Goal: Information Seeking & Learning: Learn about a topic

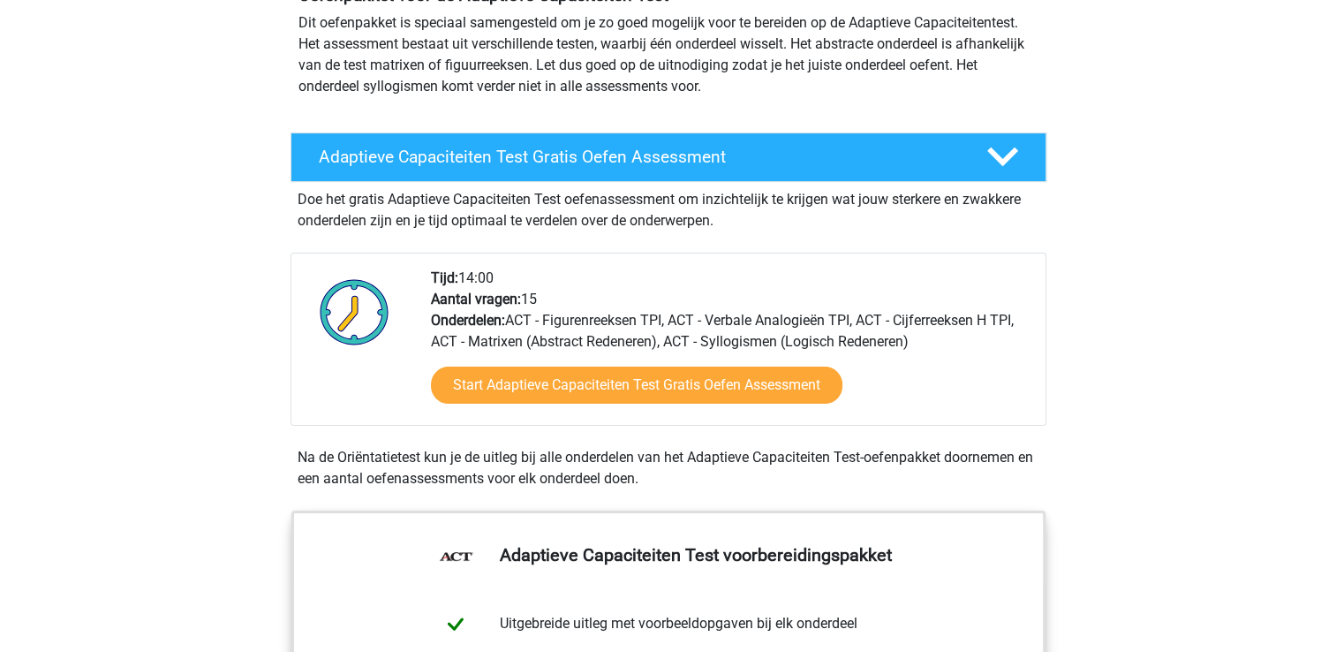
scroll to position [223, 0]
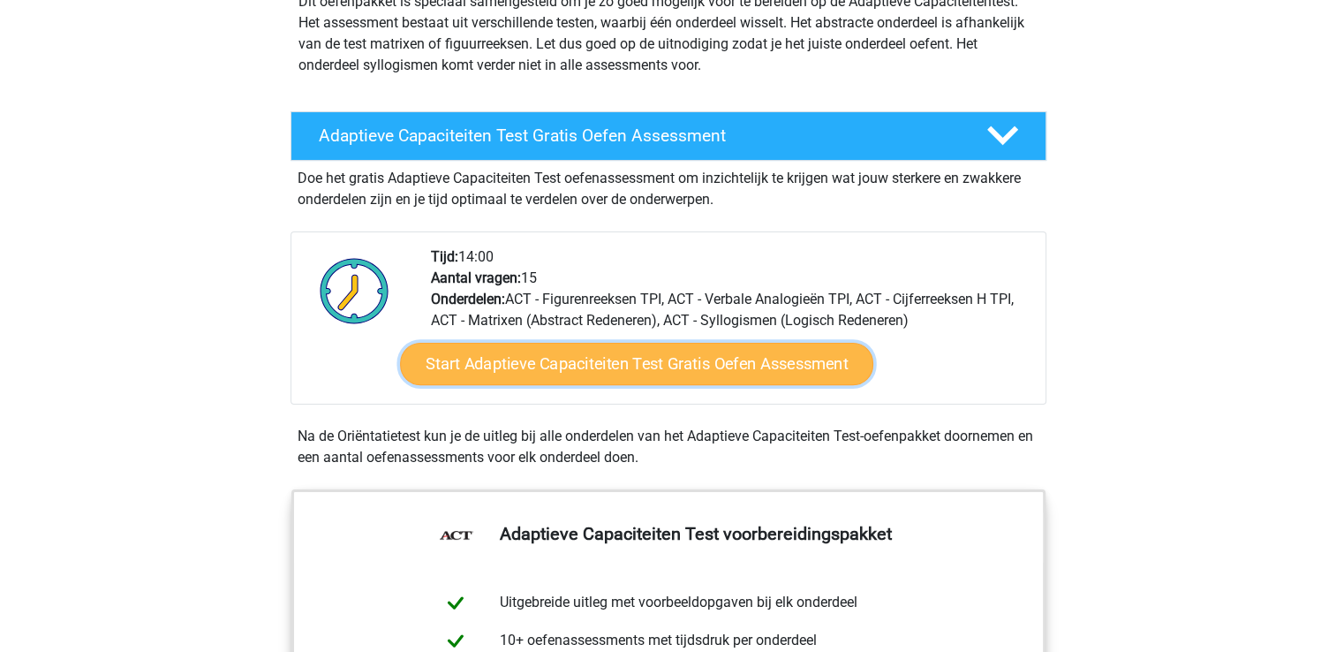
click at [583, 361] on link "Start Adaptieve Capaciteiten Test Gratis Oefen Assessment" at bounding box center [636, 364] width 473 height 42
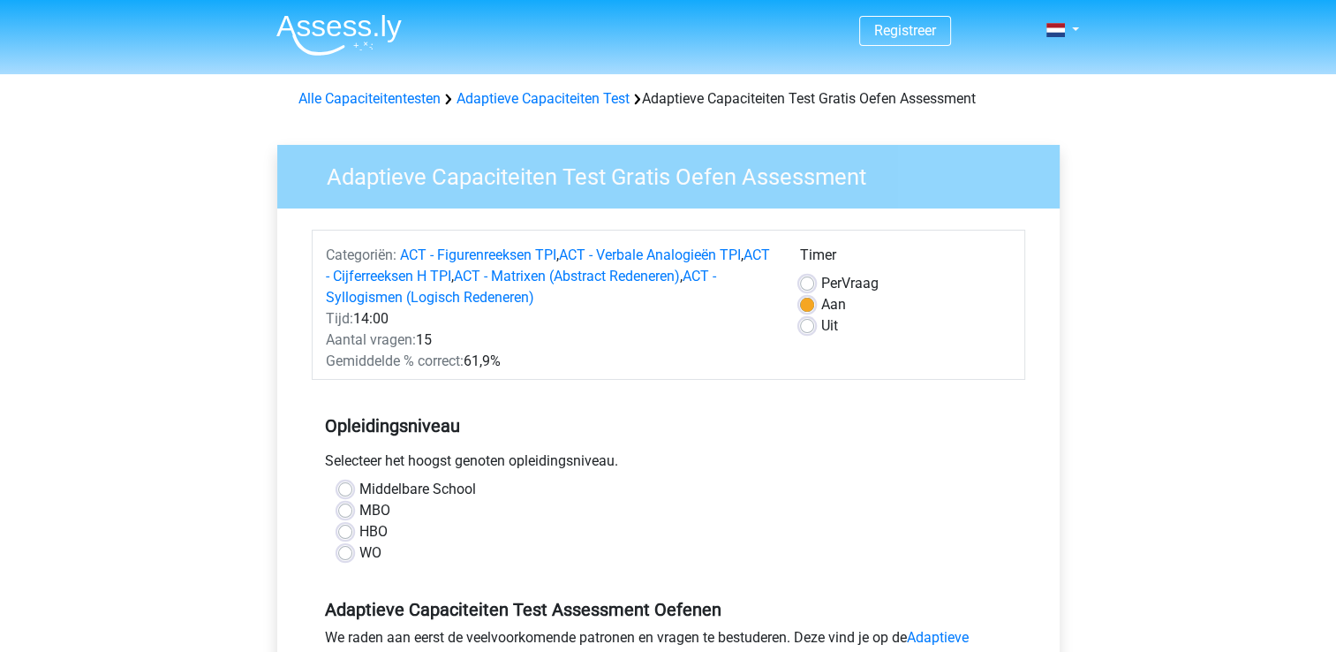
click at [359, 532] on label "HBO" at bounding box center [373, 531] width 28 height 21
click at [340, 532] on input "HBO" at bounding box center [345, 530] width 14 height 18
radio input "true"
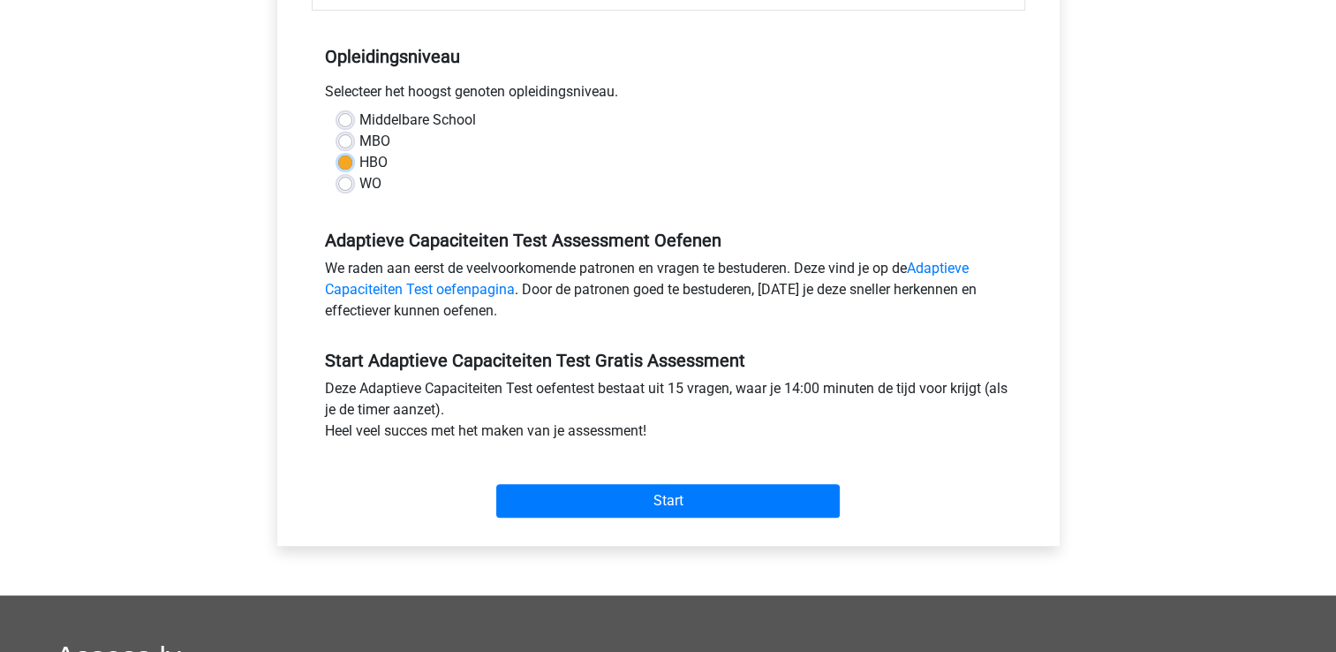
scroll to position [370, 0]
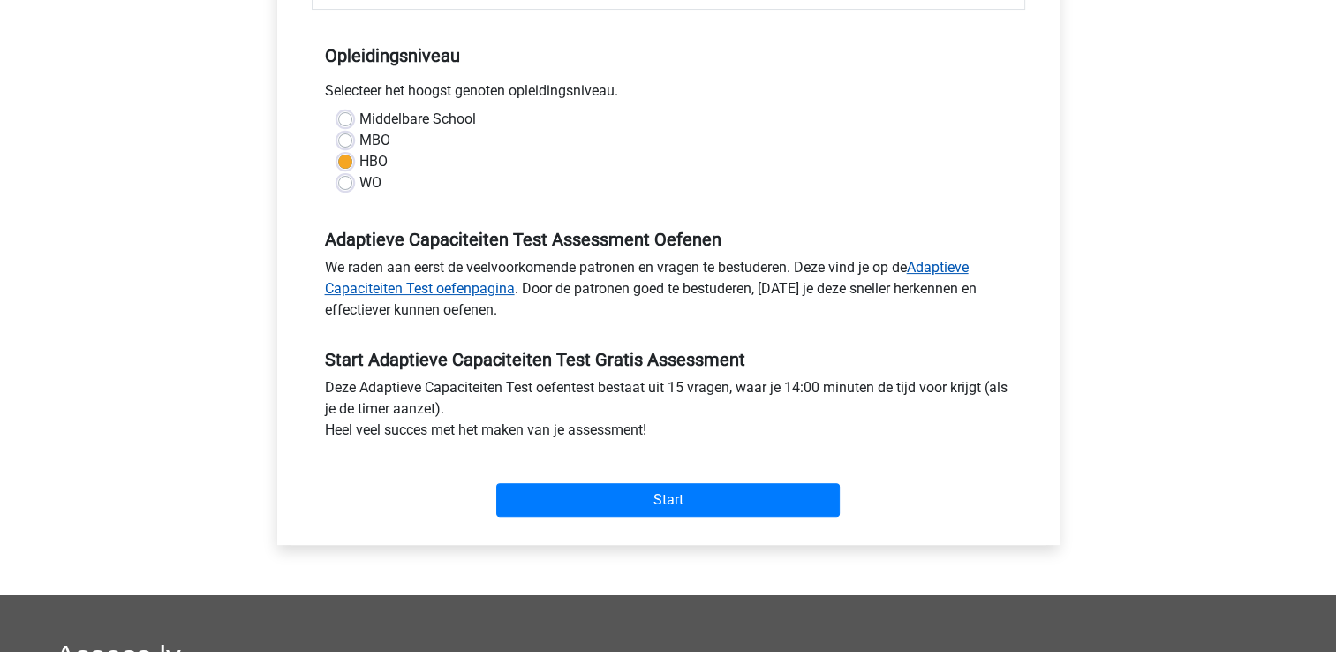
click at [947, 267] on link "Adaptieve Capaciteiten Test oefenpagina" at bounding box center [647, 278] width 644 height 38
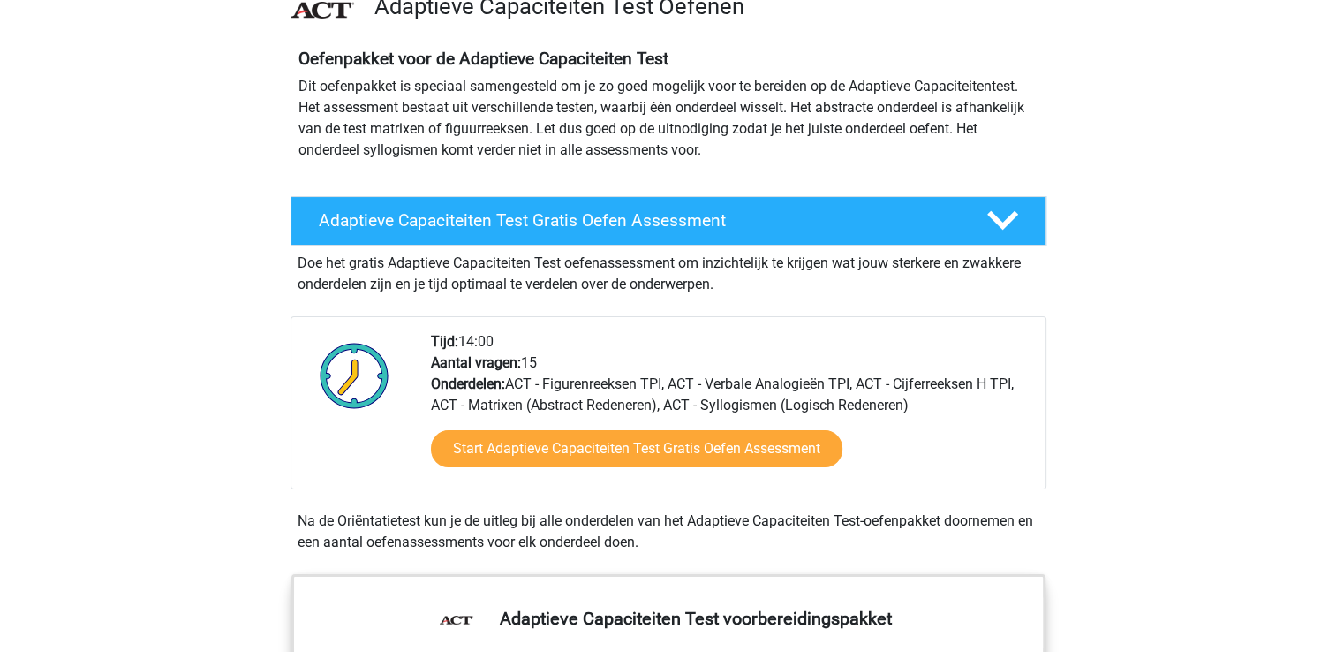
scroll to position [150, 0]
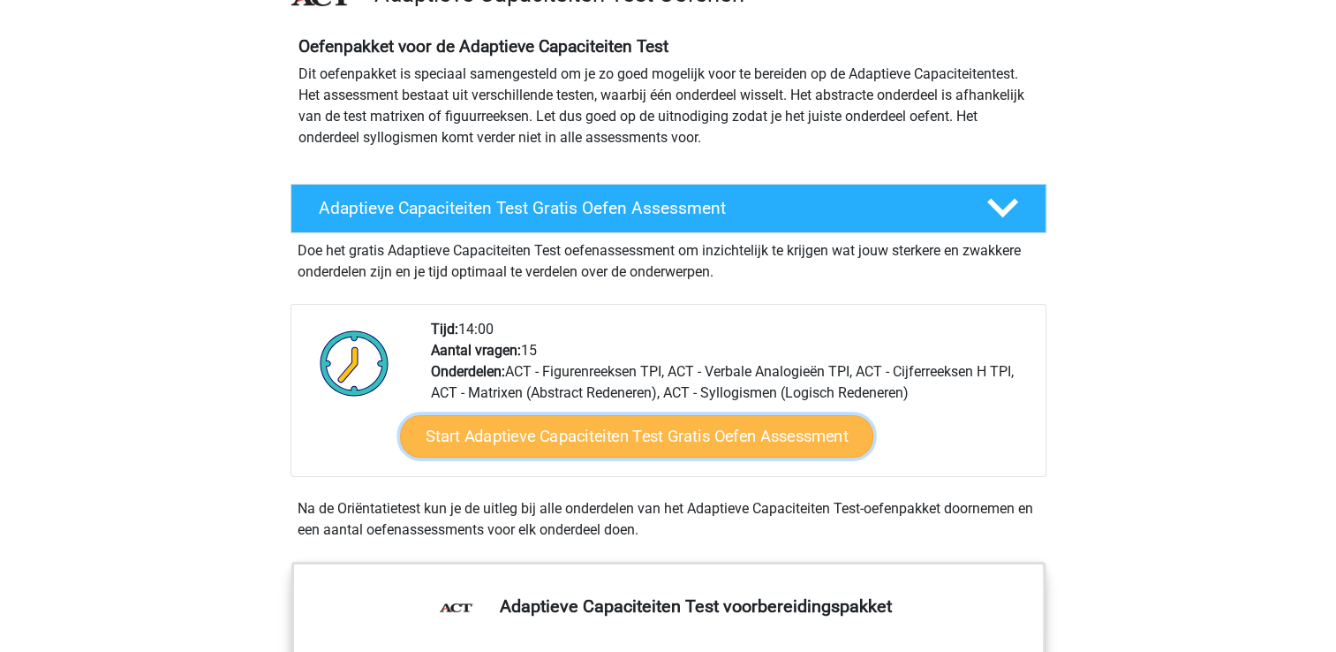
click at [671, 439] on link "Start Adaptieve Capaciteiten Test Gratis Oefen Assessment" at bounding box center [636, 436] width 473 height 42
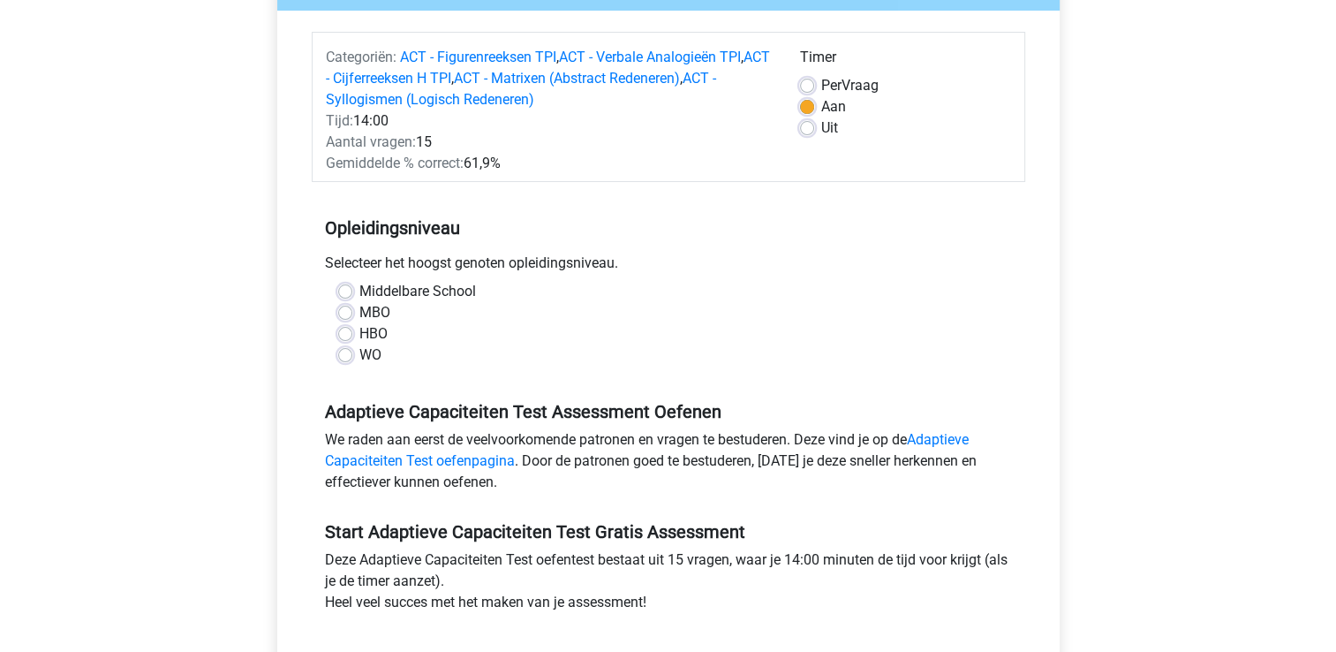
scroll to position [200, 0]
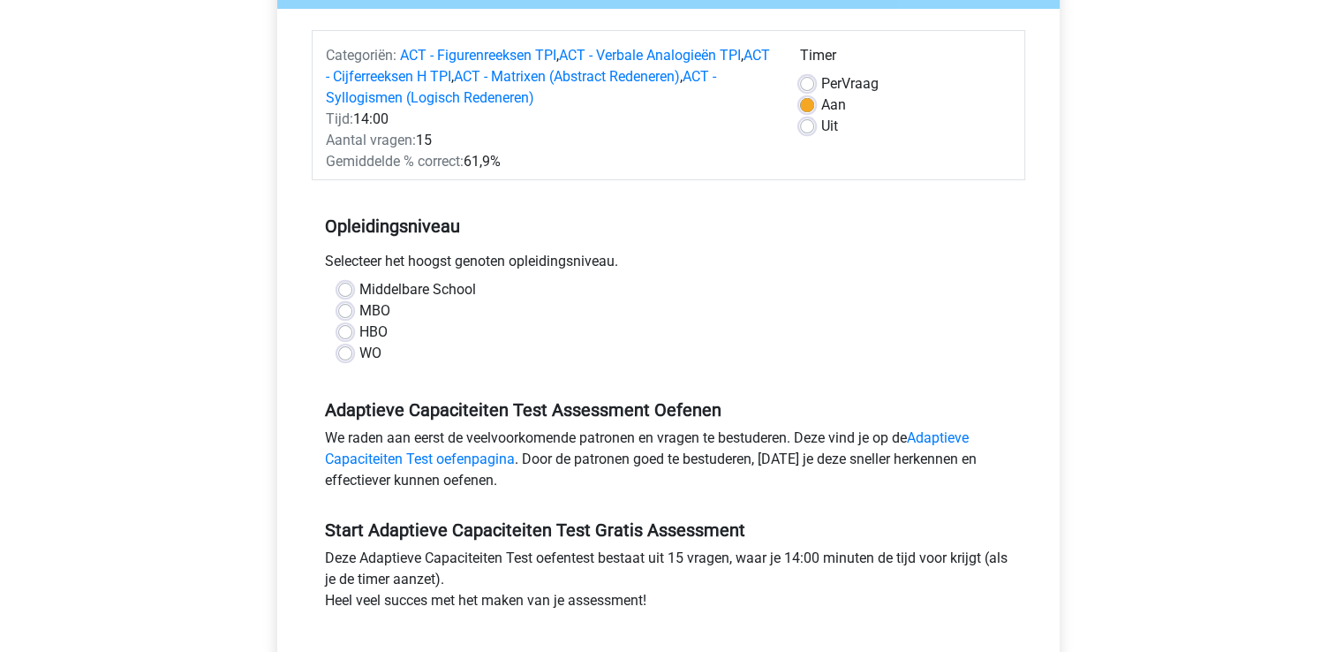
click at [359, 334] on label "HBO" at bounding box center [373, 331] width 28 height 21
click at [339, 334] on input "HBO" at bounding box center [345, 330] width 14 height 18
radio input "true"
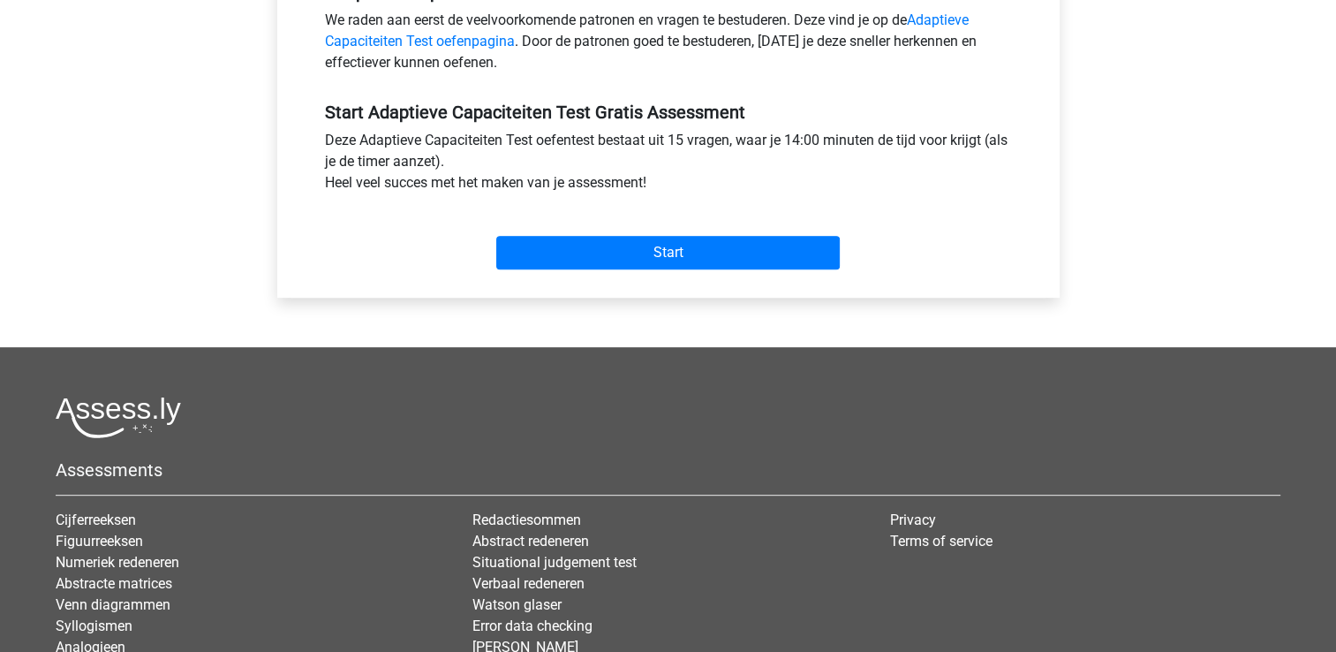
scroll to position [616, 0]
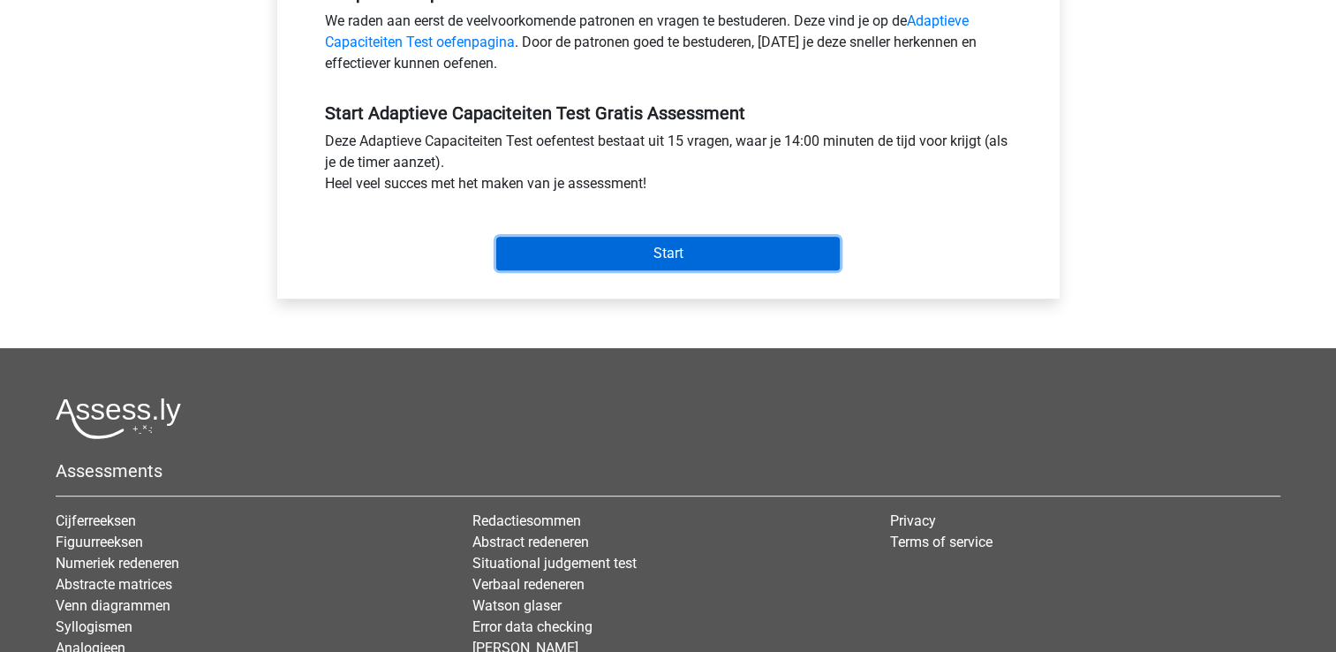
click at [660, 249] on input "Start" at bounding box center [667, 254] width 343 height 34
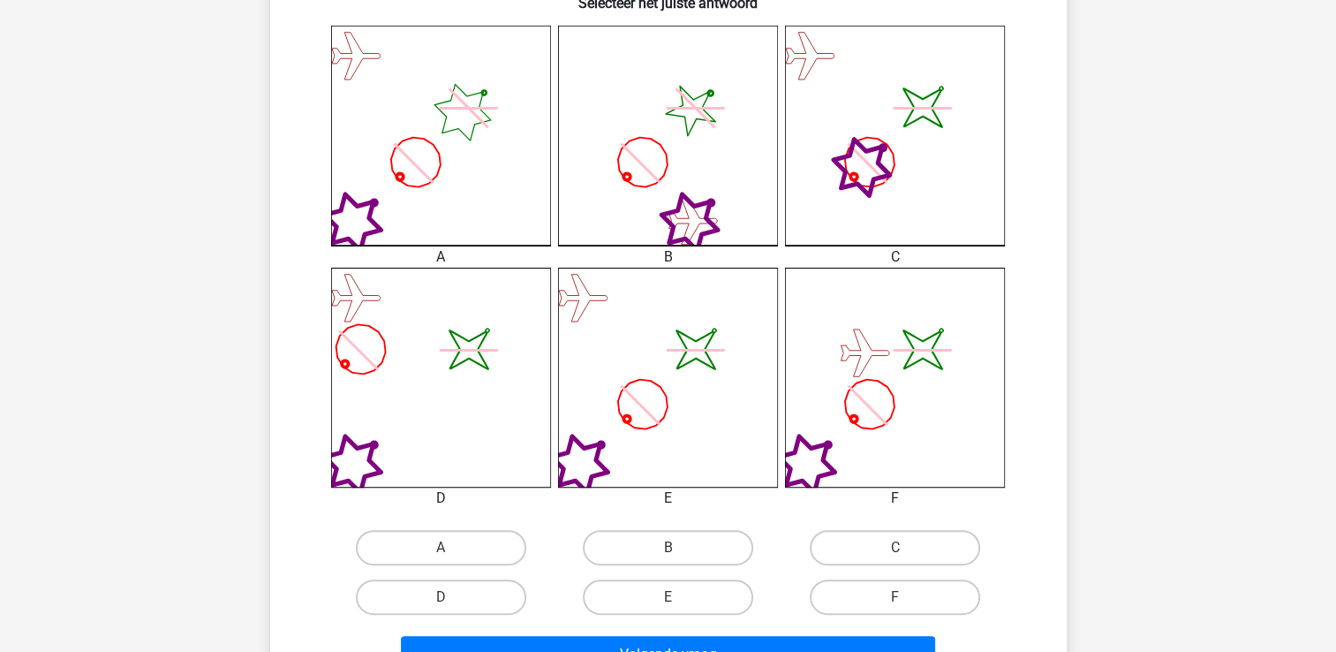
scroll to position [473, 0]
click at [464, 599] on label "D" at bounding box center [441, 596] width 170 height 35
click at [452, 599] on input "D" at bounding box center [446, 602] width 11 height 11
radio input "true"
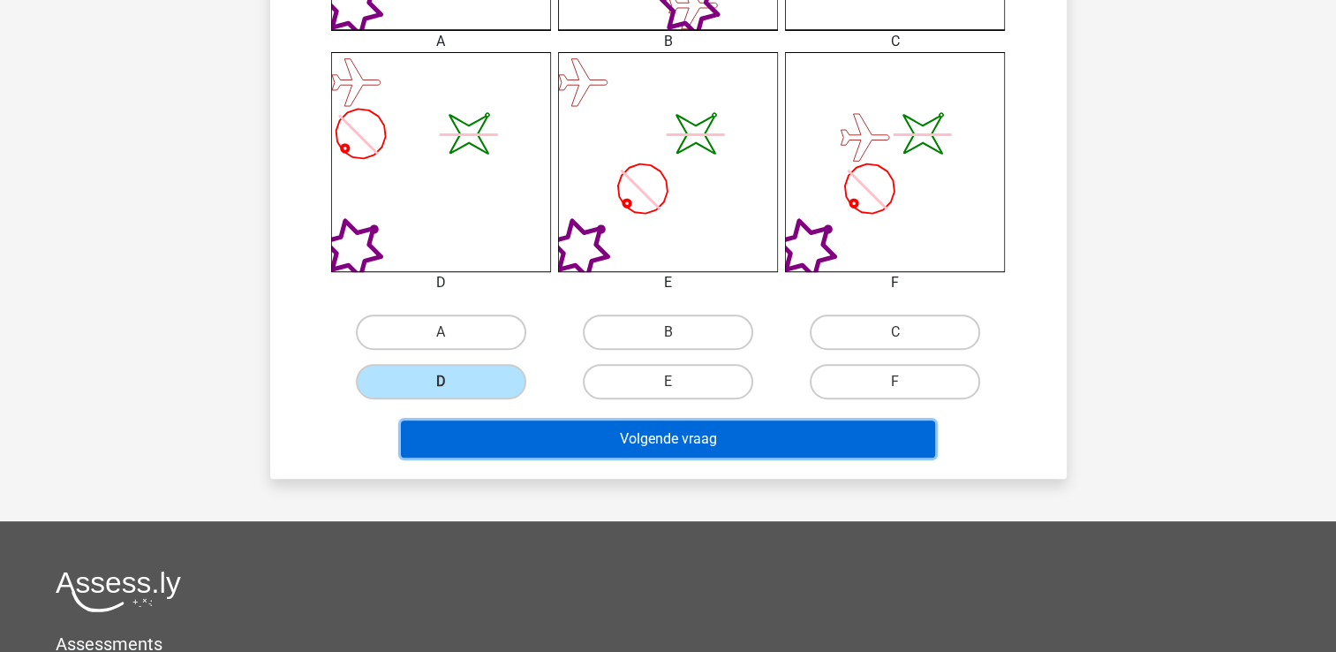
click at [680, 441] on button "Volgende vraag" at bounding box center [668, 438] width 534 height 37
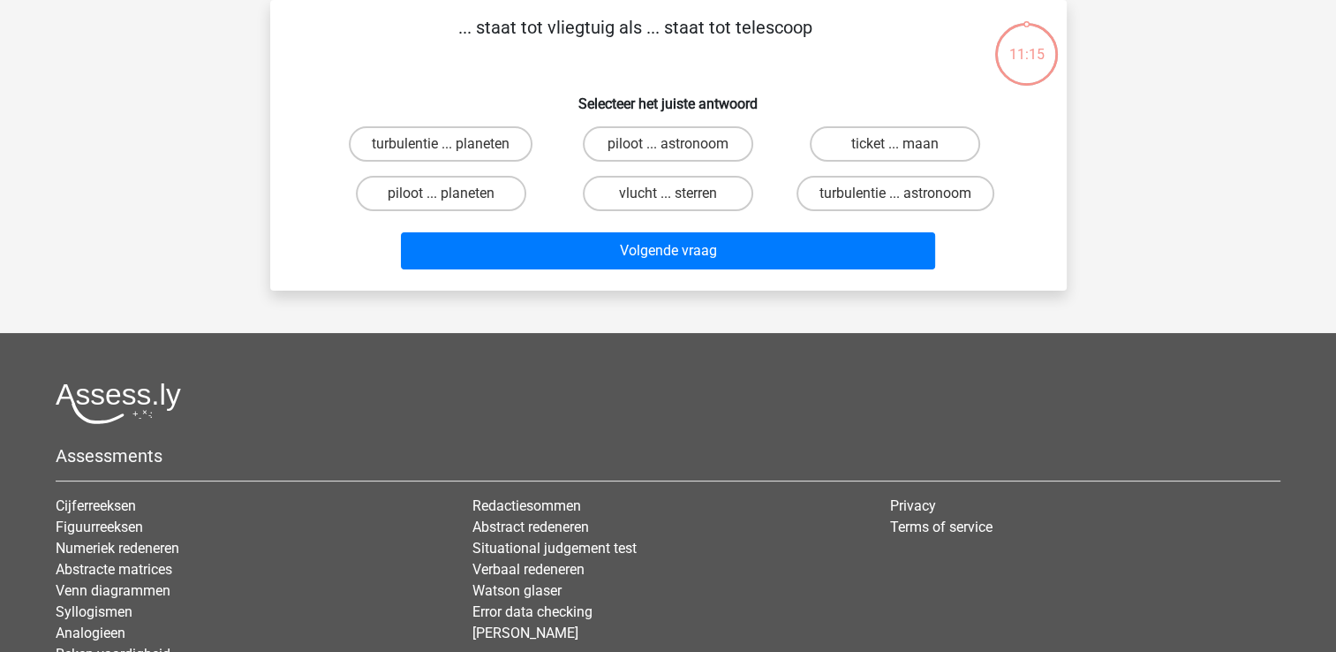
scroll to position [0, 0]
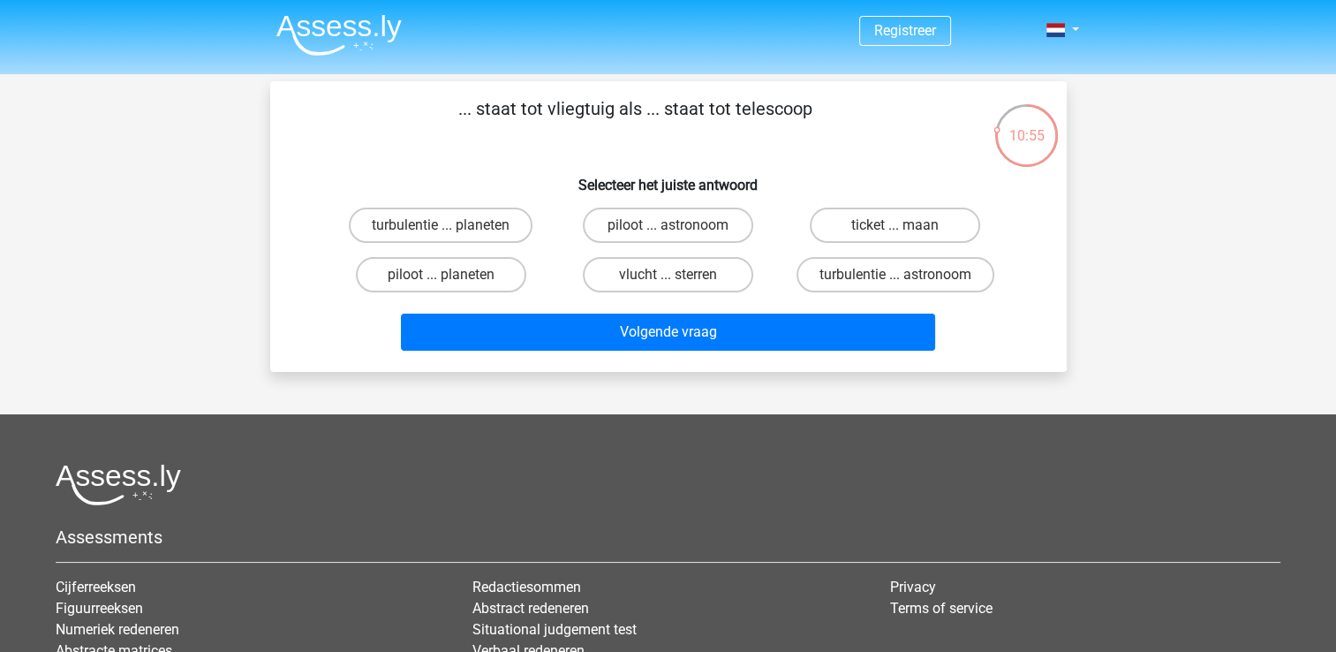
drag, startPoint x: 427, startPoint y: 269, endPoint x: 309, endPoint y: 287, distance: 119.6
click at [309, 287] on div "turbulentie ... planeten piloot ... astronoom ticket ... maan piloot ... planet…" at bounding box center [668, 249] width 740 height 99
click at [446, 269] on label "piloot ... planeten" at bounding box center [441, 274] width 170 height 35
click at [446, 275] on input "piloot ... planeten" at bounding box center [446, 280] width 11 height 11
radio input "true"
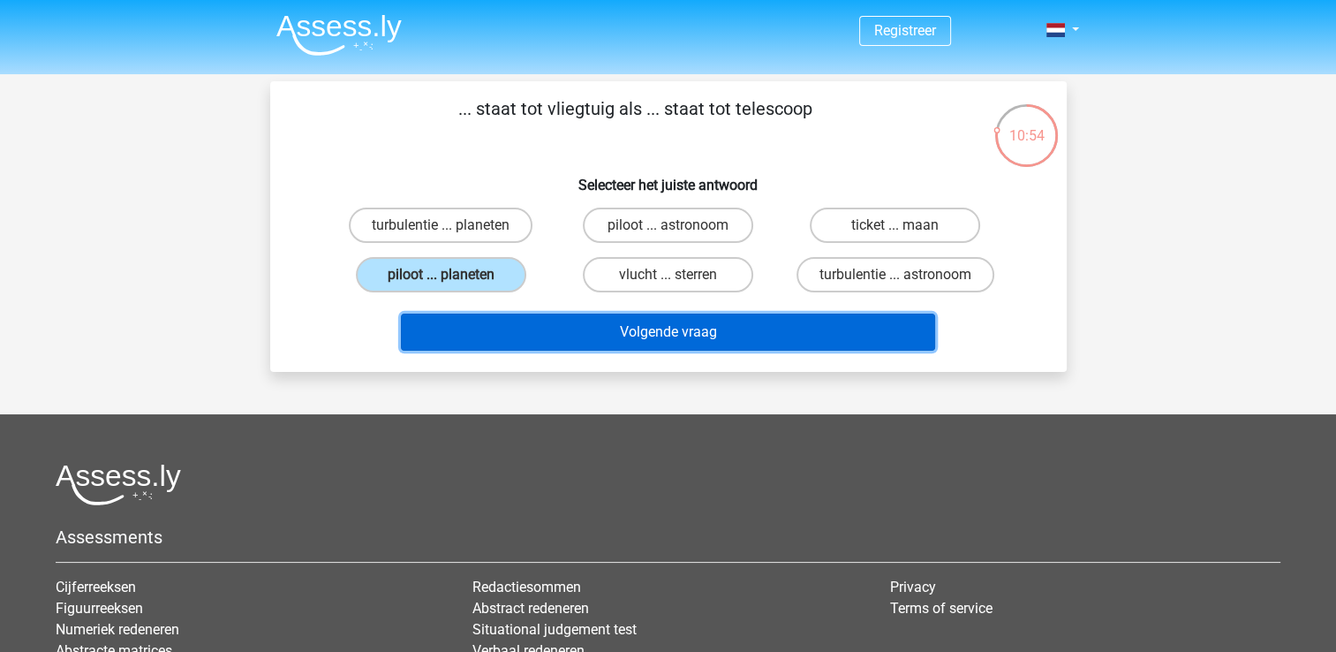
click at [711, 343] on button "Volgende vraag" at bounding box center [668, 331] width 534 height 37
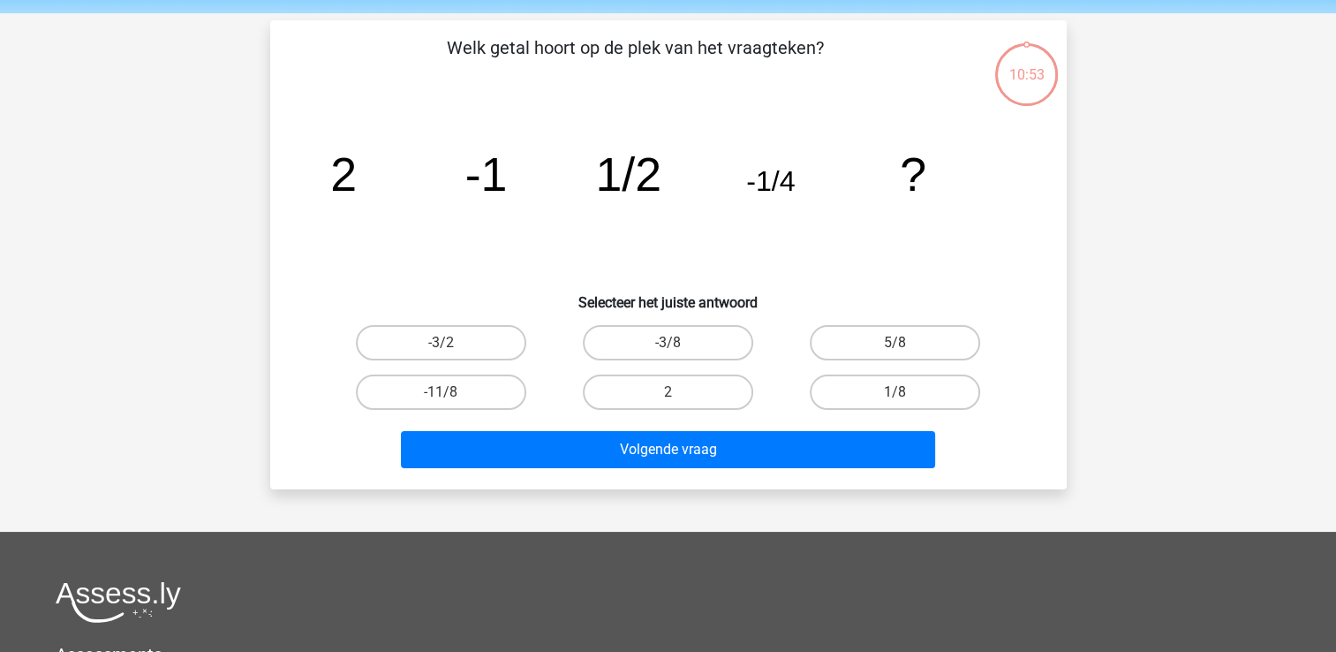
scroll to position [81, 0]
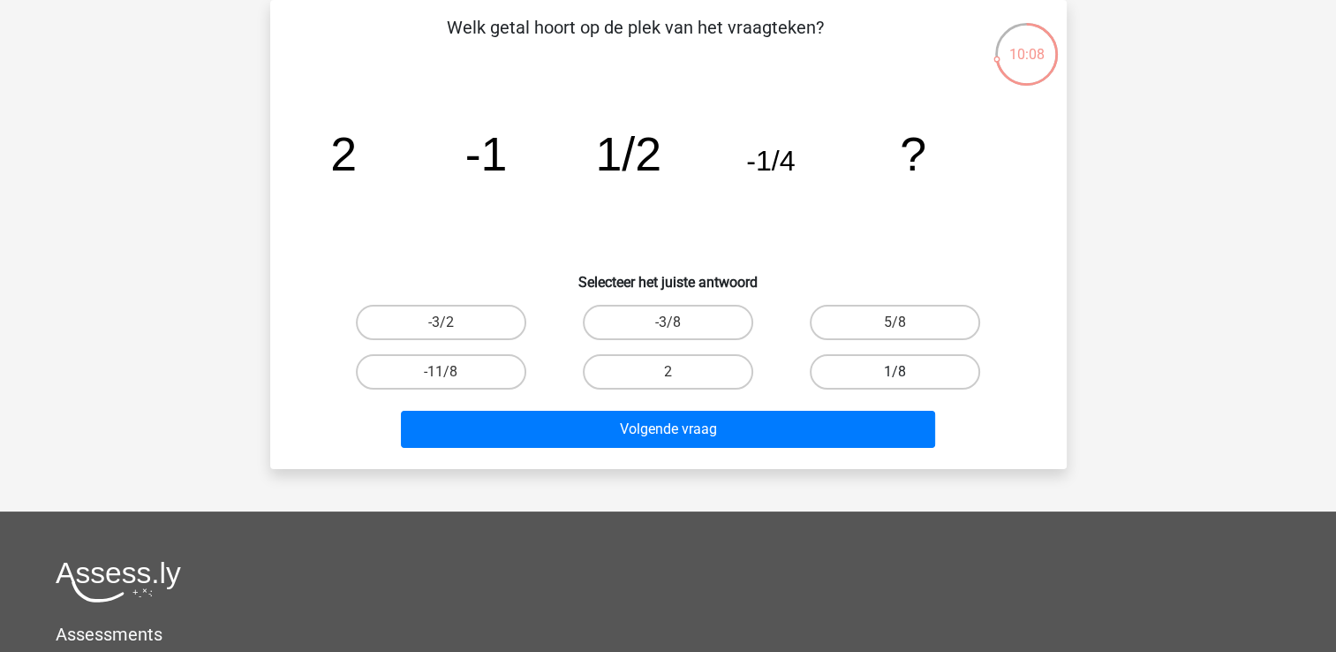
click at [893, 369] on label "1/8" at bounding box center [895, 371] width 170 height 35
click at [895, 372] on input "1/8" at bounding box center [900, 377] width 11 height 11
radio input "true"
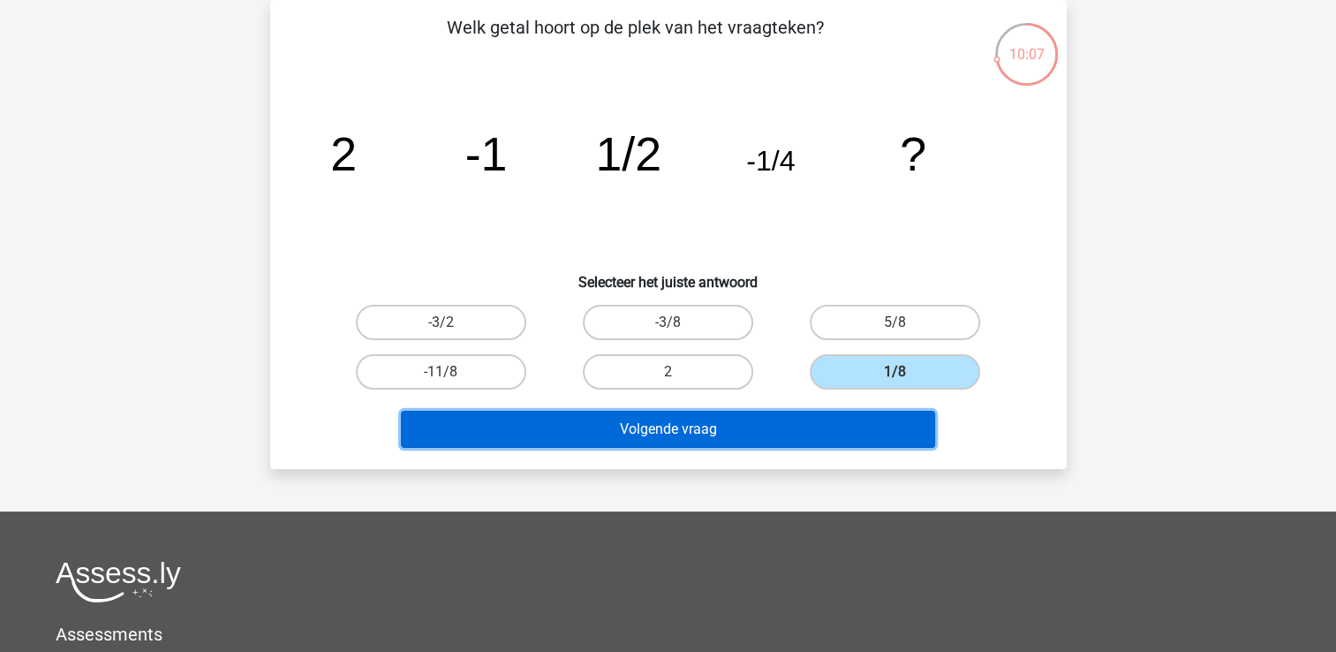
click at [668, 429] on button "Volgende vraag" at bounding box center [668, 429] width 534 height 37
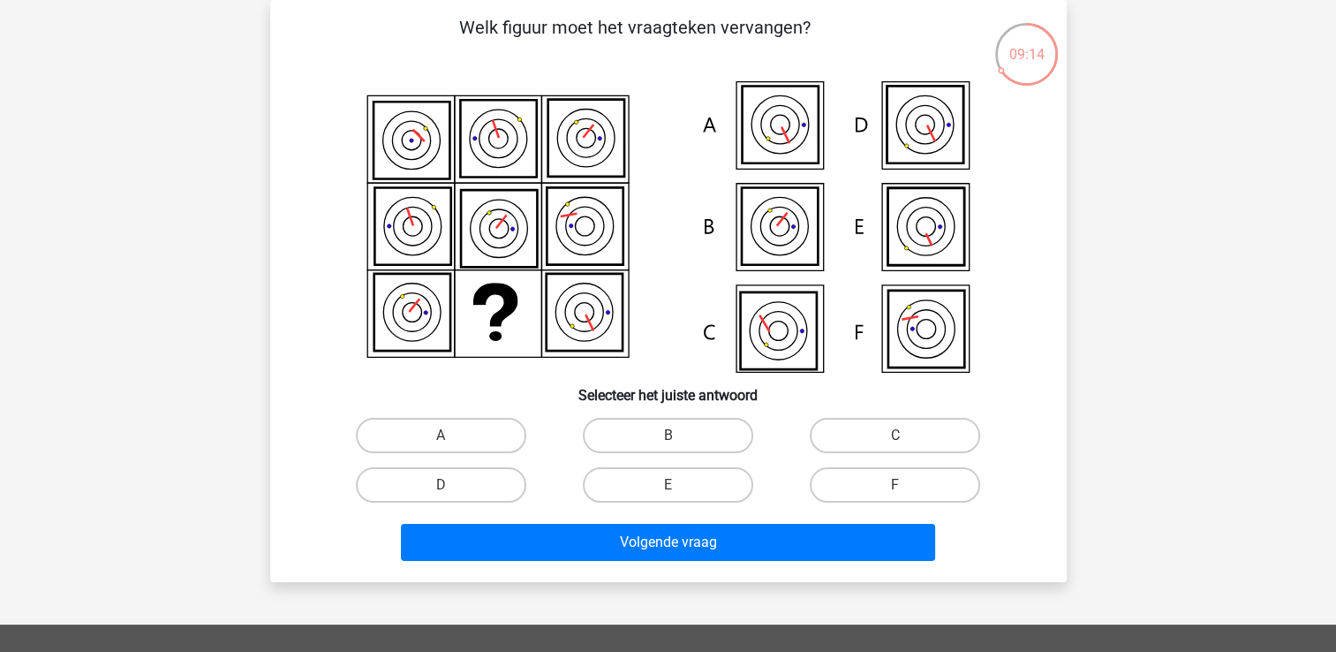
click at [777, 329] on icon at bounding box center [778, 330] width 76 height 77
click at [677, 479] on label "E" at bounding box center [668, 484] width 170 height 35
click at [677, 485] on input "E" at bounding box center [673, 490] width 11 height 11
radio input "true"
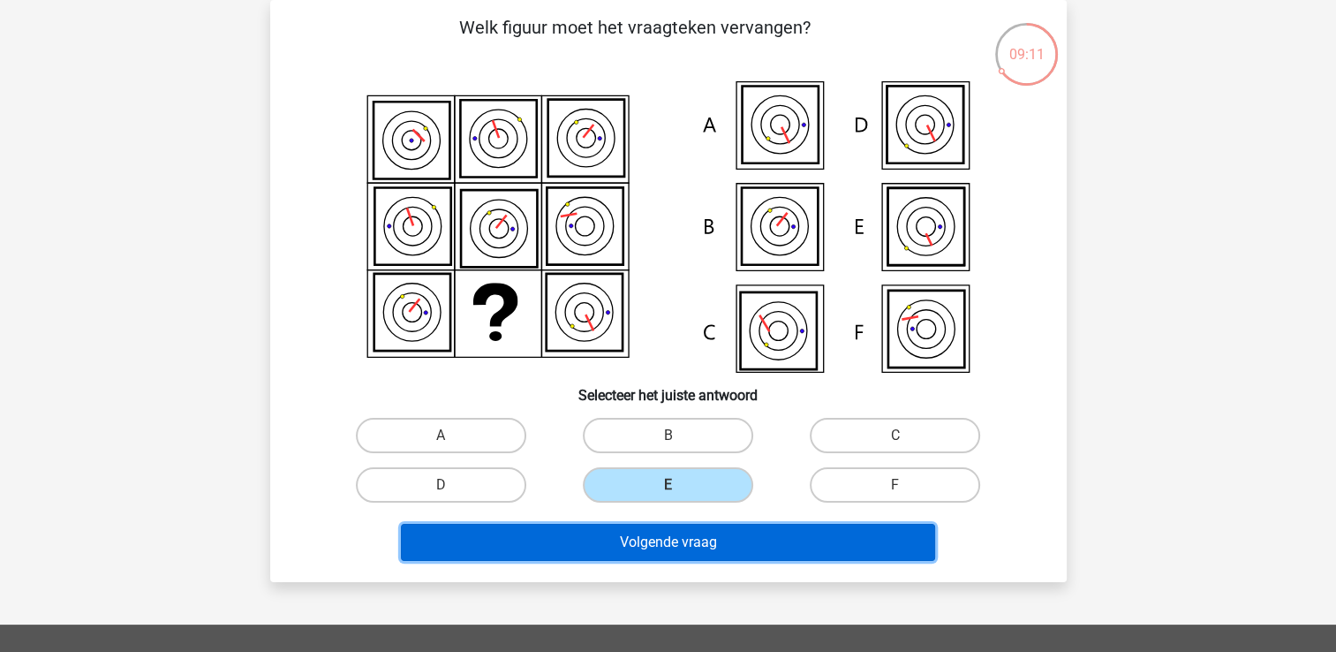
click at [688, 542] on button "Volgende vraag" at bounding box center [668, 542] width 534 height 37
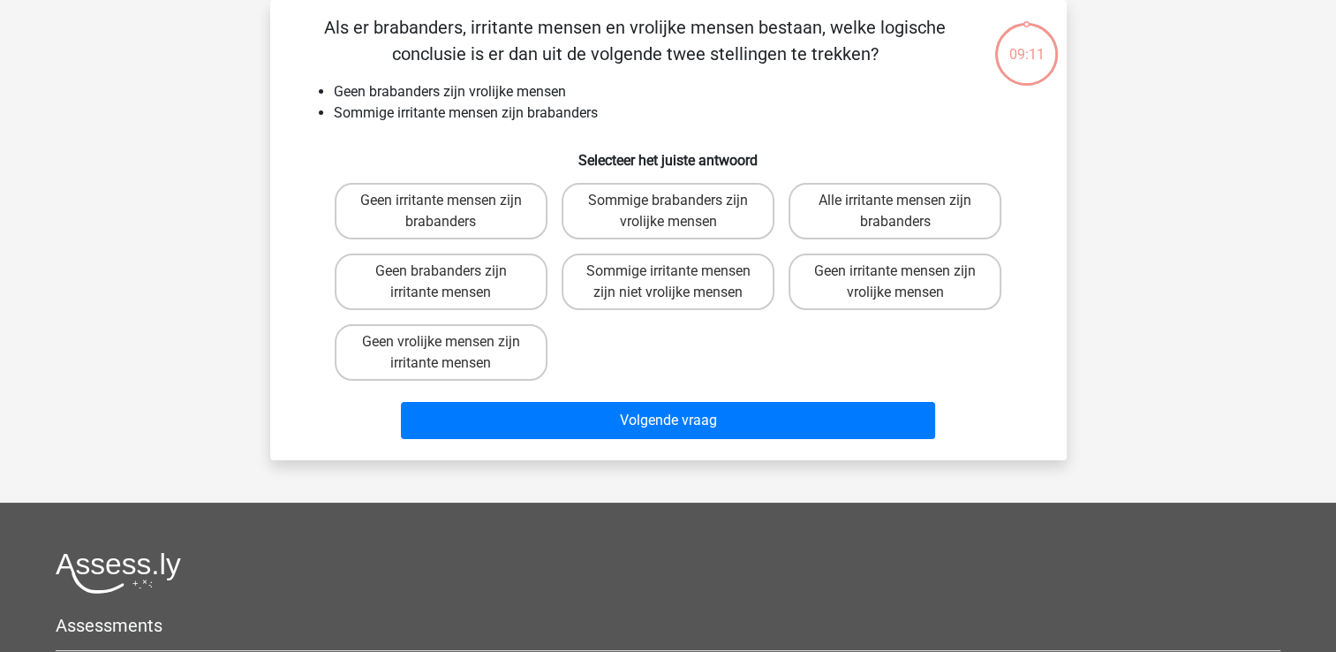
scroll to position [0, 0]
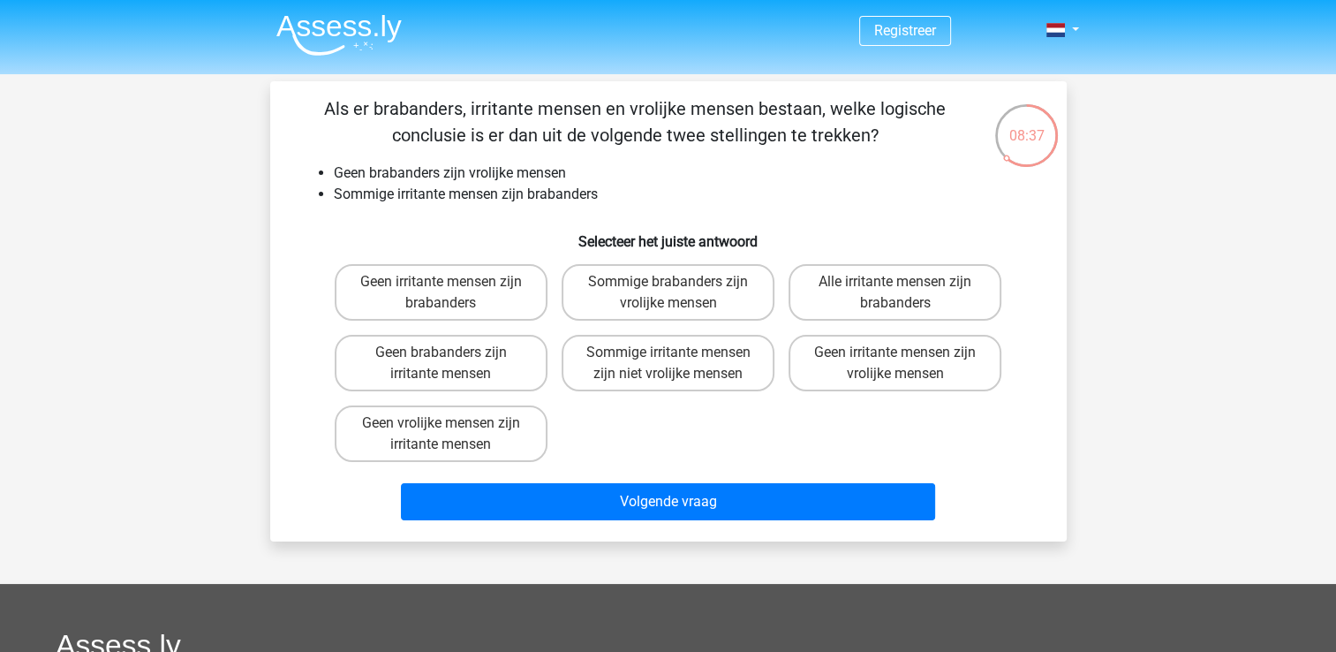
drag, startPoint x: 507, startPoint y: 396, endPoint x: 607, endPoint y: 453, distance: 115.9
click at [607, 453] on div "Geen irritante mensen zijn brabanders Sommige brabanders zijn vrolijke mensen A…" at bounding box center [669, 363] width 682 height 212
click at [643, 296] on label "Sommige brabanders zijn vrolijke mensen" at bounding box center [668, 292] width 213 height 57
click at [668, 293] on input "Sommige brabanders zijn vrolijke mensen" at bounding box center [673, 287] width 11 height 11
radio input "true"
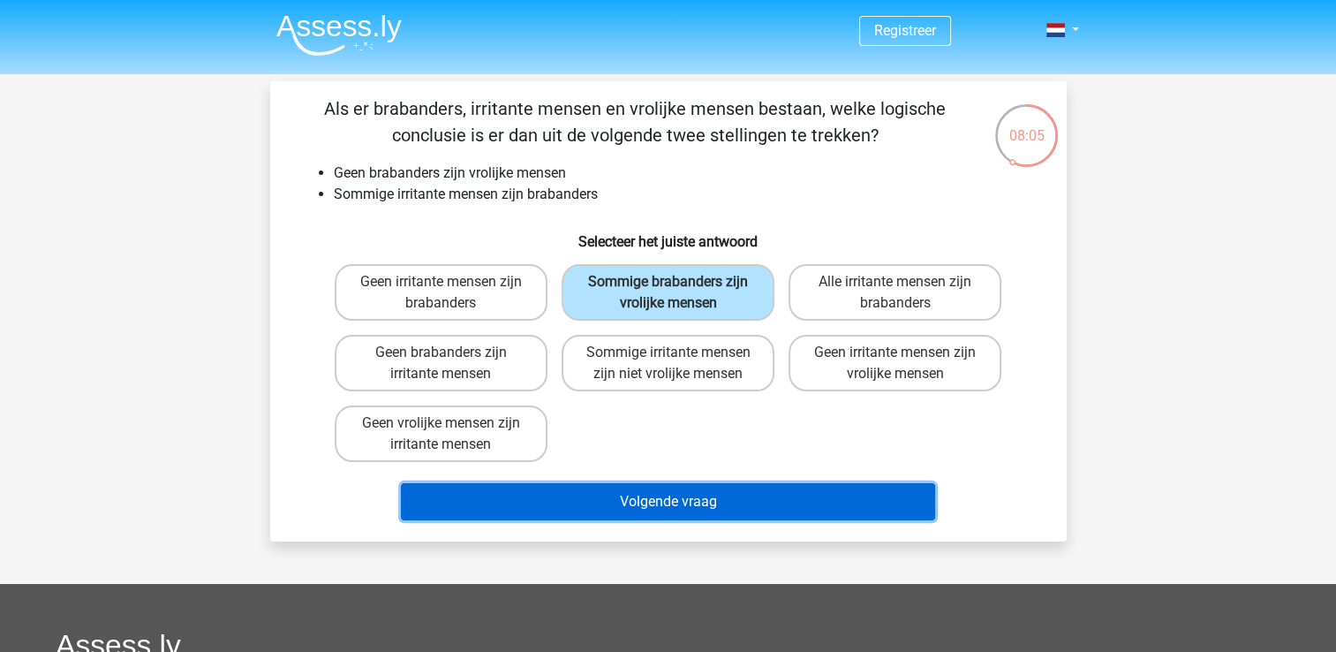
click at [664, 503] on button "Volgende vraag" at bounding box center [668, 501] width 534 height 37
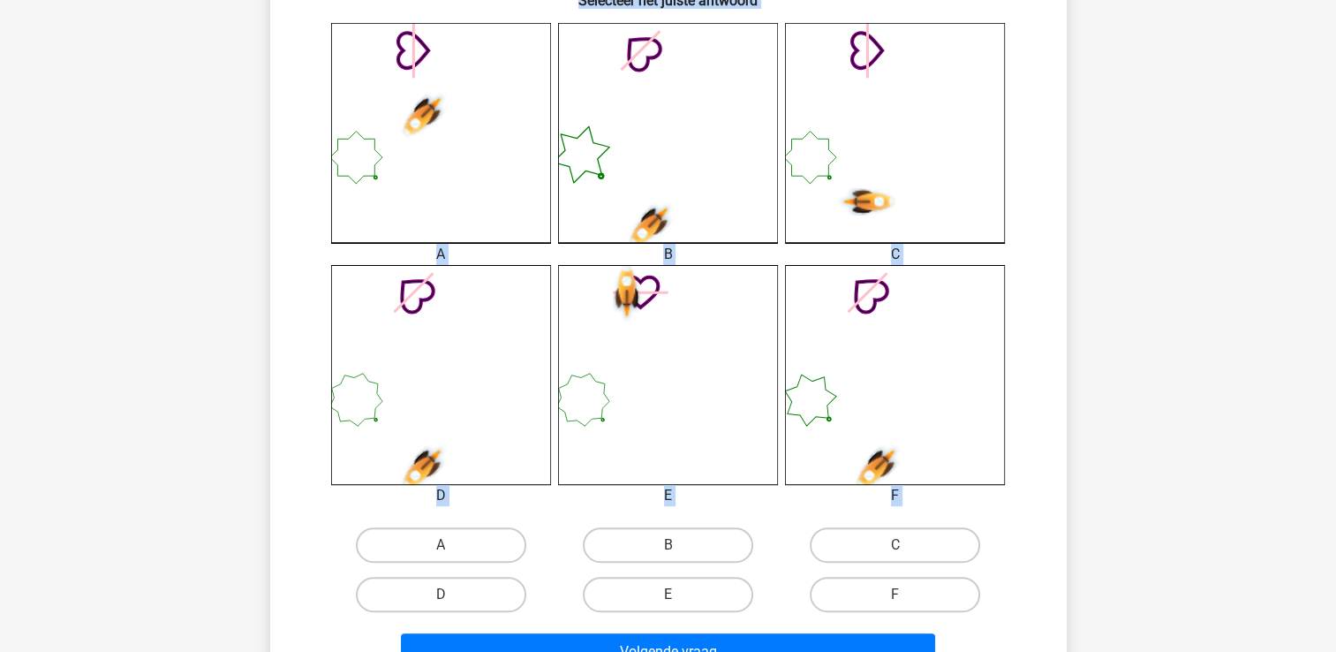
scroll to position [499, 0]
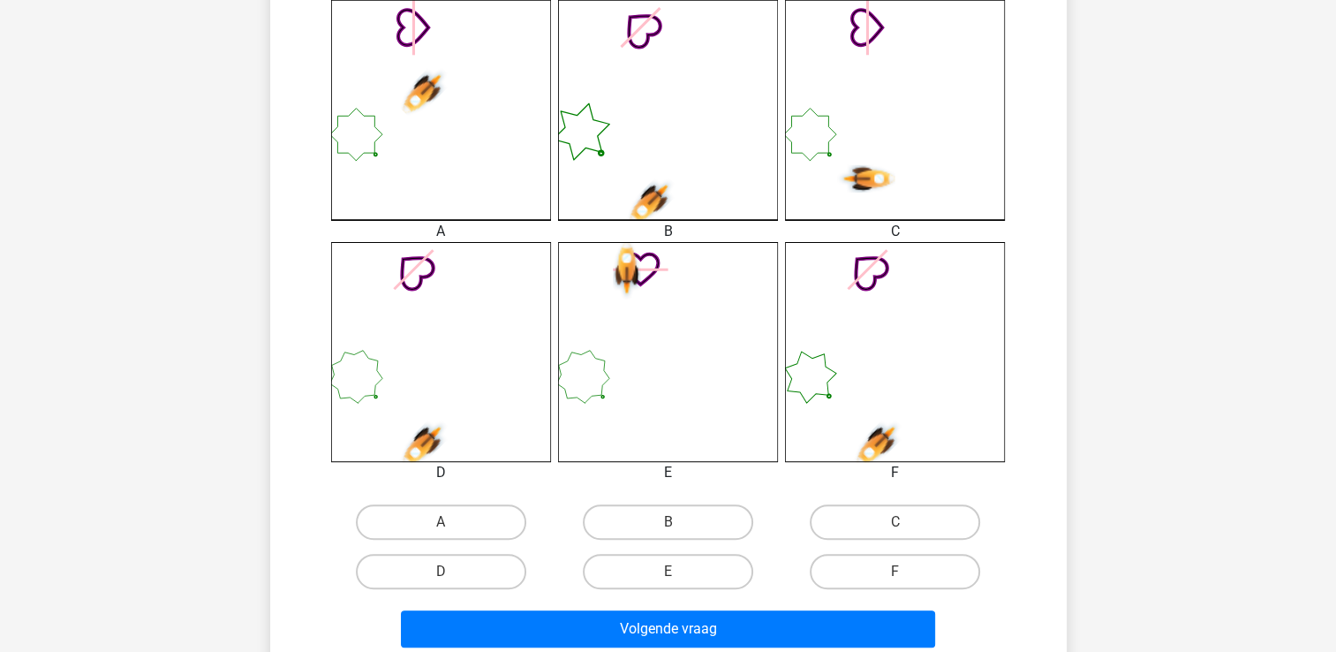
click at [872, 105] on icon at bounding box center [895, 110] width 220 height 220
click at [890, 508] on label "C" at bounding box center [895, 521] width 170 height 35
click at [895, 522] on input "C" at bounding box center [900, 527] width 11 height 11
radio input "true"
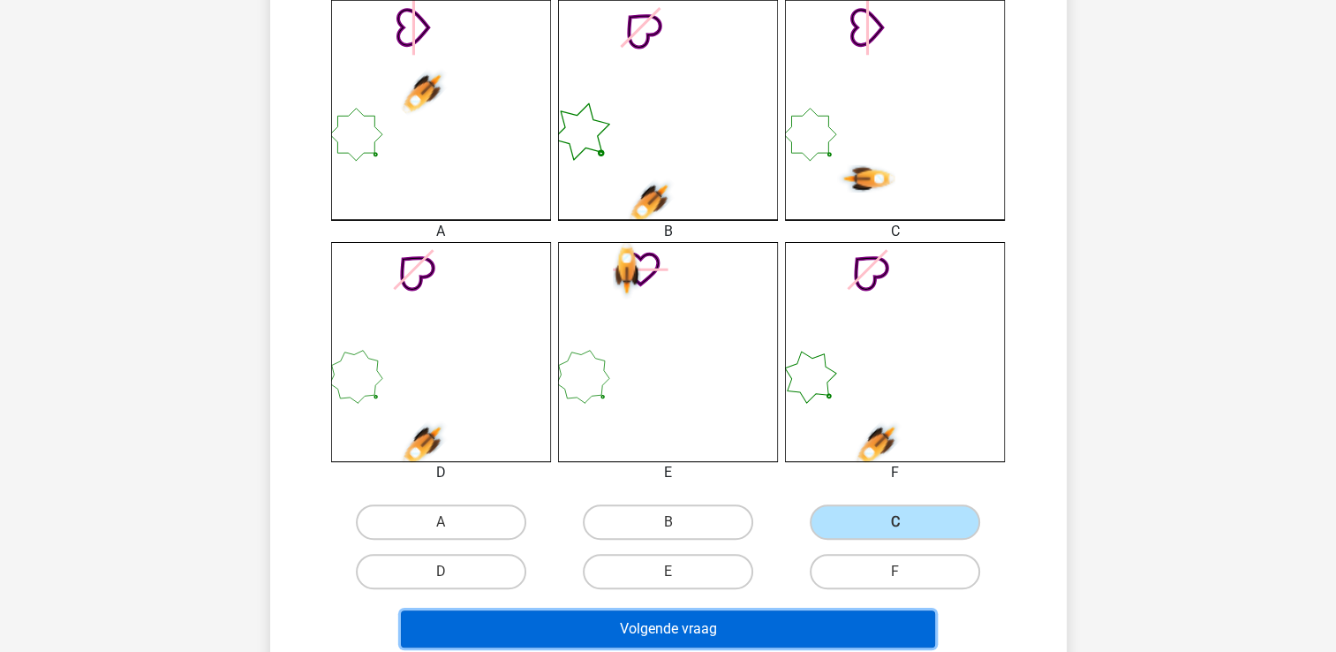
click at [717, 625] on button "Volgende vraag" at bounding box center [668, 628] width 534 height 37
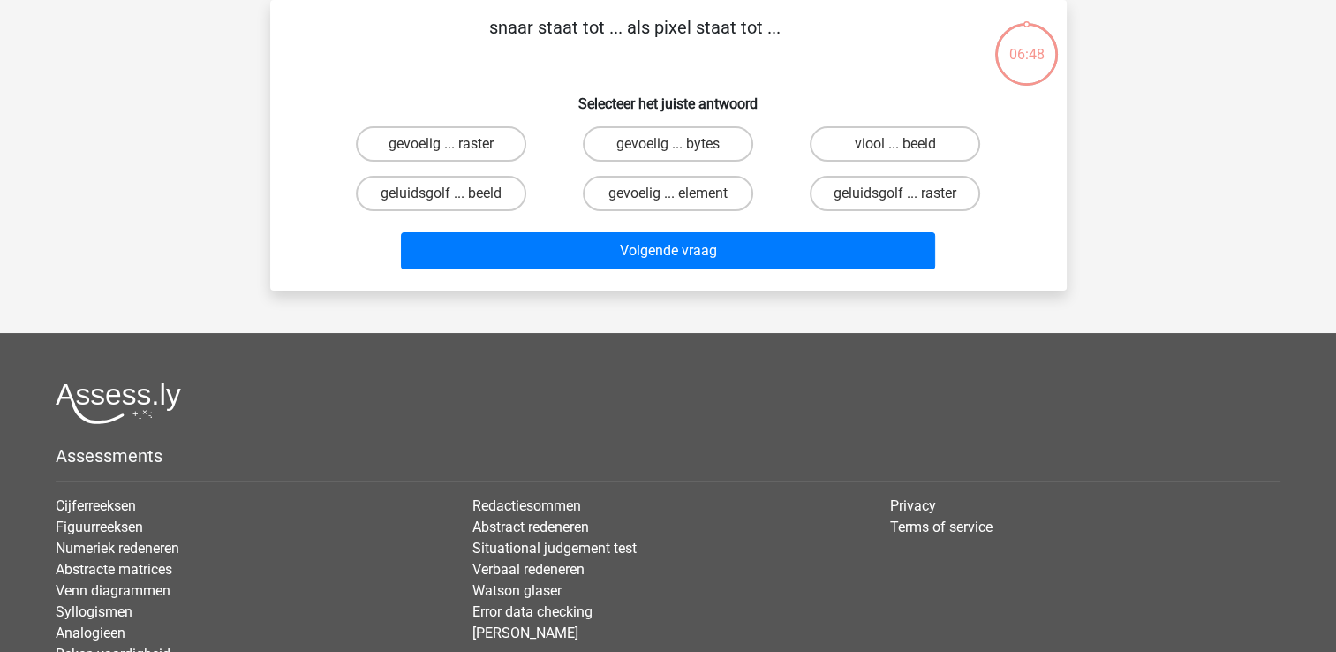
scroll to position [0, 0]
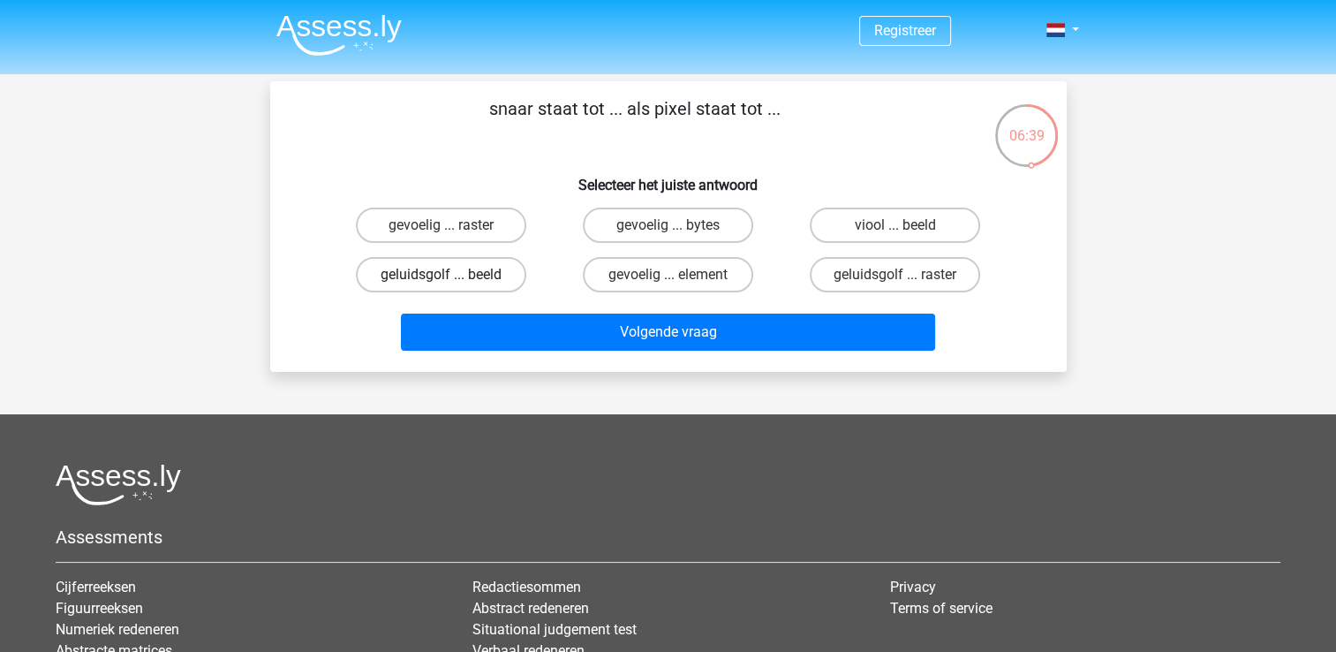
click at [450, 268] on label "geluidsgolf ... beeld" at bounding box center [441, 274] width 170 height 35
click at [450, 275] on input "geluidsgolf ... beeld" at bounding box center [446, 280] width 11 height 11
radio input "true"
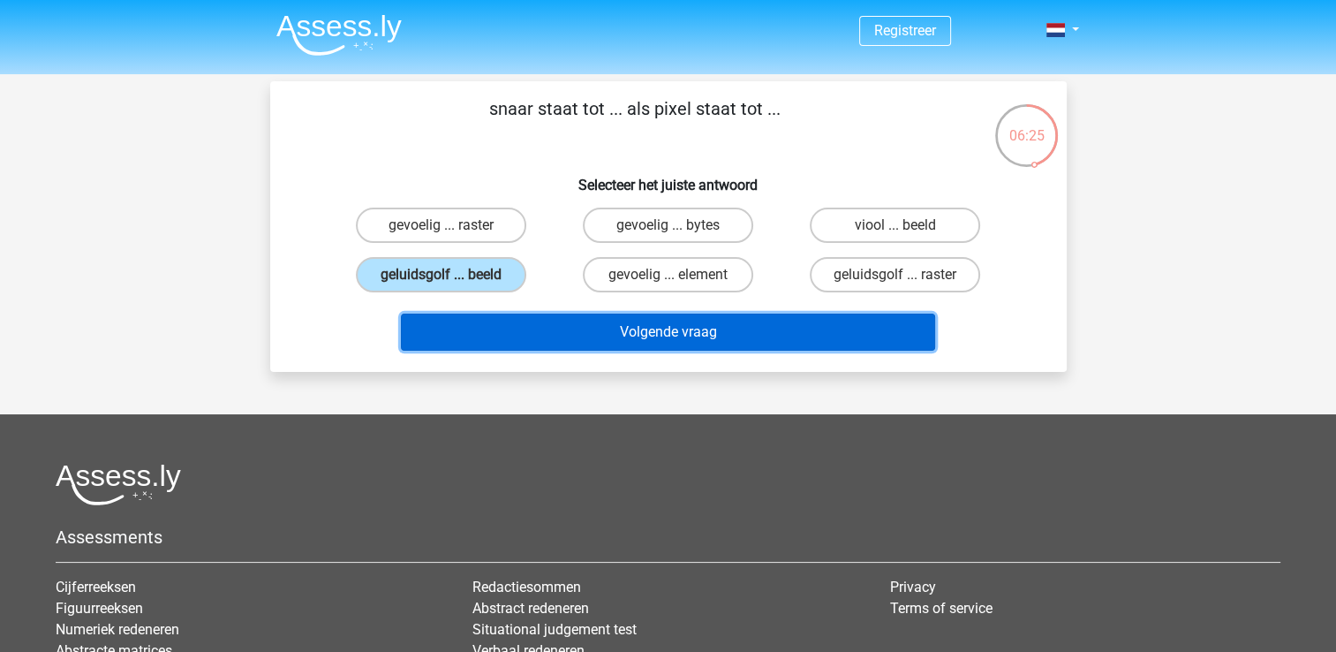
drag, startPoint x: 662, startPoint y: 329, endPoint x: 622, endPoint y: 328, distance: 40.6
click at [622, 328] on button "Volgende vraag" at bounding box center [668, 331] width 534 height 37
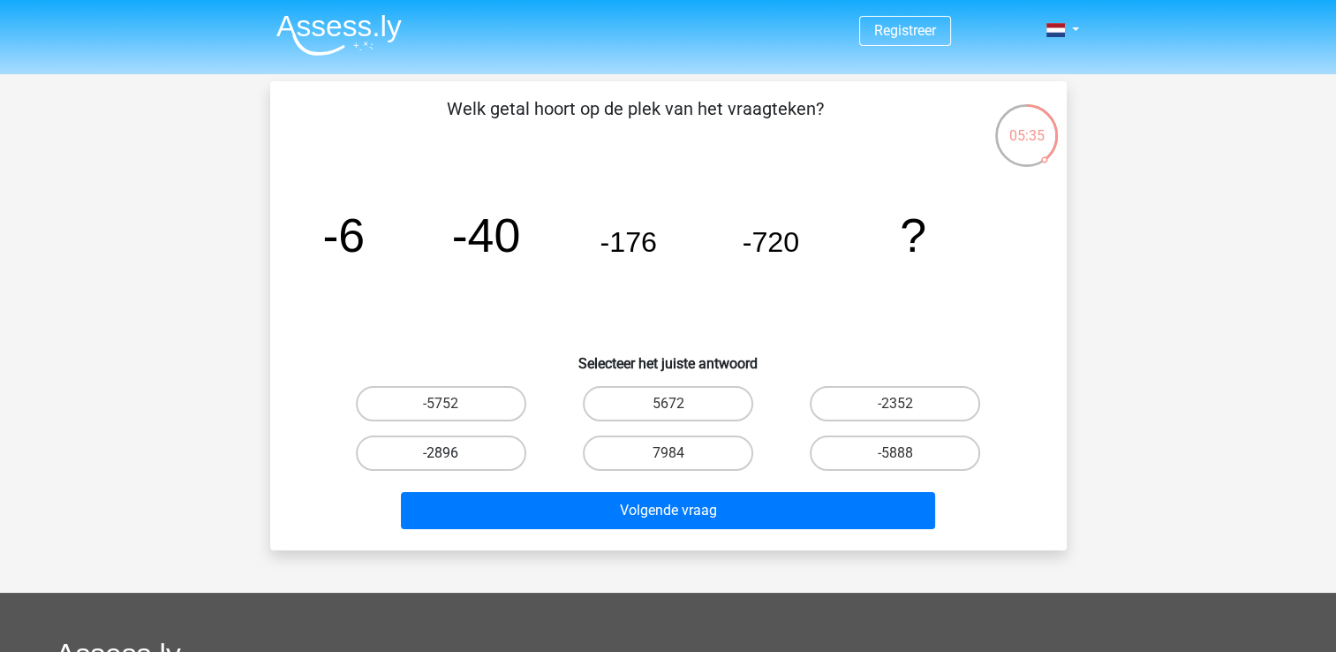
click at [479, 448] on label "-2896" at bounding box center [441, 452] width 170 height 35
click at [452, 453] on input "-2896" at bounding box center [446, 458] width 11 height 11
radio input "true"
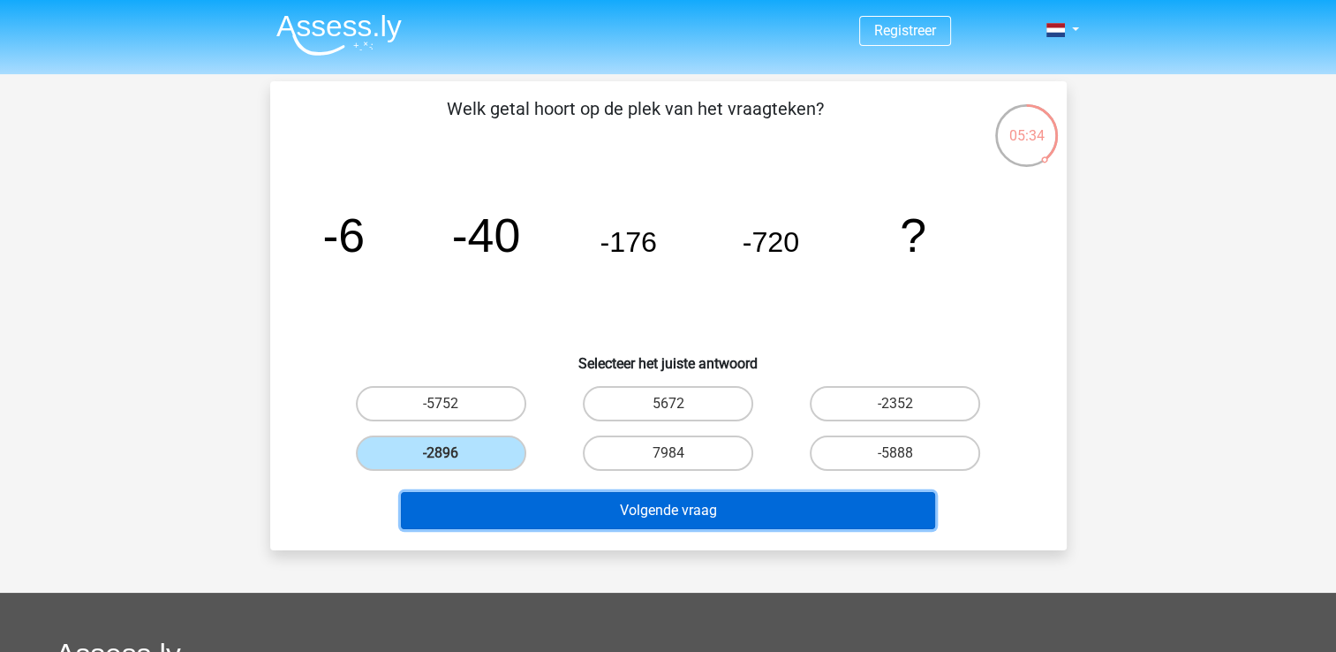
click at [660, 518] on button "Volgende vraag" at bounding box center [668, 510] width 534 height 37
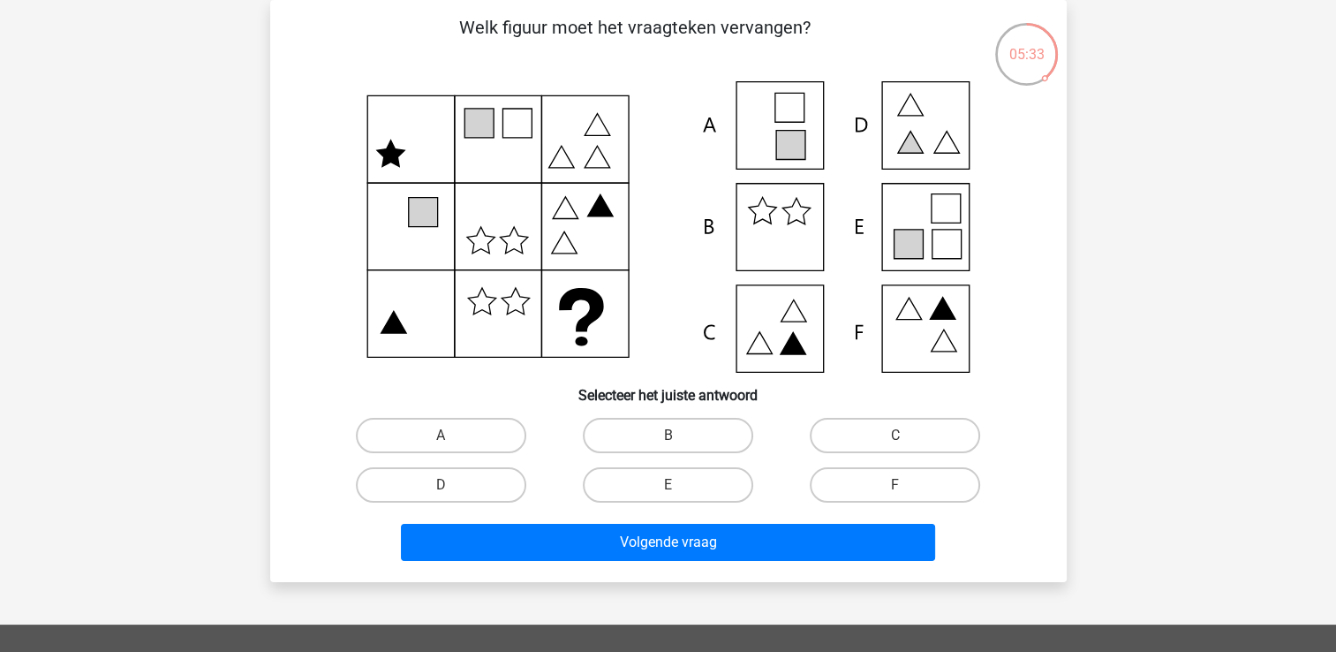
scroll to position [42, 0]
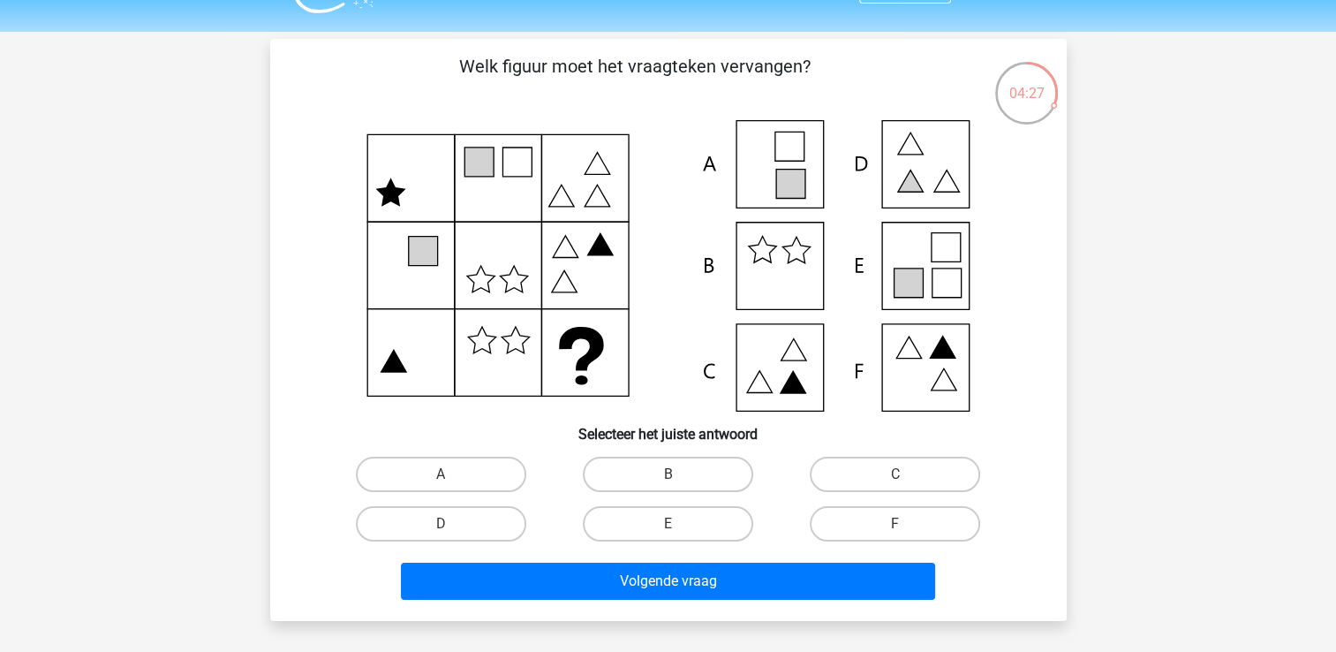
click at [795, 388] on icon at bounding box center [792, 383] width 25 height 22
click at [908, 479] on label "C" at bounding box center [895, 473] width 170 height 35
click at [907, 479] on input "C" at bounding box center [900, 479] width 11 height 11
radio input "true"
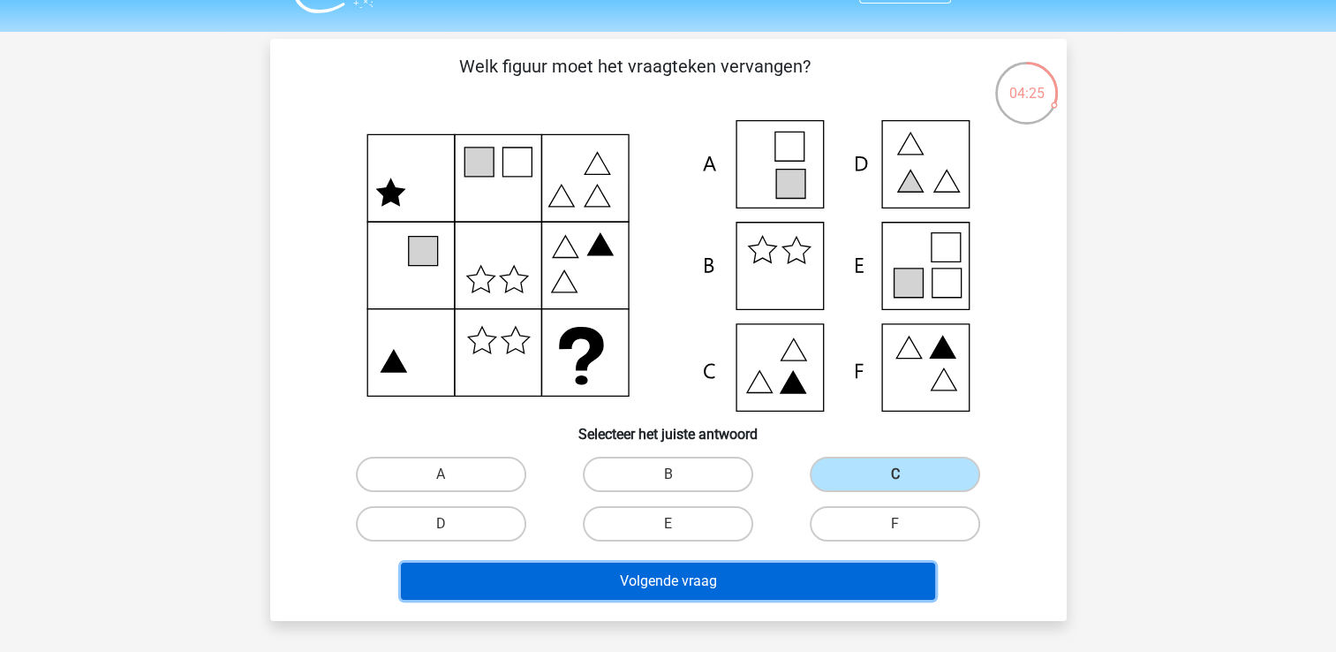
click at [782, 580] on button "Volgende vraag" at bounding box center [668, 580] width 534 height 37
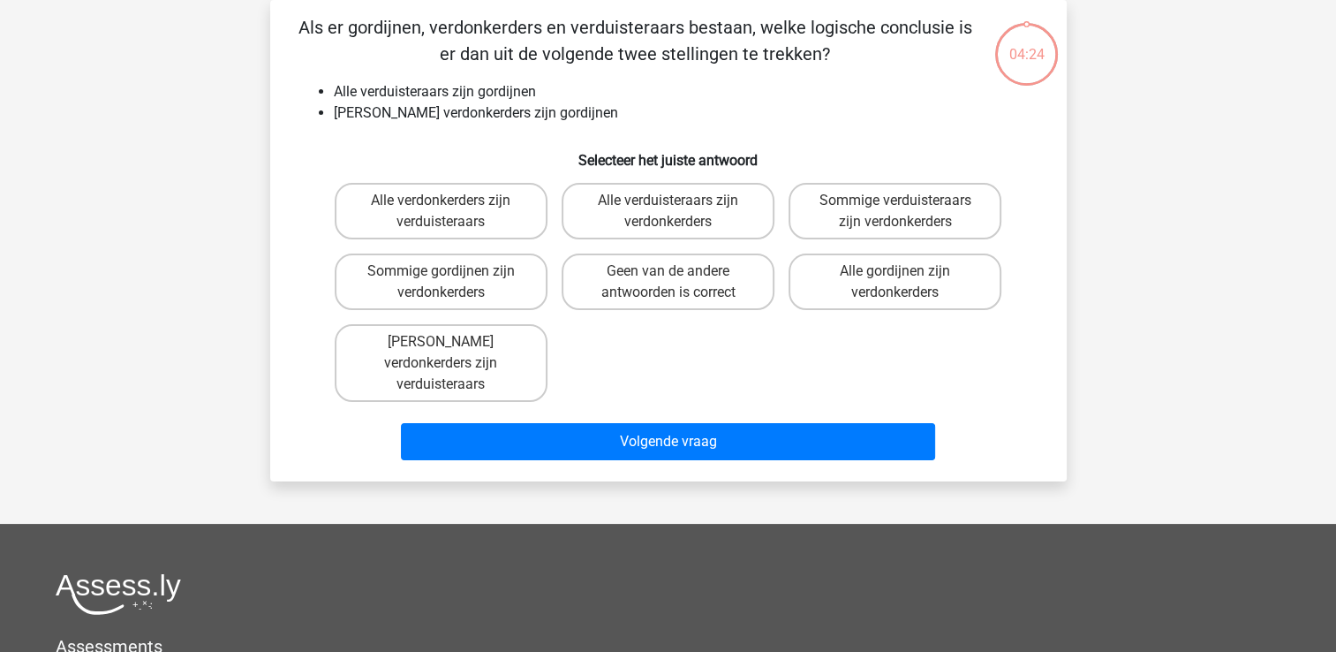
scroll to position [0, 0]
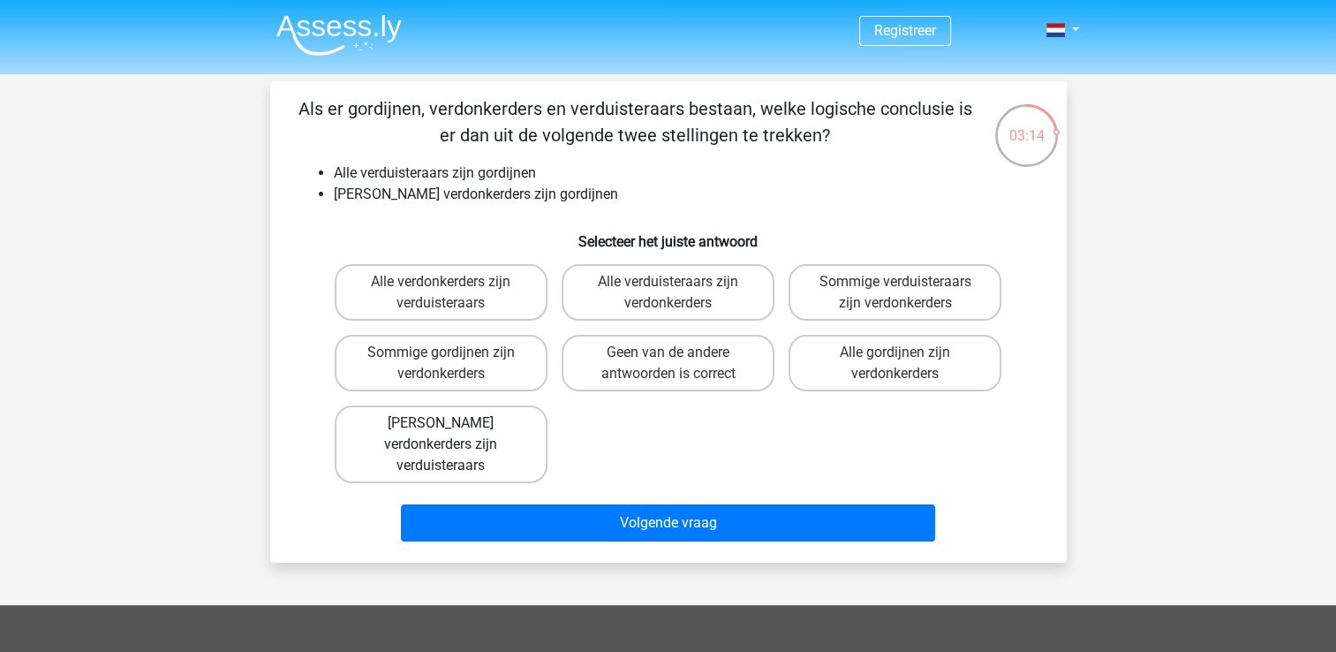
click at [492, 436] on label "Geen verdonkerders zijn verduisteraars" at bounding box center [441, 444] width 213 height 78
click at [452, 434] on input "Geen verdonkerders zijn verduisteraars" at bounding box center [446, 428] width 11 height 11
radio input "true"
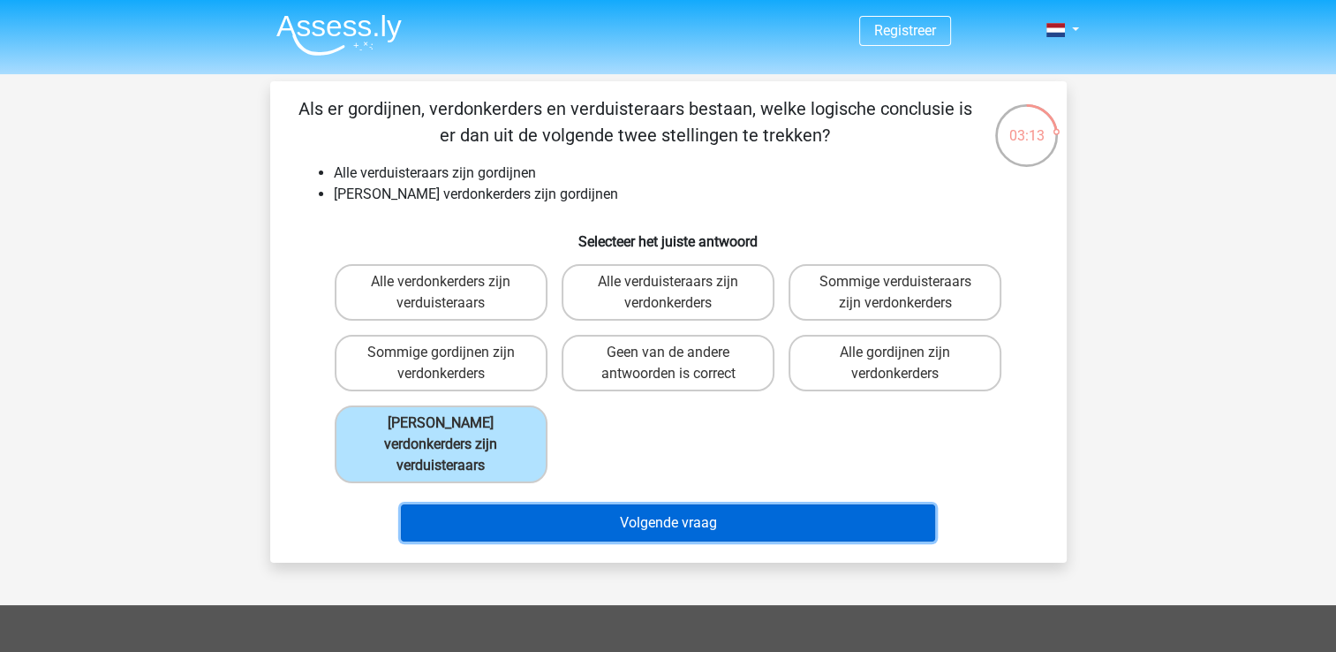
click at [664, 504] on button "Volgende vraag" at bounding box center [668, 522] width 534 height 37
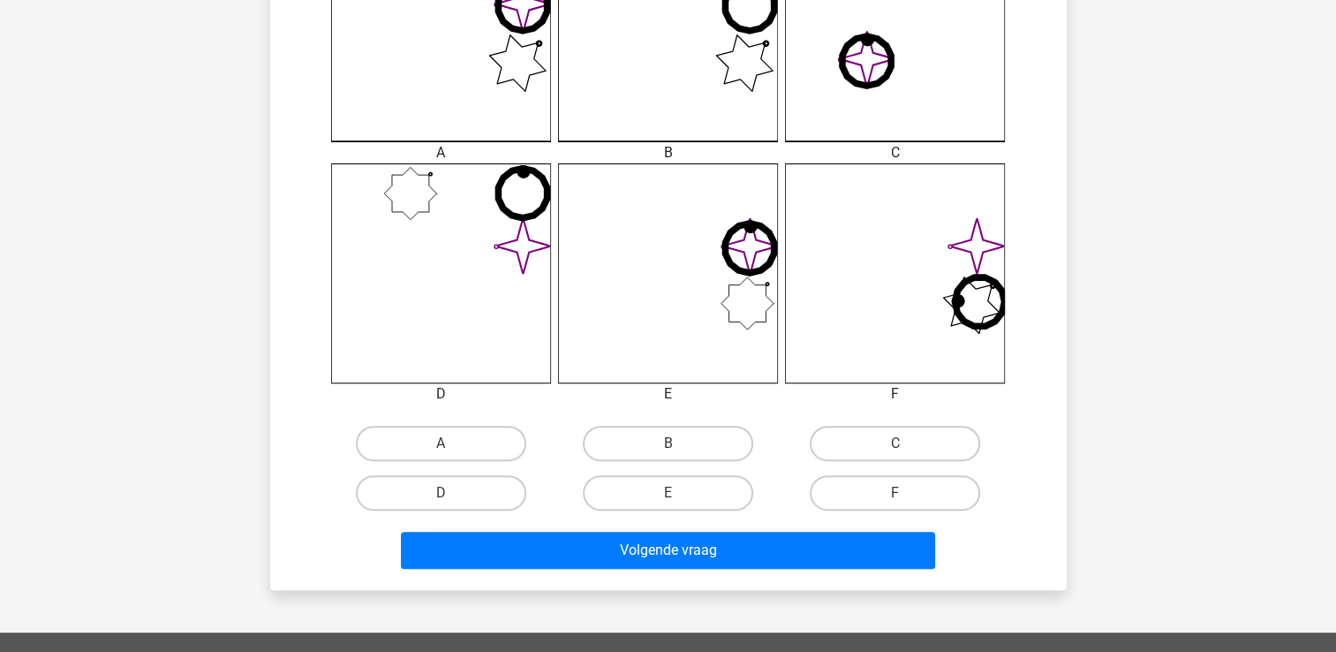
scroll to position [579, 0]
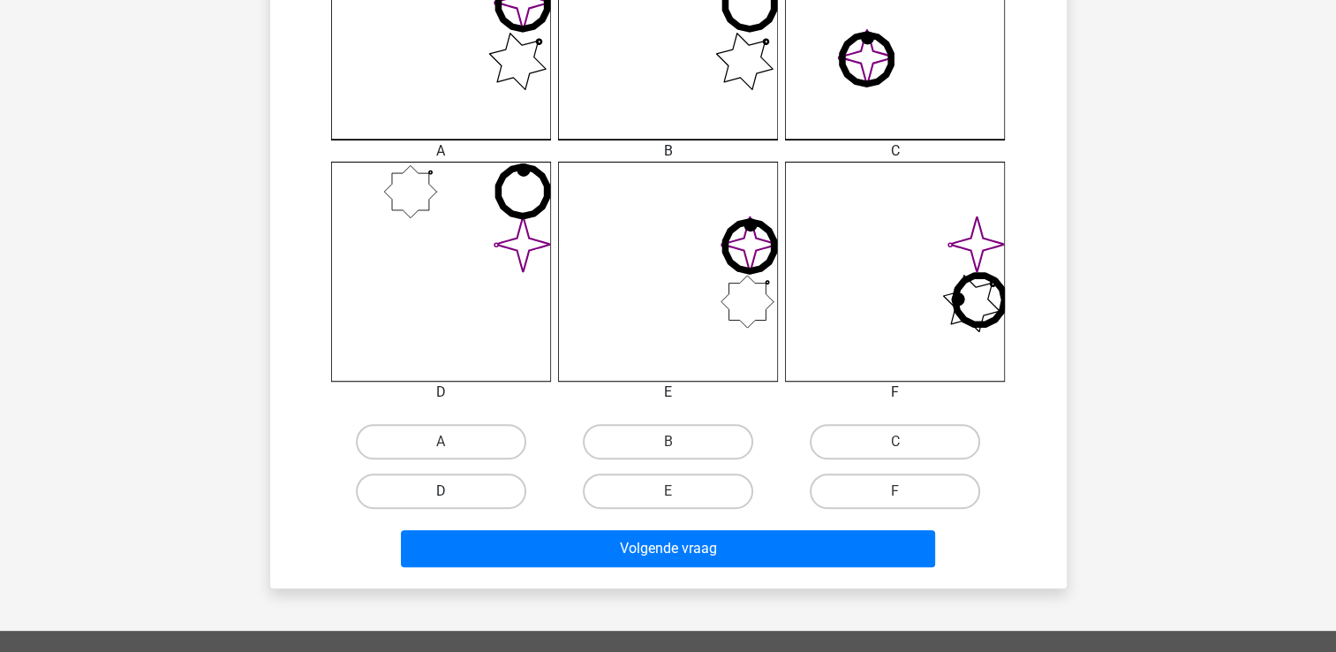
click at [464, 487] on label "D" at bounding box center [441, 490] width 170 height 35
click at [452, 491] on input "D" at bounding box center [446, 496] width 11 height 11
radio input "true"
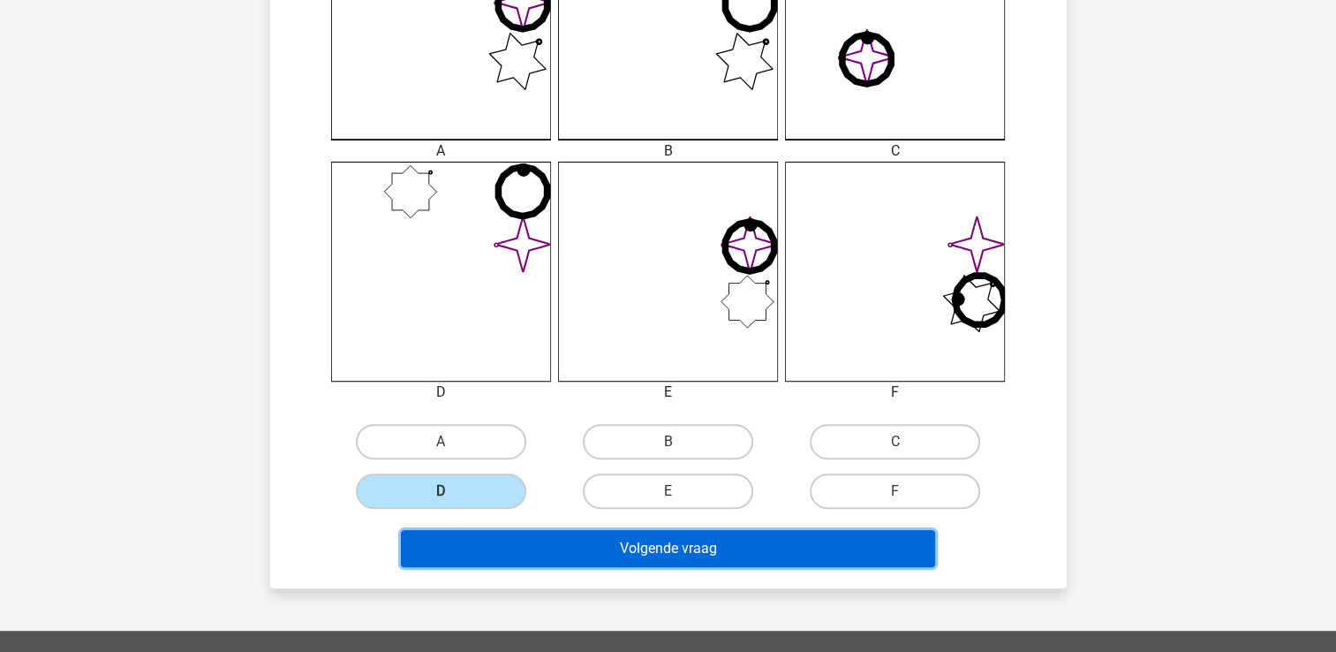
click at [651, 532] on button "Volgende vraag" at bounding box center [668, 548] width 534 height 37
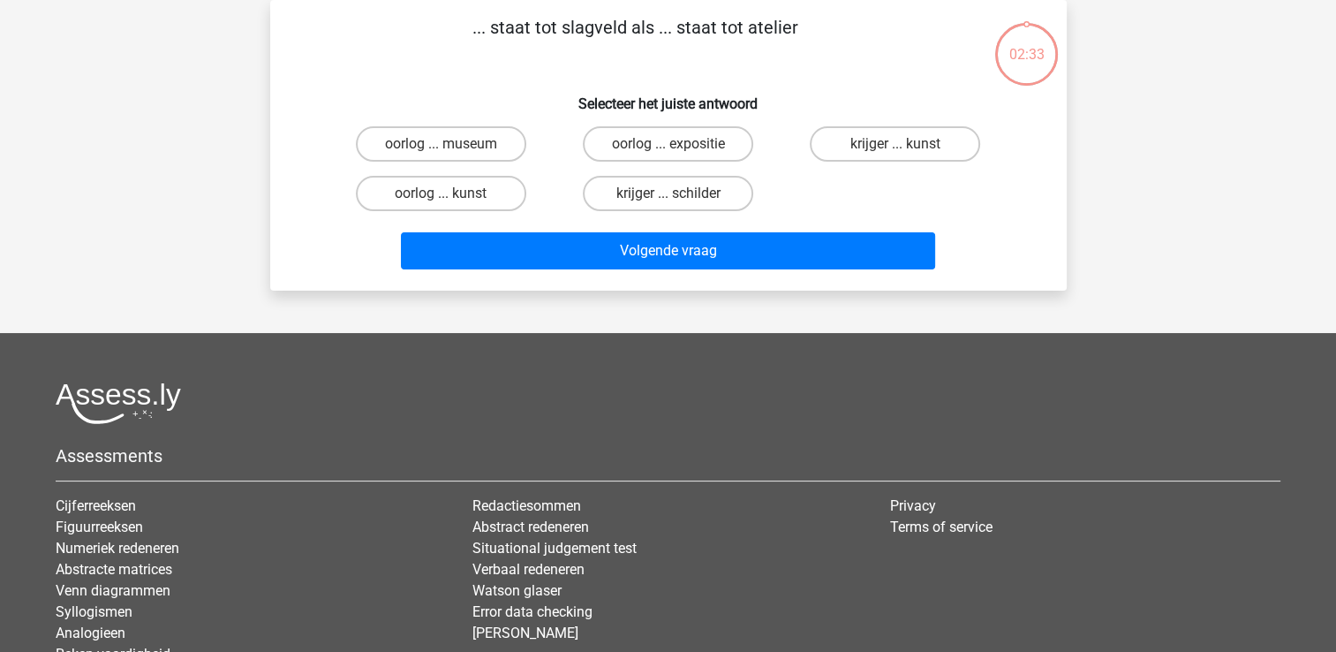
scroll to position [0, 0]
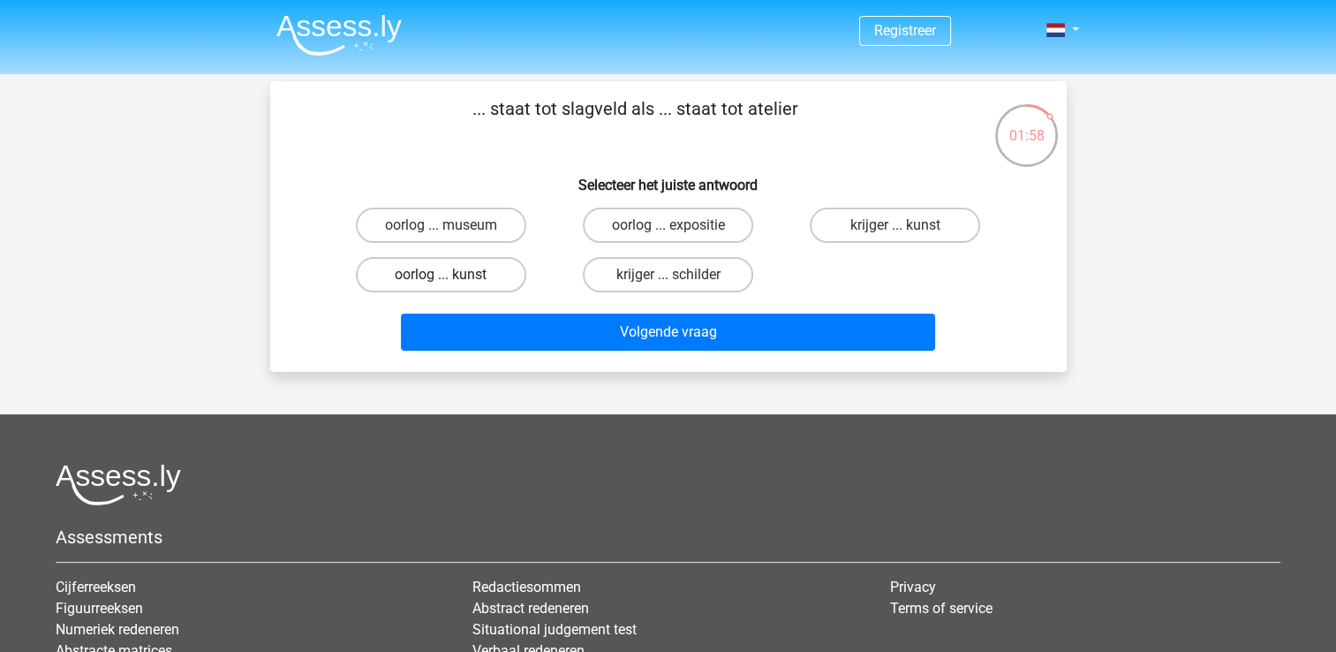
click at [449, 270] on label "oorlog ... kunst" at bounding box center [441, 274] width 170 height 35
click at [449, 275] on input "oorlog ... kunst" at bounding box center [446, 280] width 11 height 11
radio input "true"
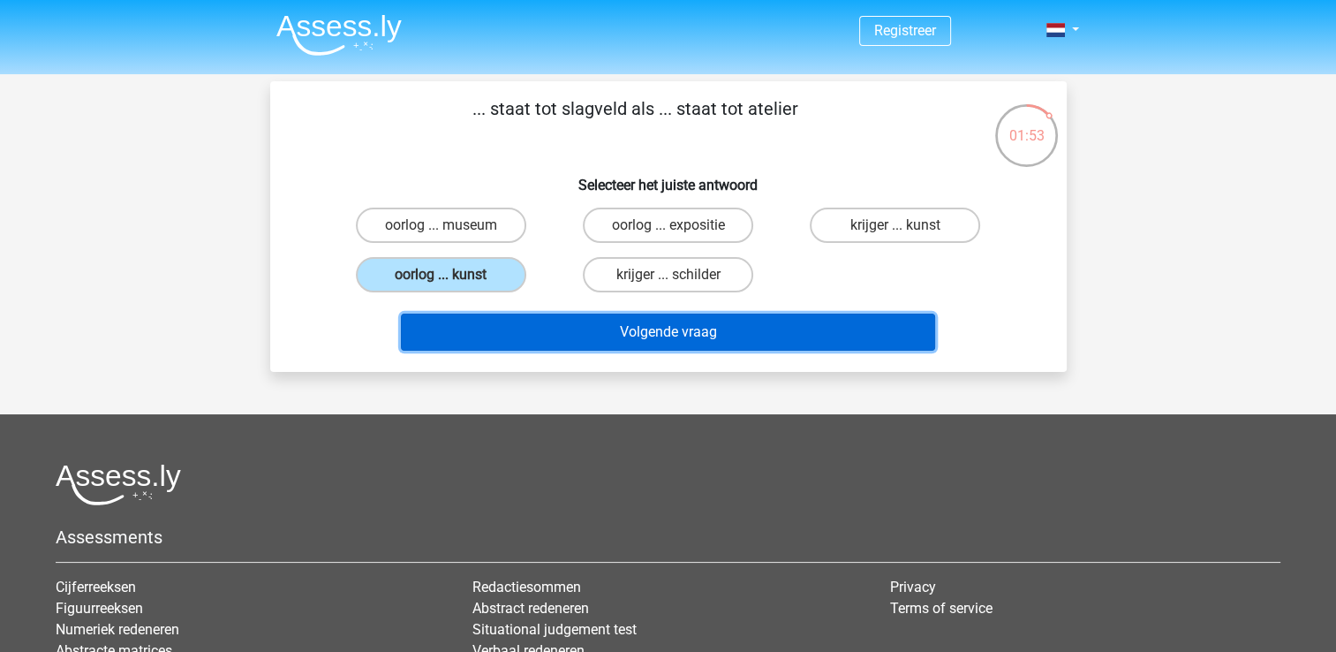
click at [683, 326] on button "Volgende vraag" at bounding box center [668, 331] width 534 height 37
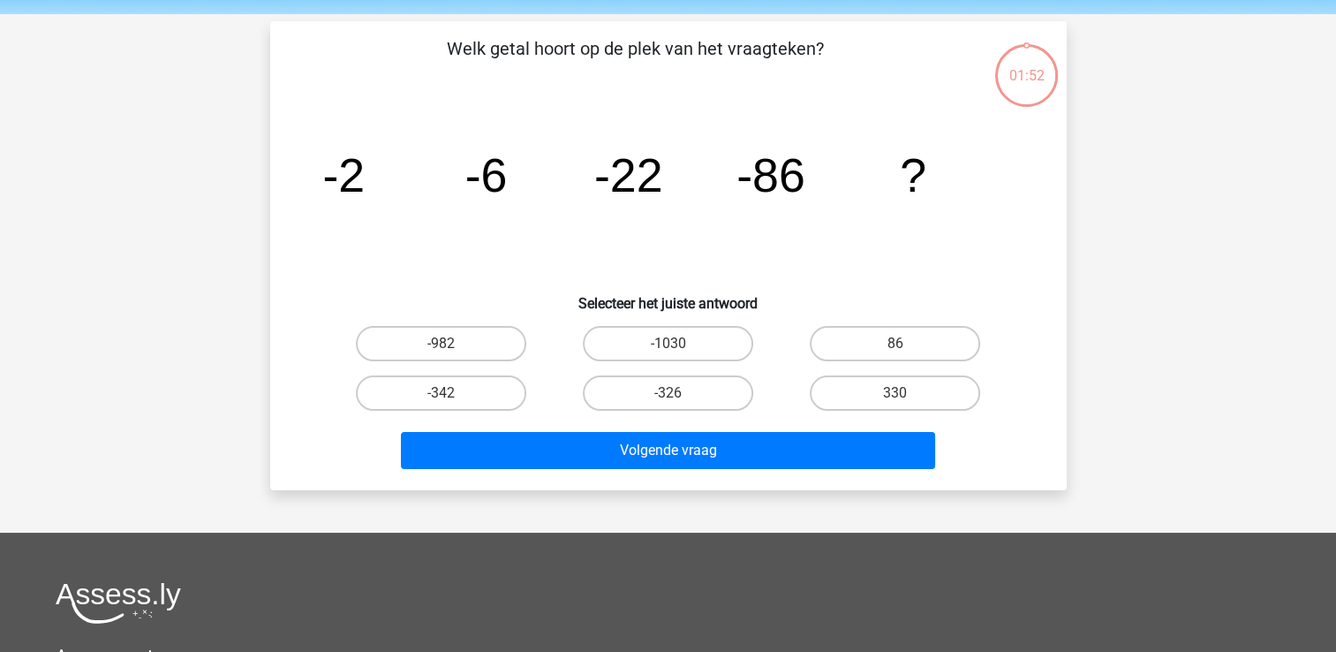
scroll to position [81, 0]
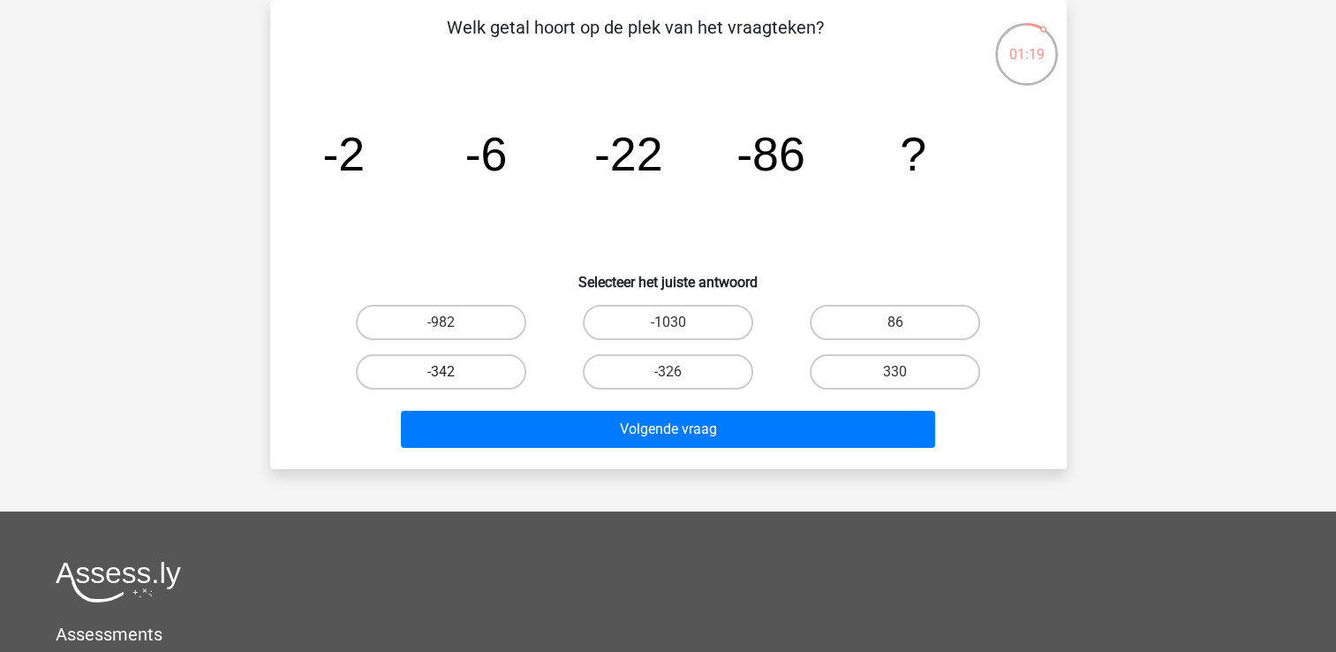
click at [452, 362] on label "-342" at bounding box center [441, 371] width 170 height 35
click at [452, 372] on input "-342" at bounding box center [446, 377] width 11 height 11
radio input "true"
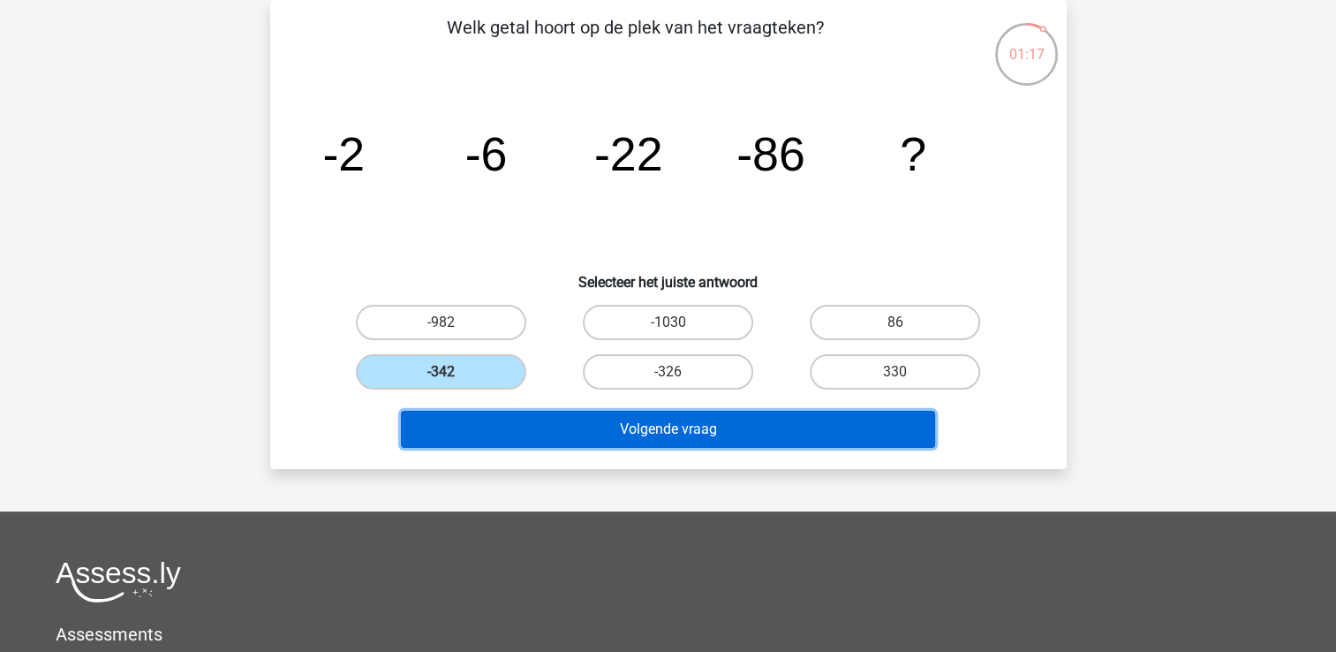
click at [685, 428] on button "Volgende vraag" at bounding box center [668, 429] width 534 height 37
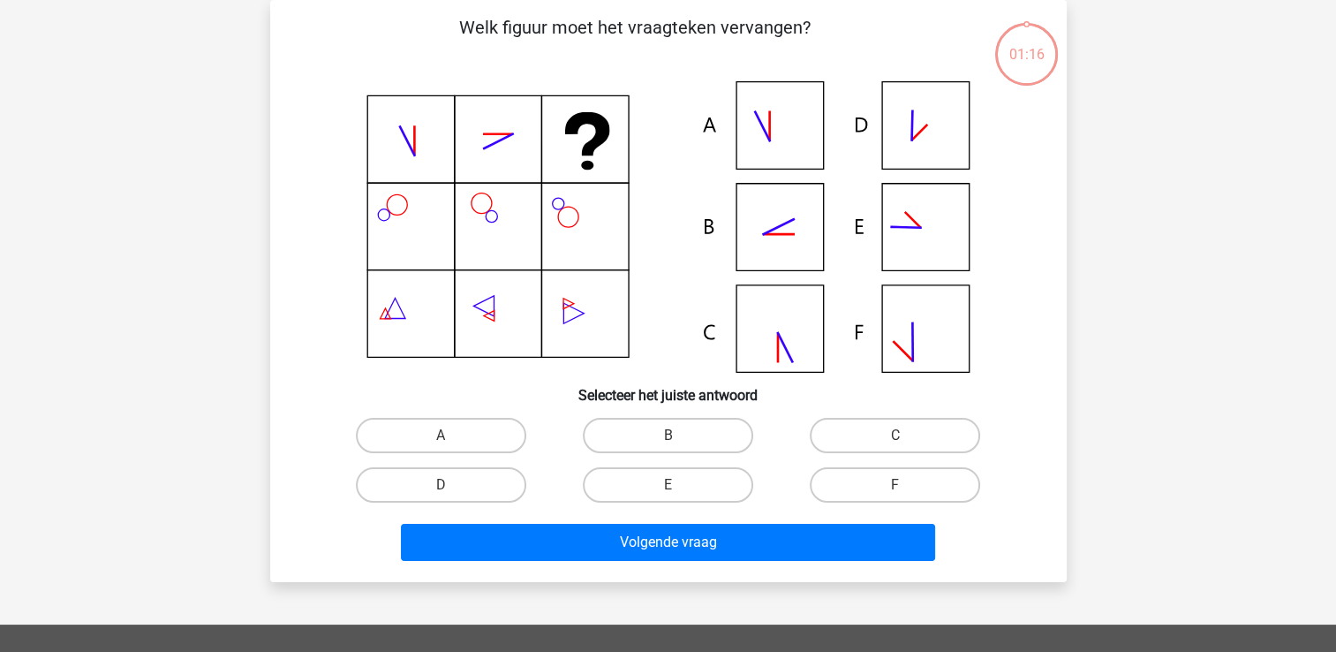
scroll to position [89, 0]
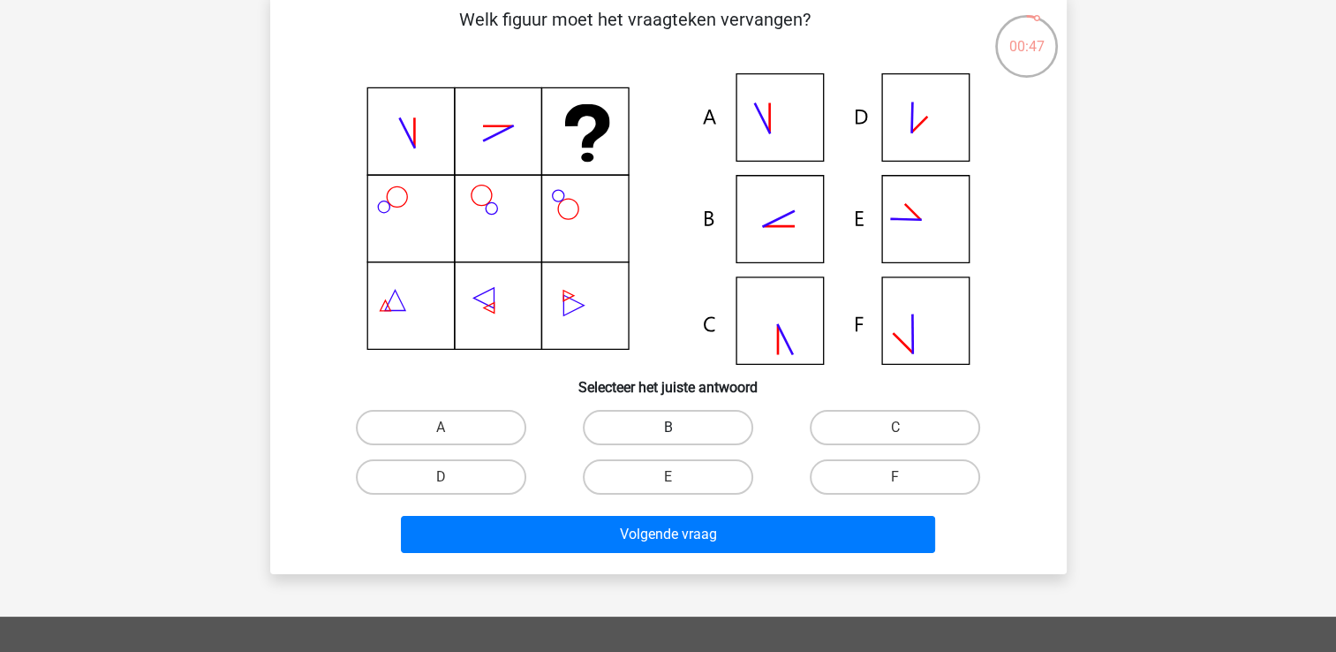
click at [699, 434] on label "B" at bounding box center [668, 427] width 170 height 35
click at [679, 434] on input "B" at bounding box center [673, 432] width 11 height 11
radio input "true"
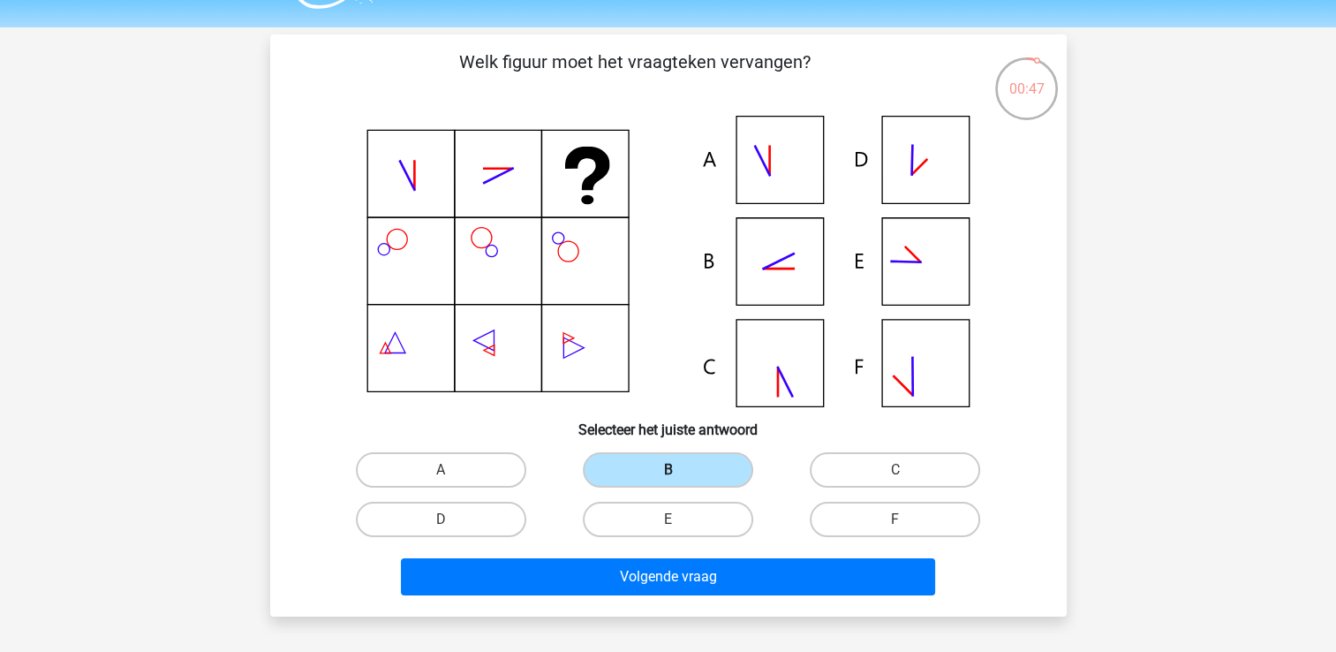
scroll to position [48, 0]
click at [441, 479] on input "A" at bounding box center [446, 474] width 11 height 11
radio input "true"
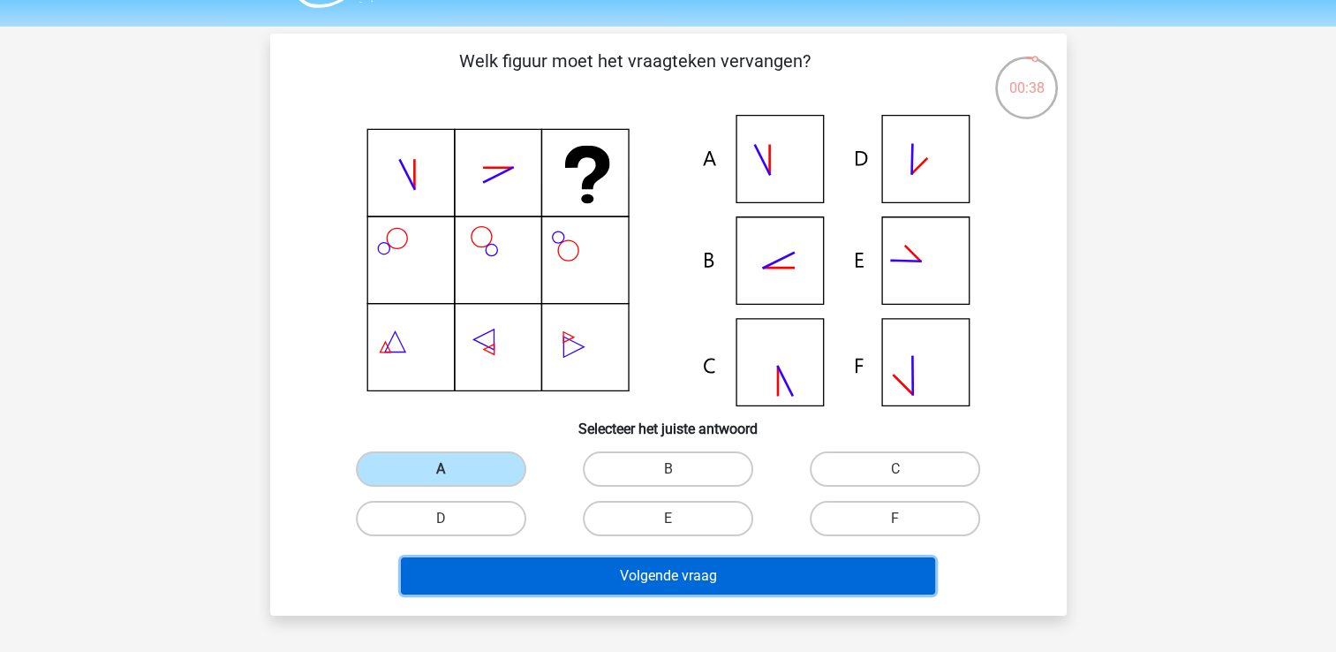
click at [646, 572] on button "Volgende vraag" at bounding box center [668, 575] width 534 height 37
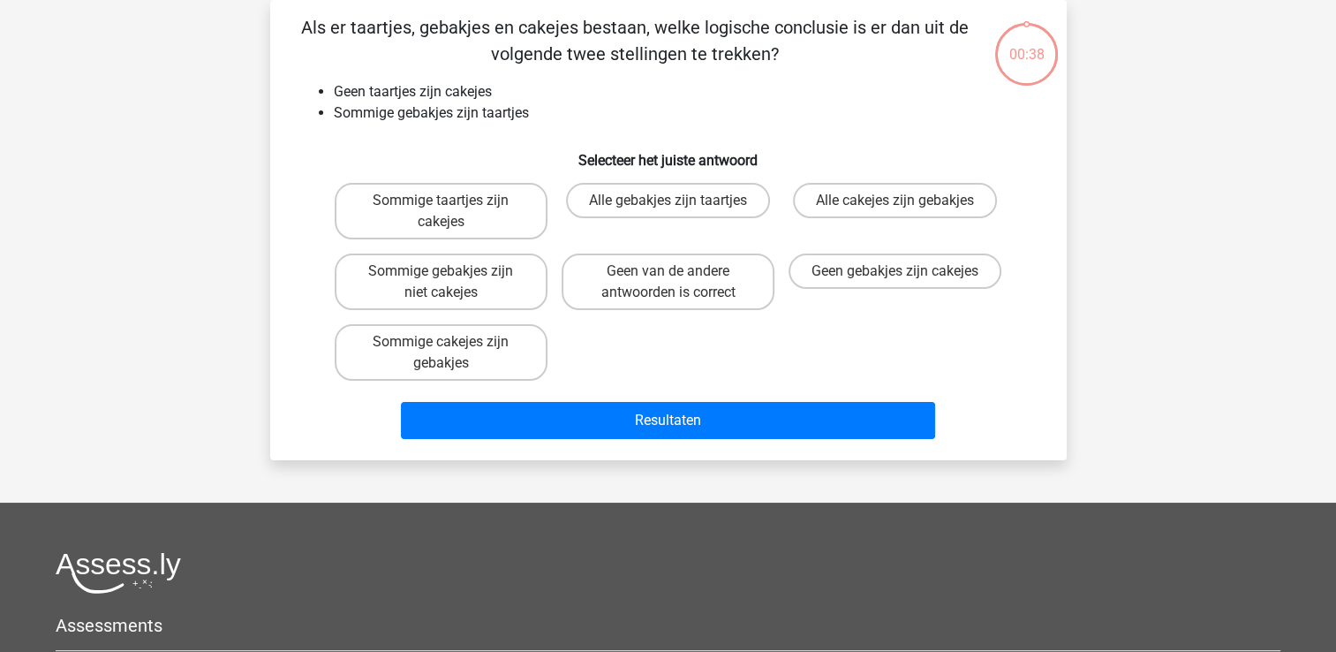
scroll to position [0, 0]
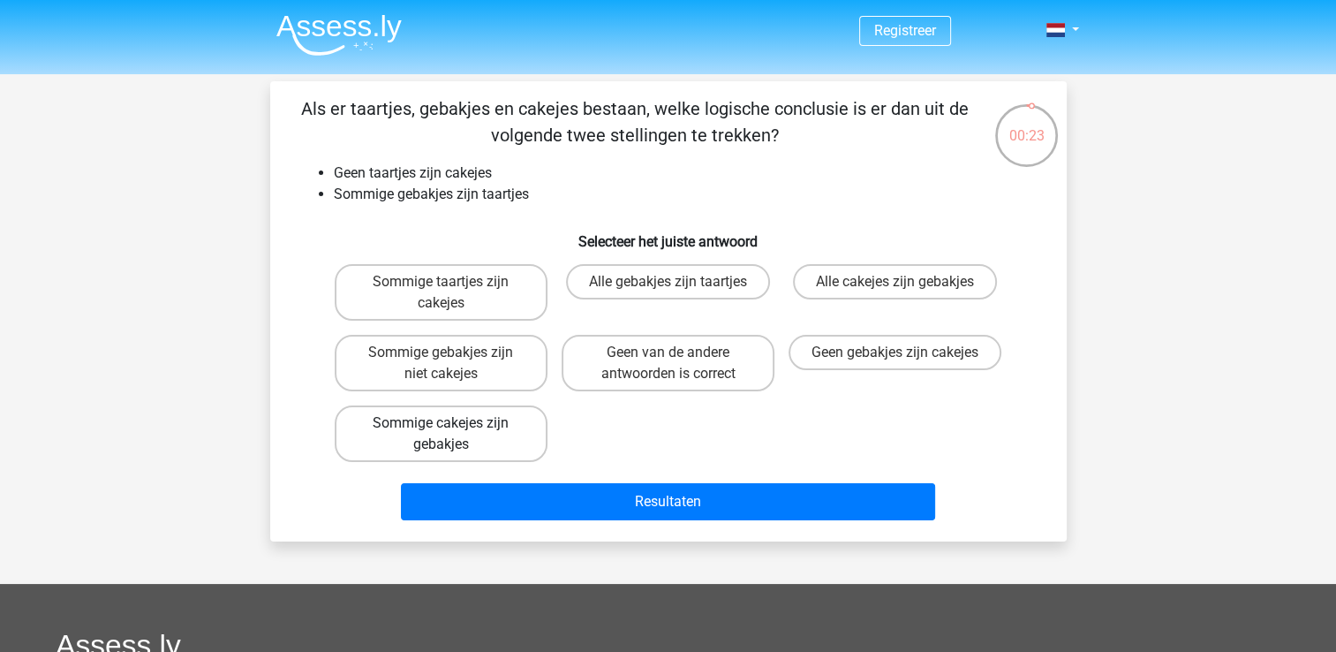
click at [471, 408] on label "Sommige cakejes zijn gebakjes" at bounding box center [441, 433] width 213 height 57
click at [452, 423] on input "Sommige cakejes zijn gebakjes" at bounding box center [446, 428] width 11 height 11
radio input "true"
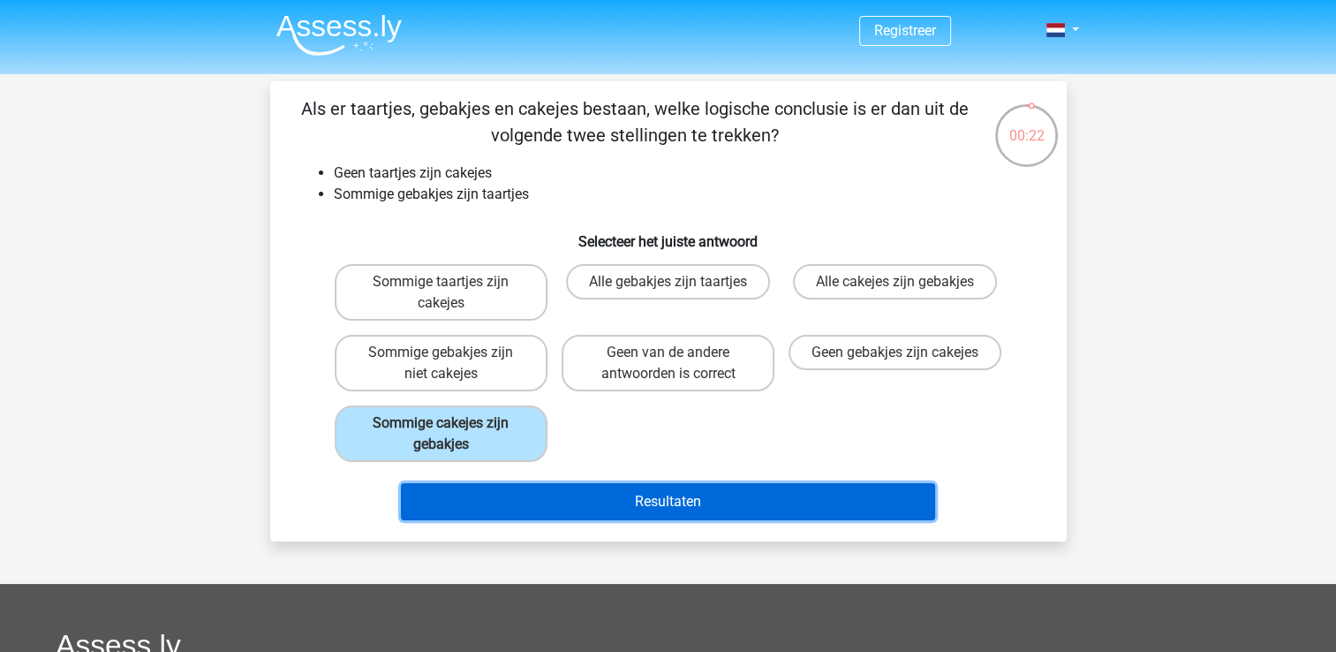
click at [660, 494] on button "Resultaten" at bounding box center [668, 501] width 534 height 37
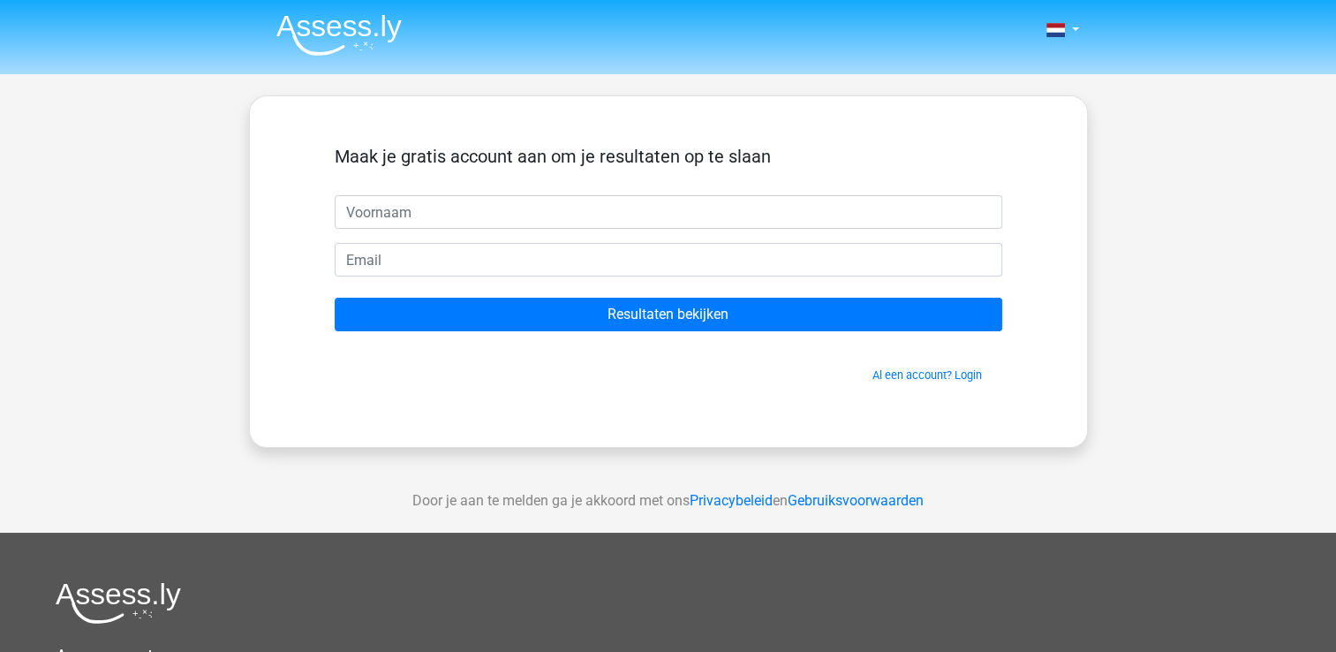
click at [628, 219] on input "text" at bounding box center [669, 212] width 668 height 34
type input "[PERSON_NAME]"
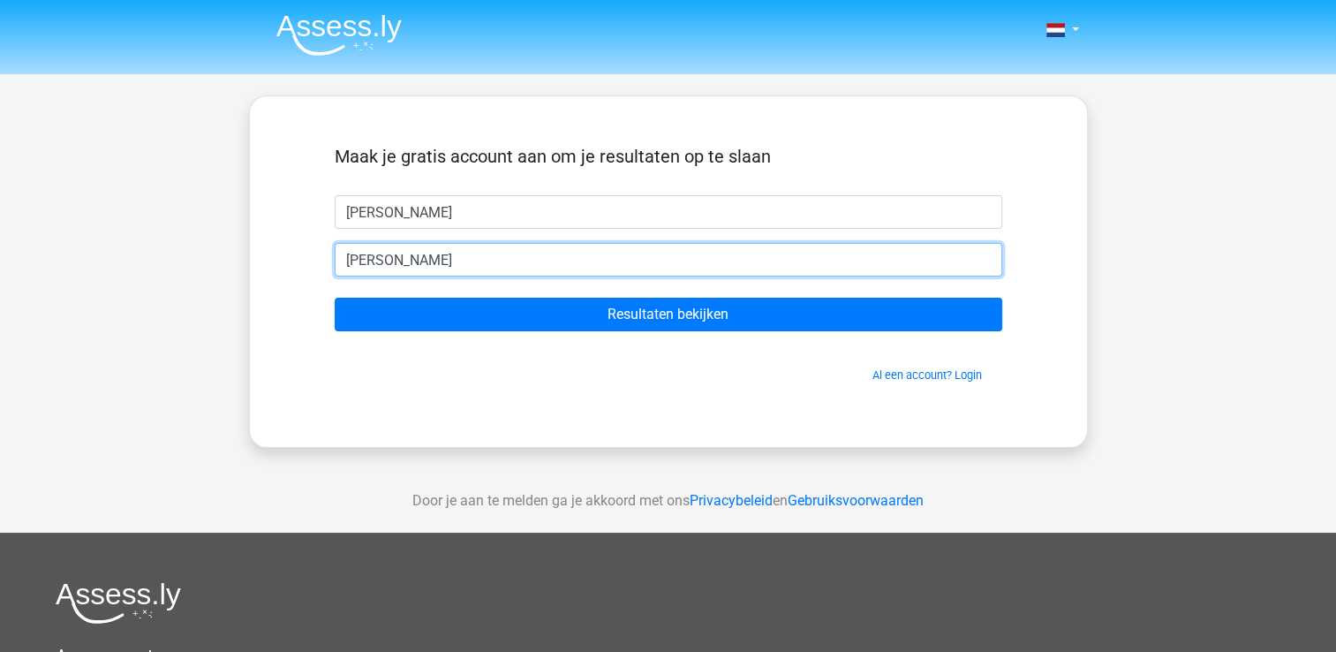
type input "[PERSON_NAME][EMAIL_ADDRESS][DOMAIN_NAME]"
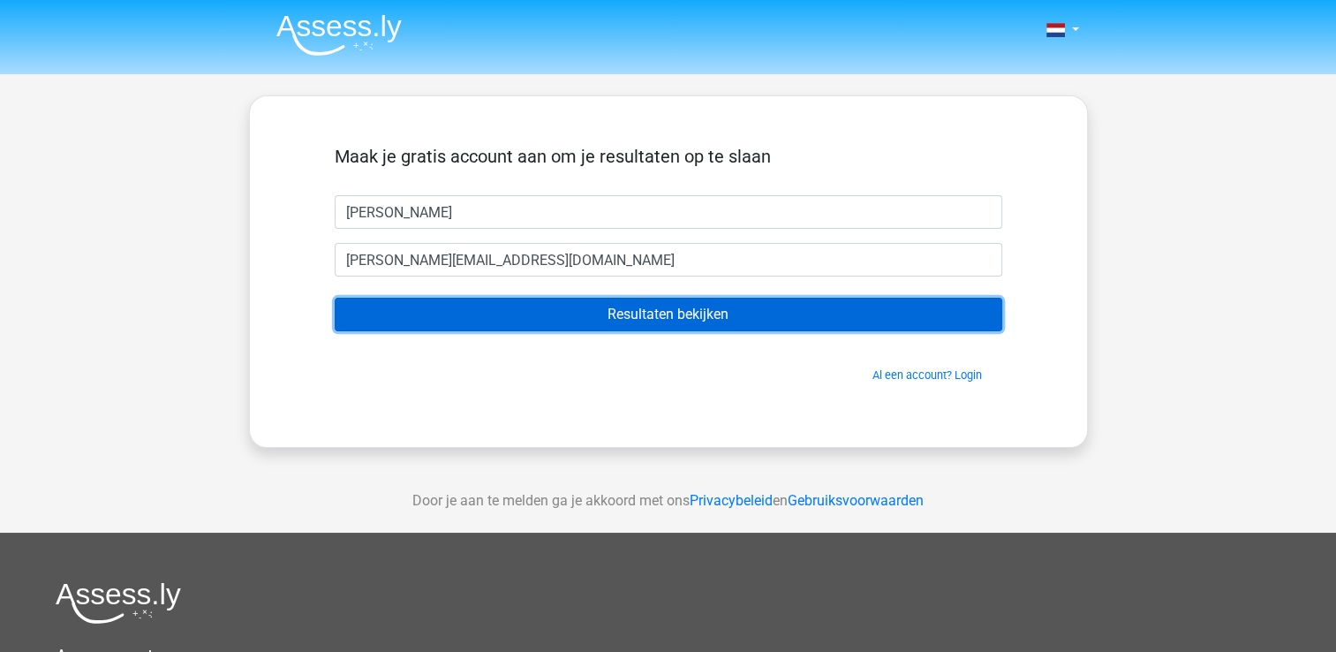
click at [597, 328] on input "Resultaten bekijken" at bounding box center [669, 315] width 668 height 34
click at [653, 307] on input "Resultaten bekijken" at bounding box center [669, 315] width 668 height 34
click at [512, 306] on input "Resultaten bekijken" at bounding box center [669, 315] width 668 height 34
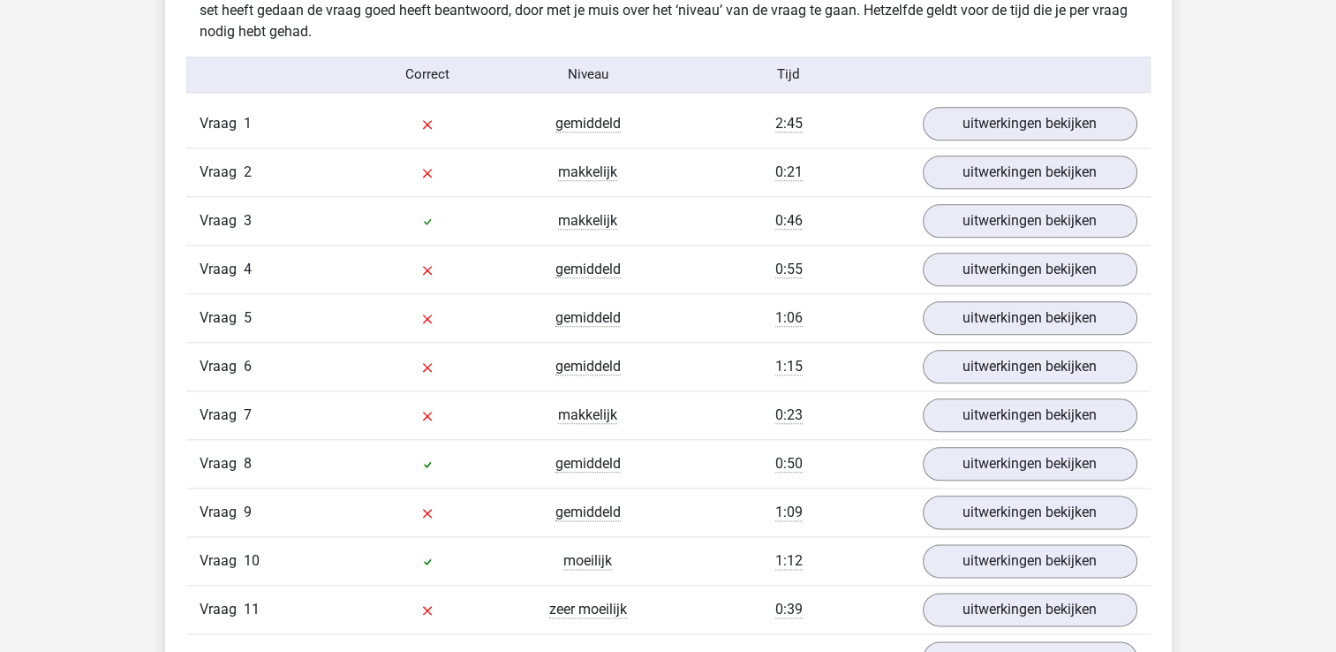
scroll to position [1992, 0]
click at [1031, 119] on link "uitwerkingen bekijken" at bounding box center [1029, 123] width 246 height 39
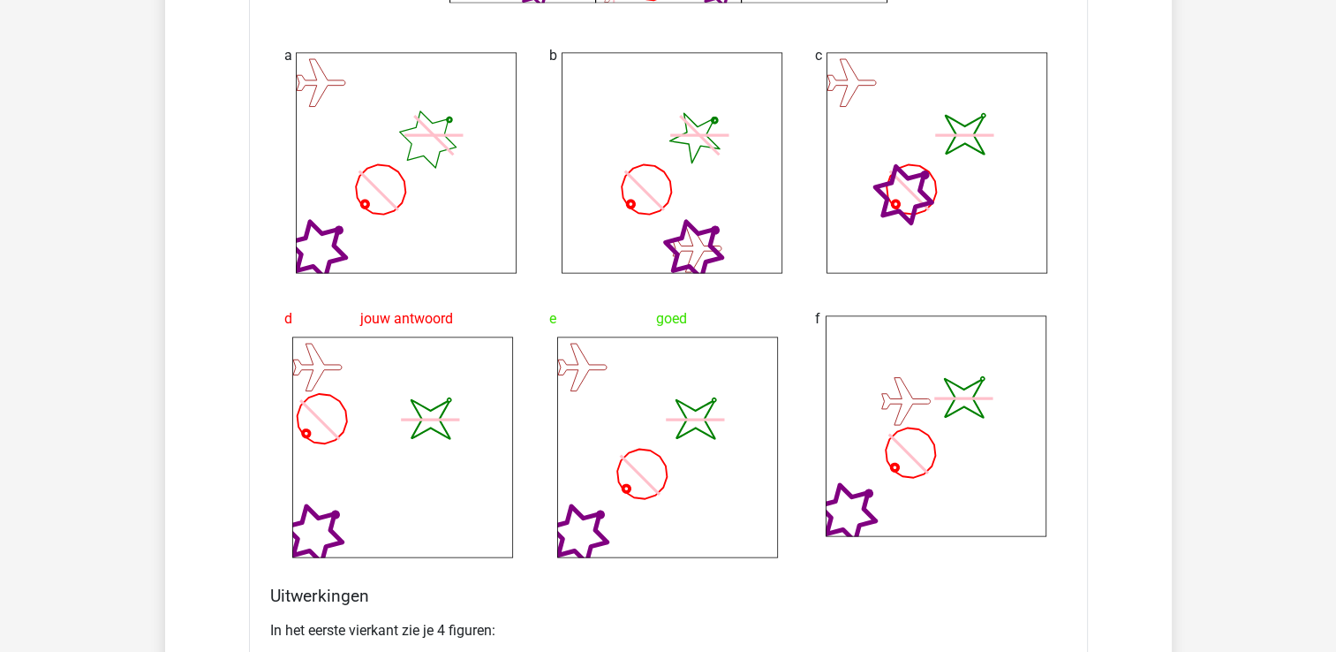
scroll to position [2486, 0]
click at [922, 248] on icon "image/svg+xml" at bounding box center [936, 161] width 221 height 221
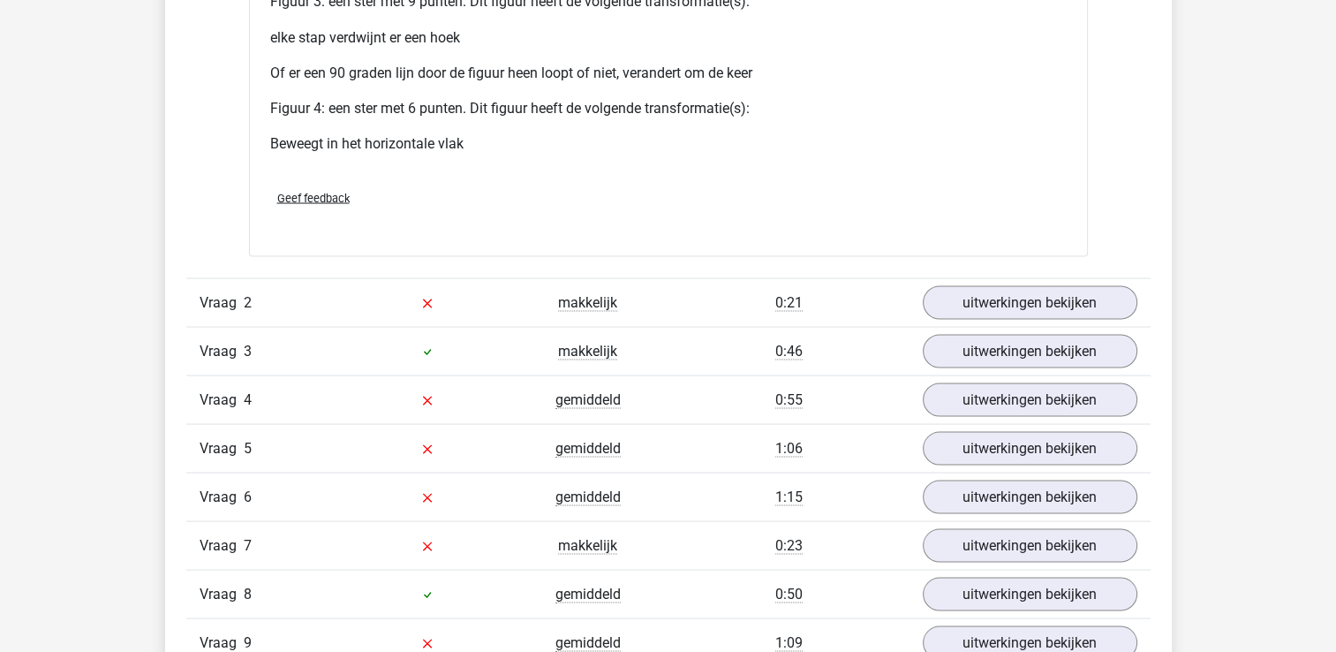
scroll to position [3390, 0]
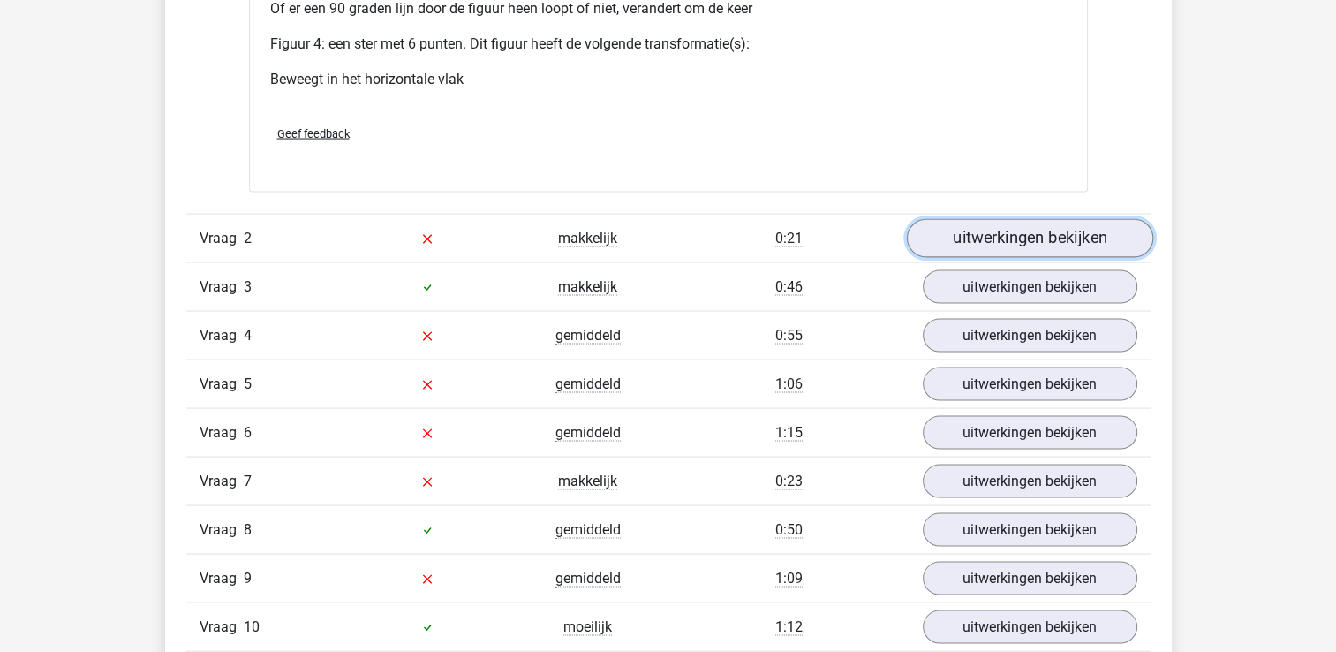
click at [1022, 244] on link "uitwerkingen bekijken" at bounding box center [1029, 239] width 246 height 39
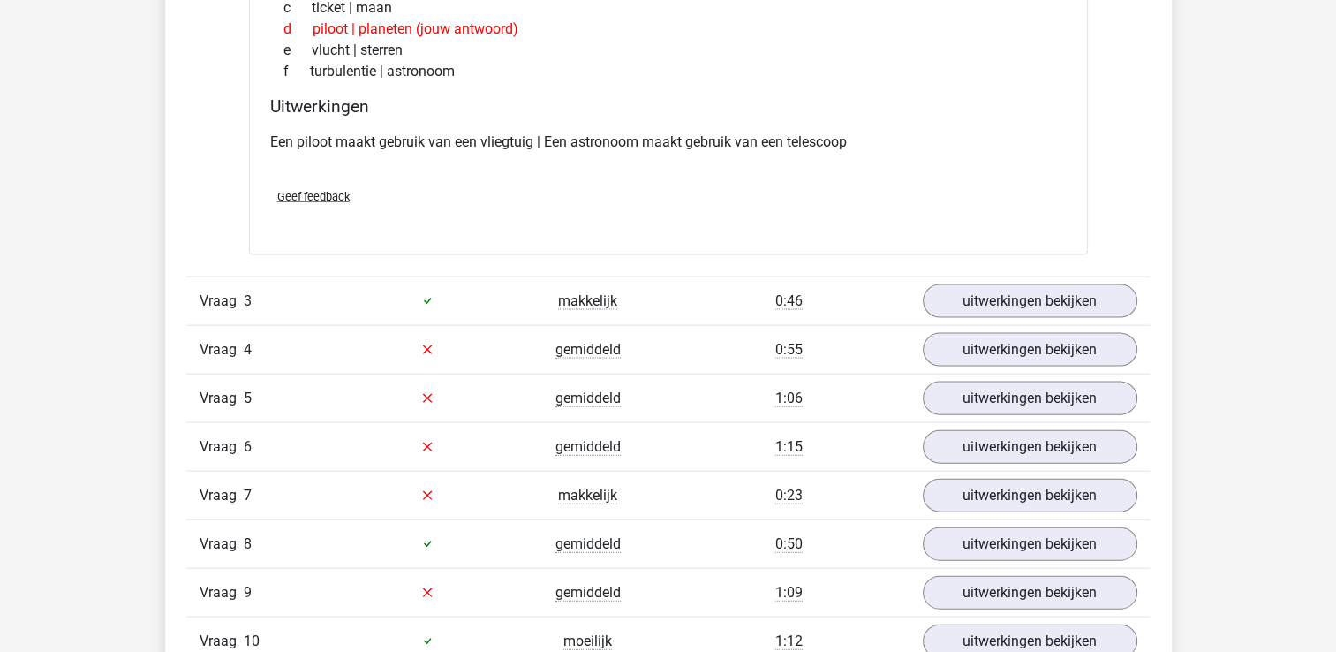
scroll to position [3775, 0]
click at [1027, 303] on link "uitwerkingen bekijken" at bounding box center [1029, 301] width 246 height 39
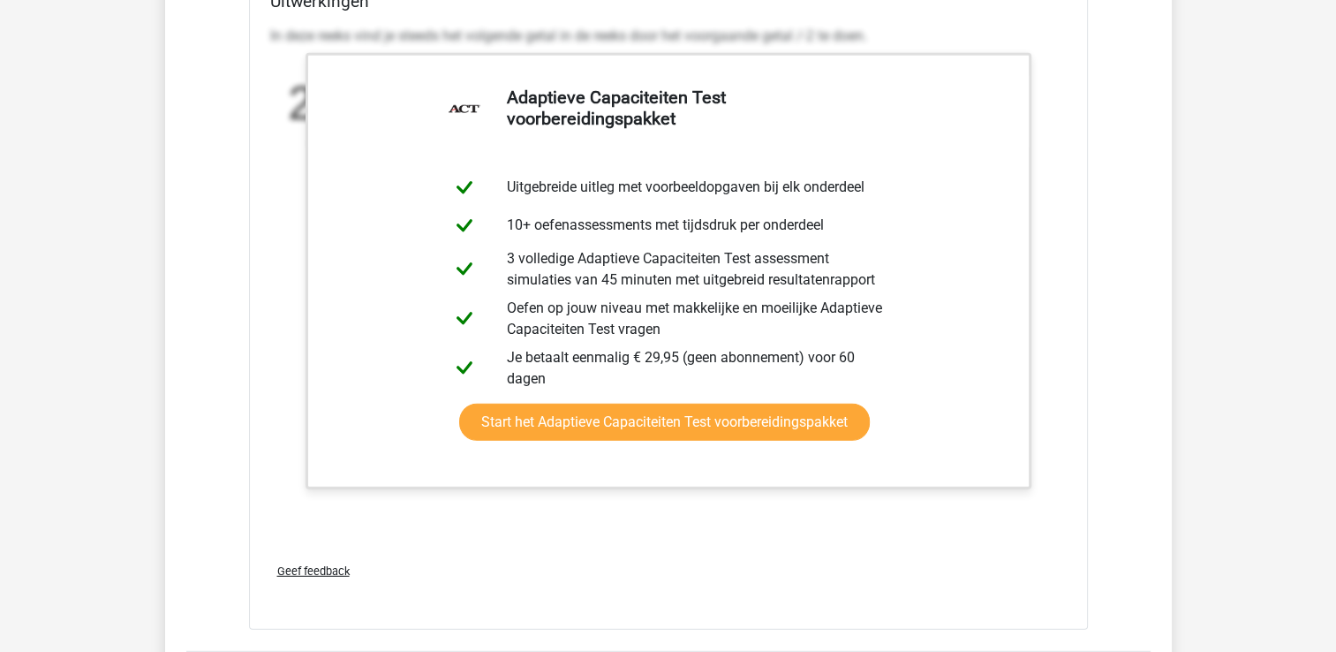
scroll to position [4526, 0]
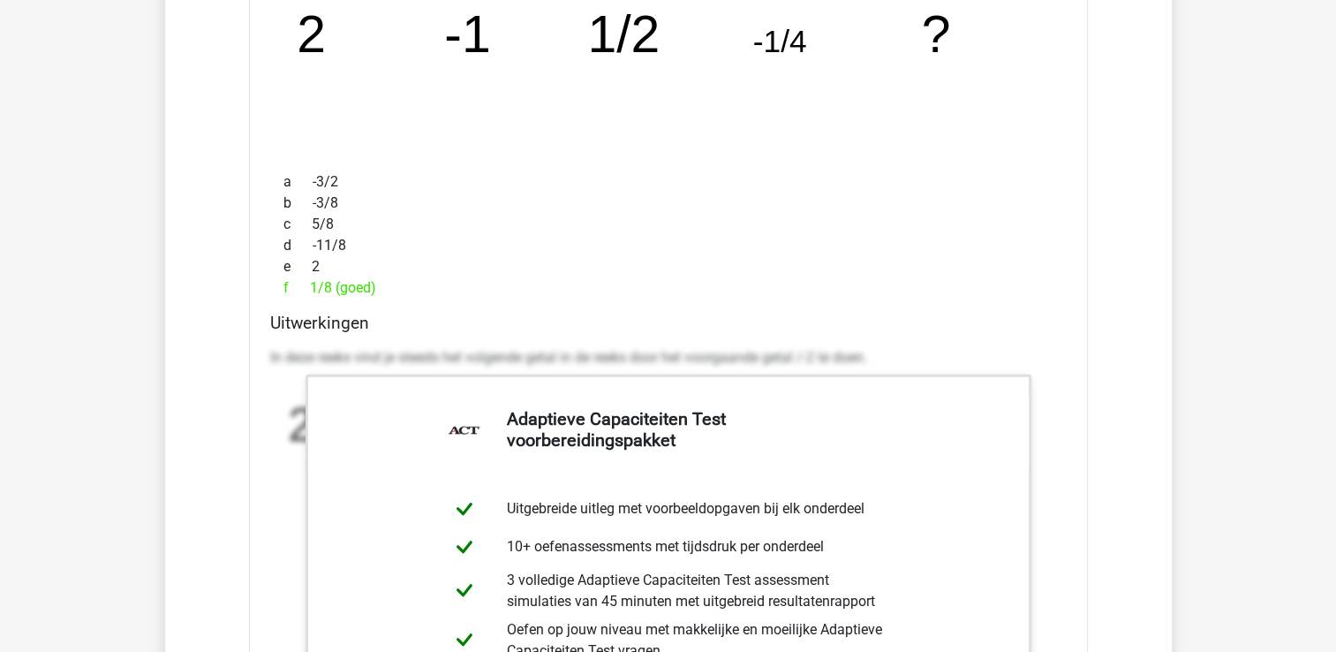
scroll to position [4196, 0]
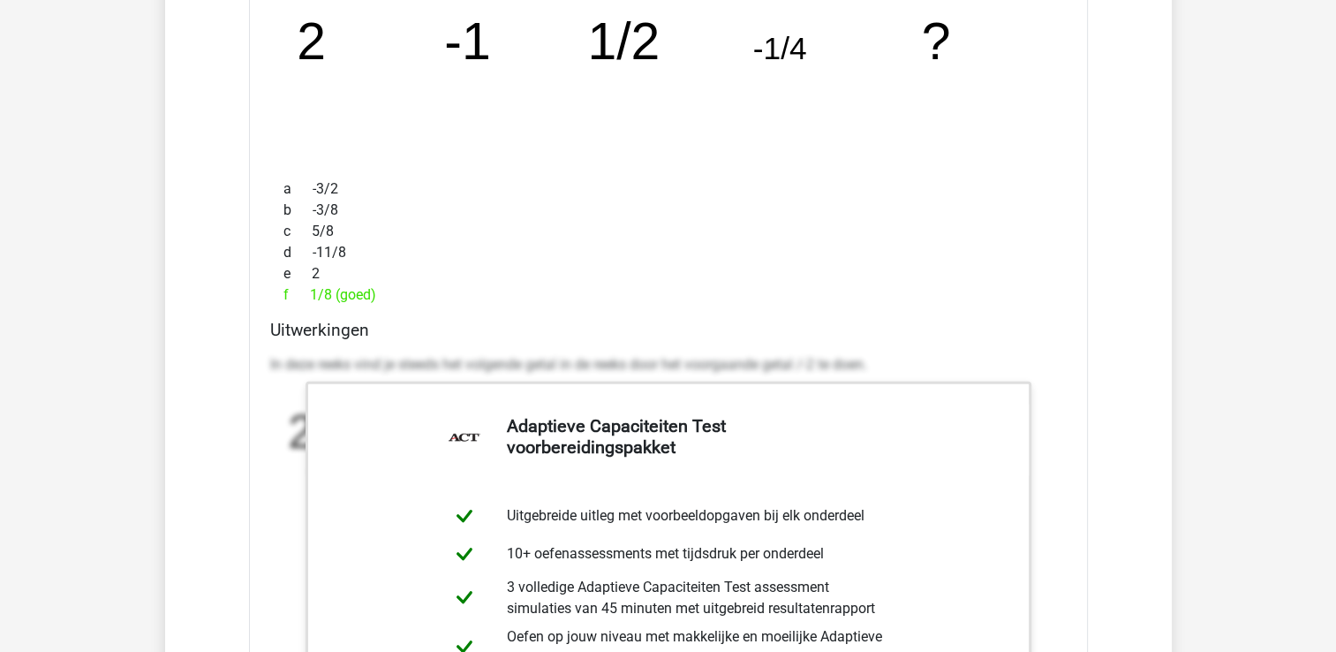
click at [923, 242] on div "d -11/8" at bounding box center [668, 252] width 796 height 21
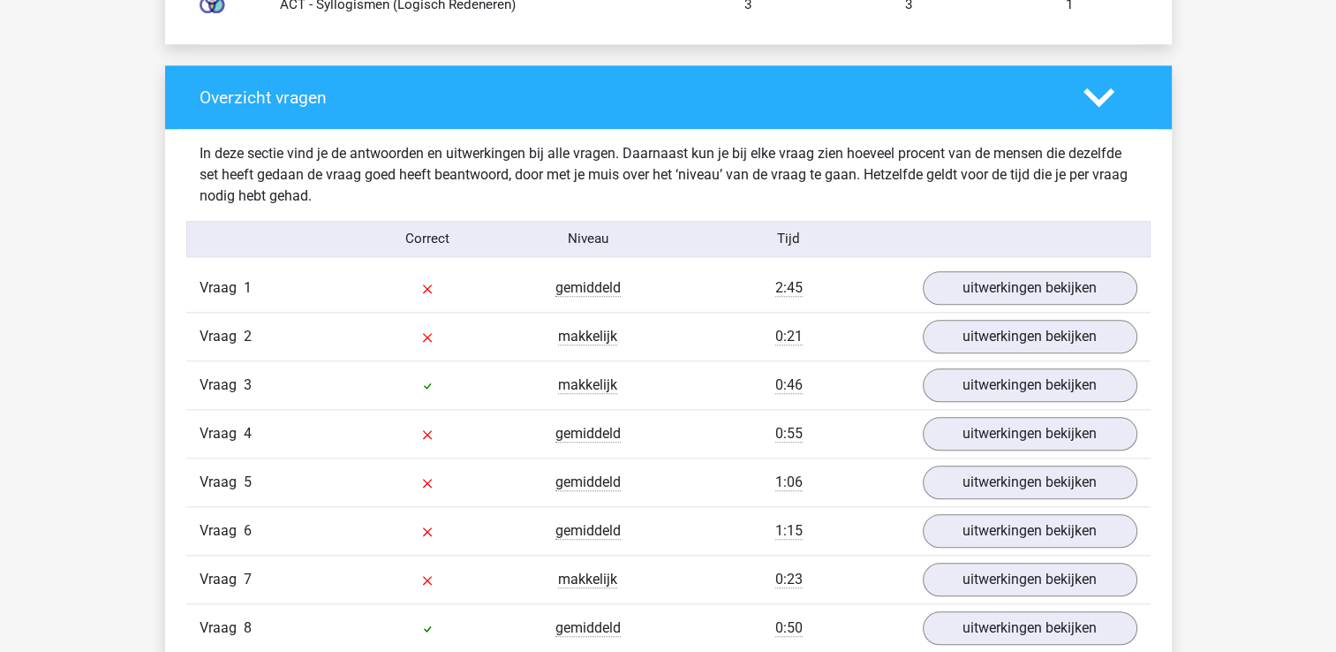
scroll to position [1871, 0]
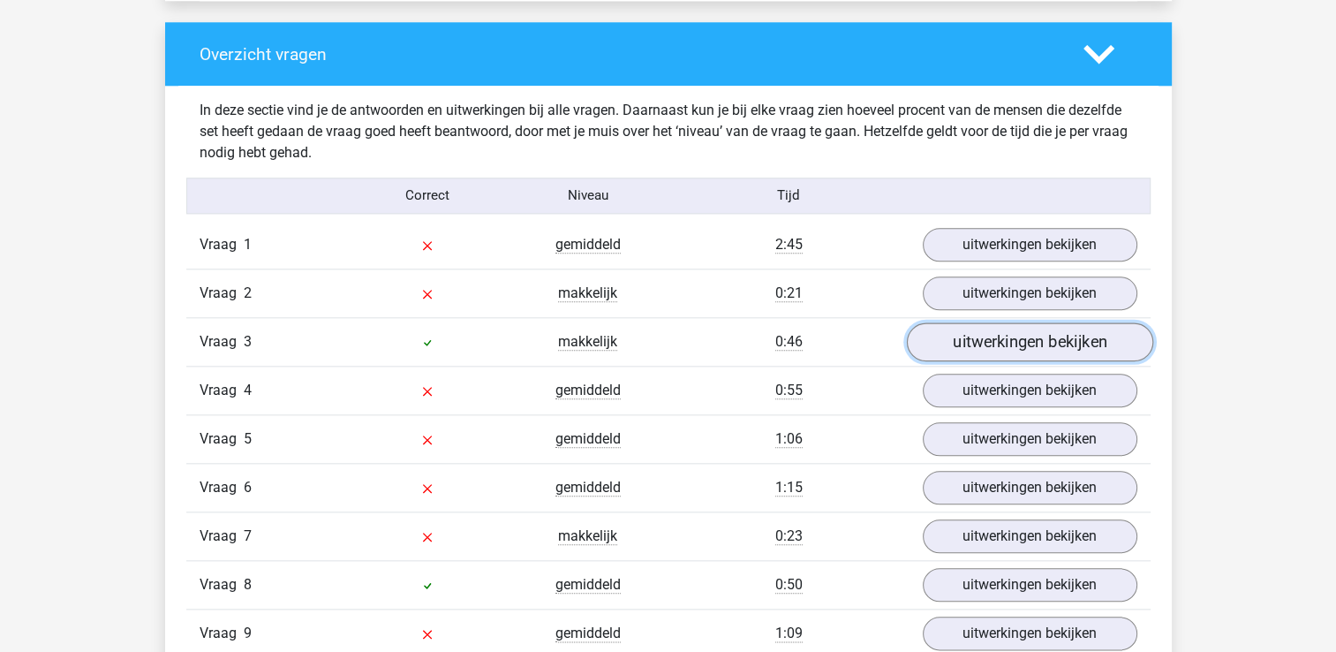
click at [1033, 345] on link "uitwerkingen bekijken" at bounding box center [1029, 341] width 246 height 39
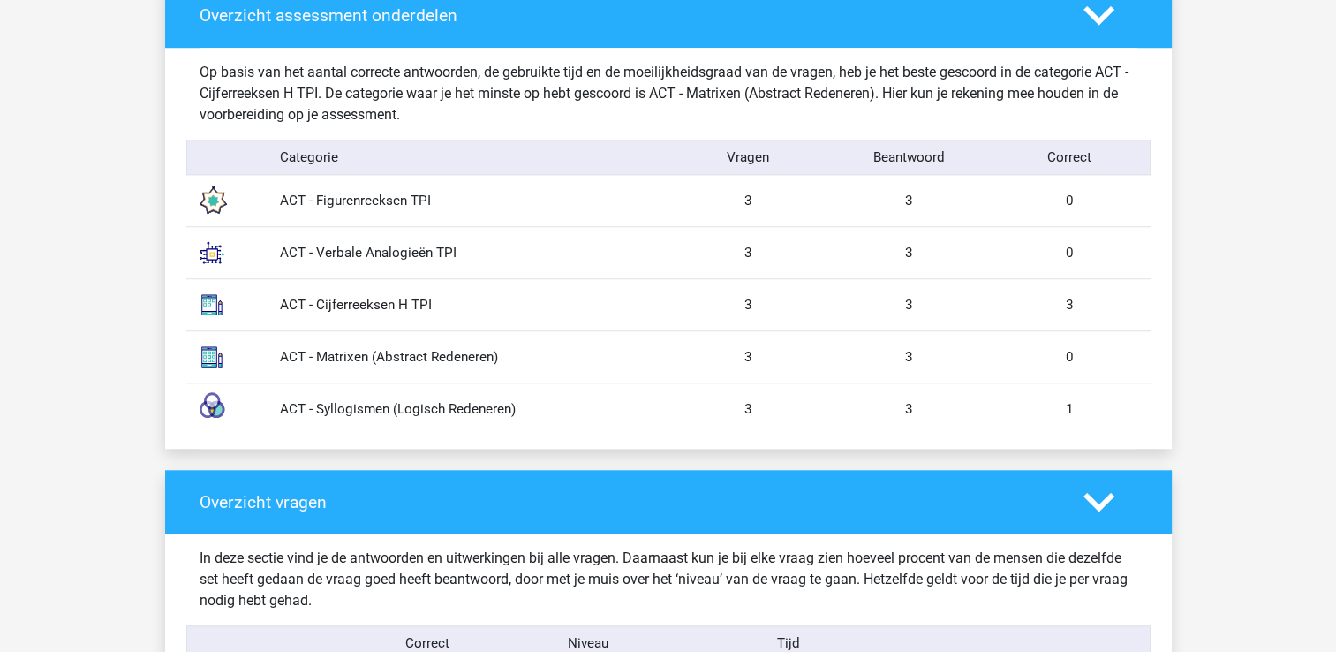
scroll to position [1416, 0]
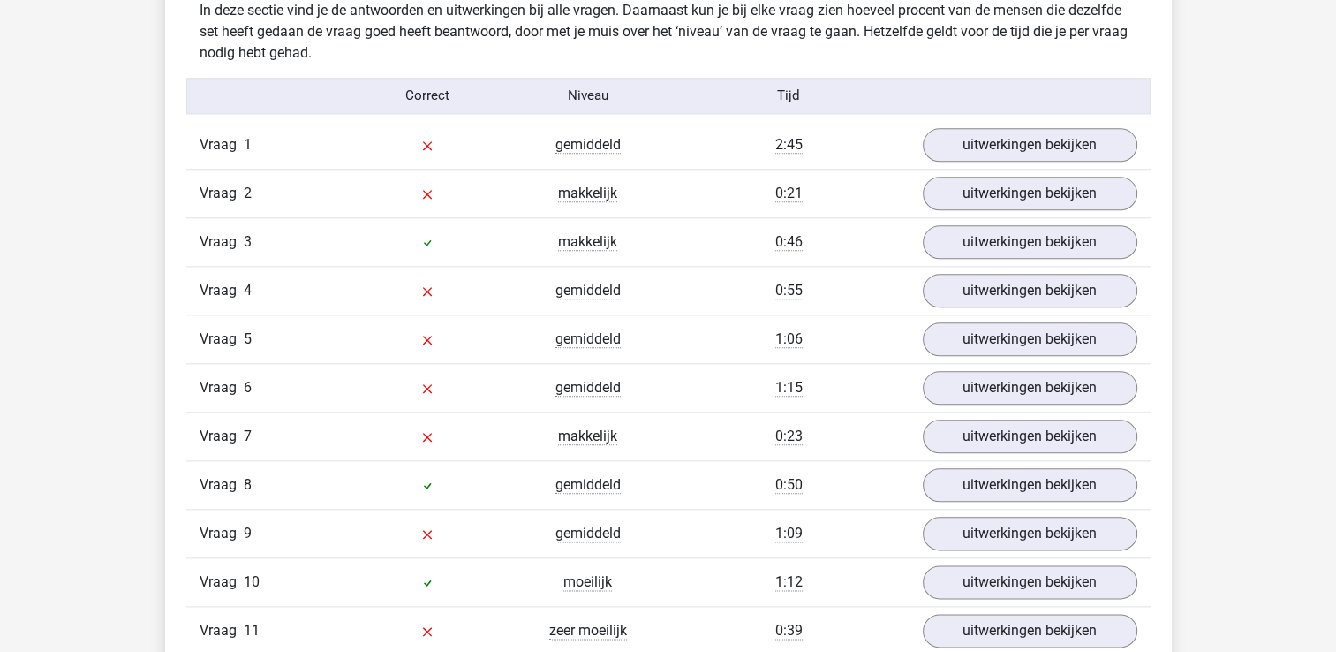
scroll to position [1970, 0]
click at [1026, 290] on link "uitwerkingen bekijken" at bounding box center [1029, 291] width 246 height 39
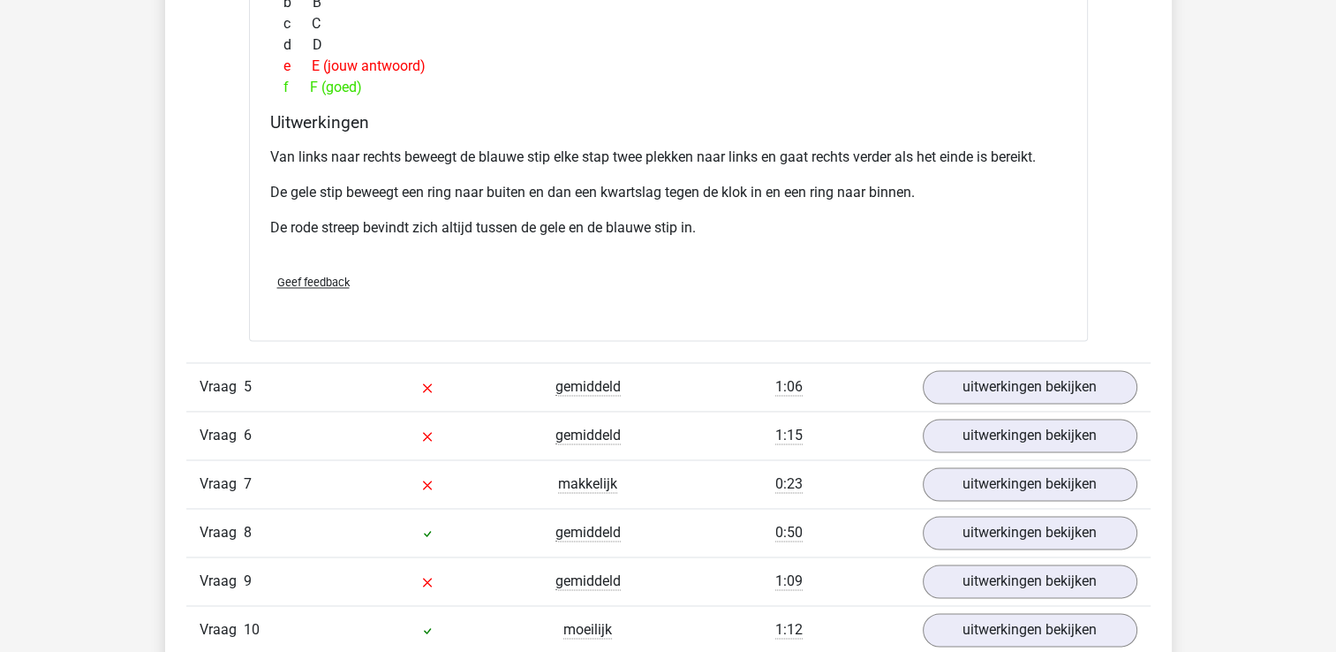
scroll to position [2684, 0]
click at [1043, 389] on link "uitwerkingen bekijken" at bounding box center [1029, 387] width 246 height 39
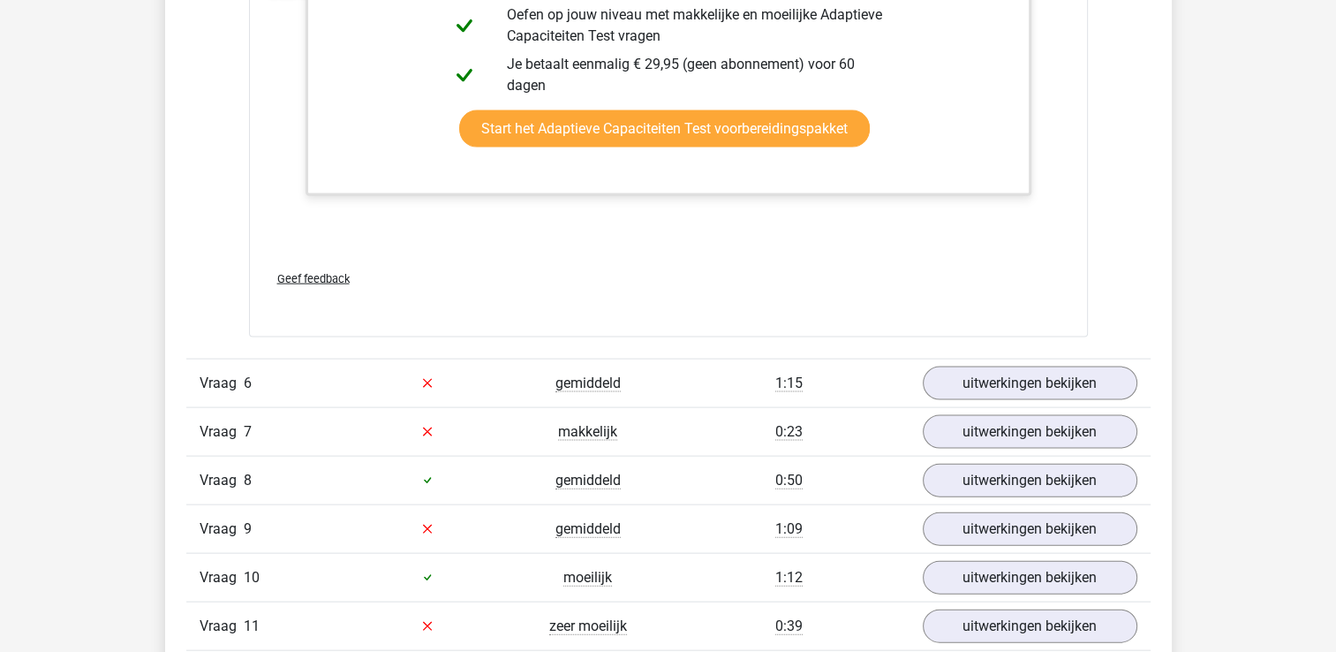
scroll to position [3843, 0]
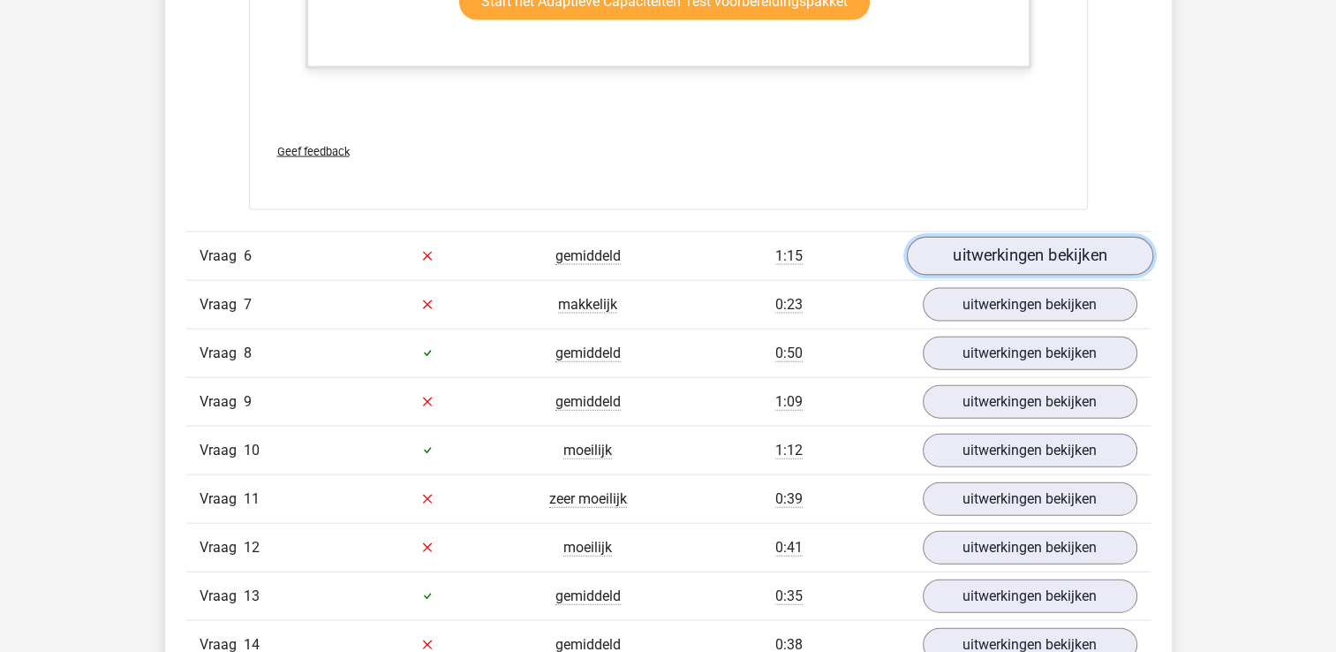
click at [1069, 256] on link "uitwerkingen bekijken" at bounding box center [1029, 256] width 246 height 39
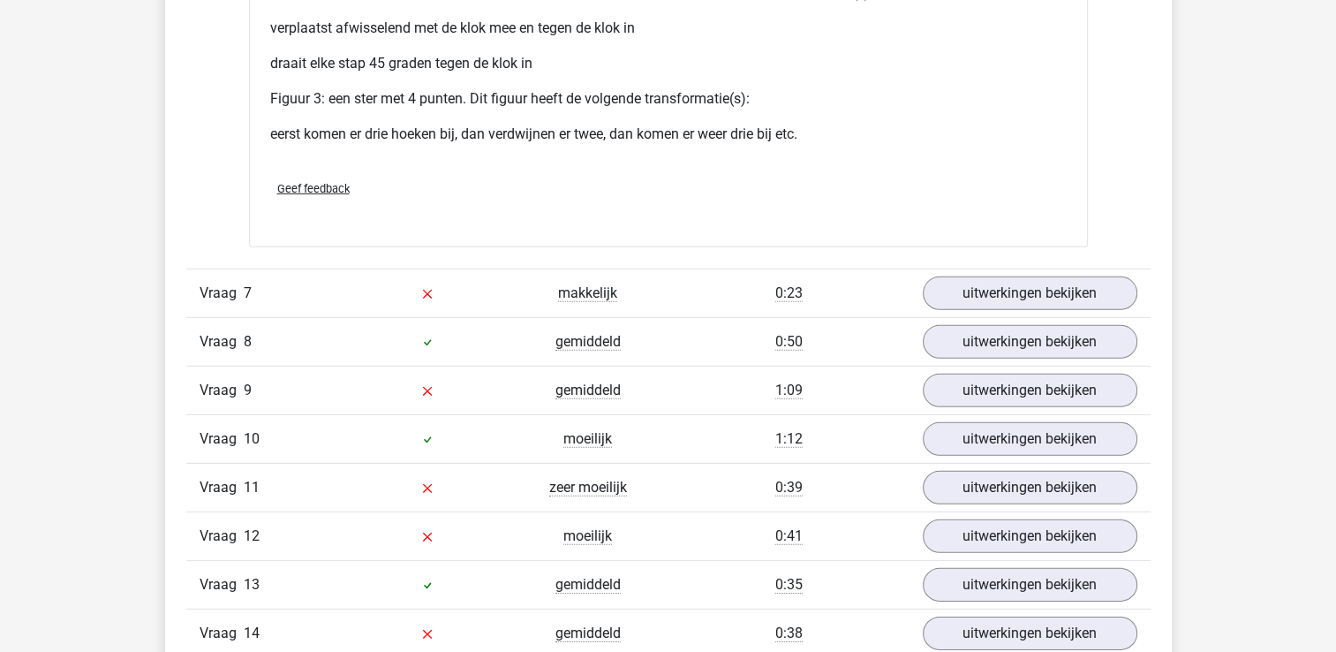
scroll to position [5272, 0]
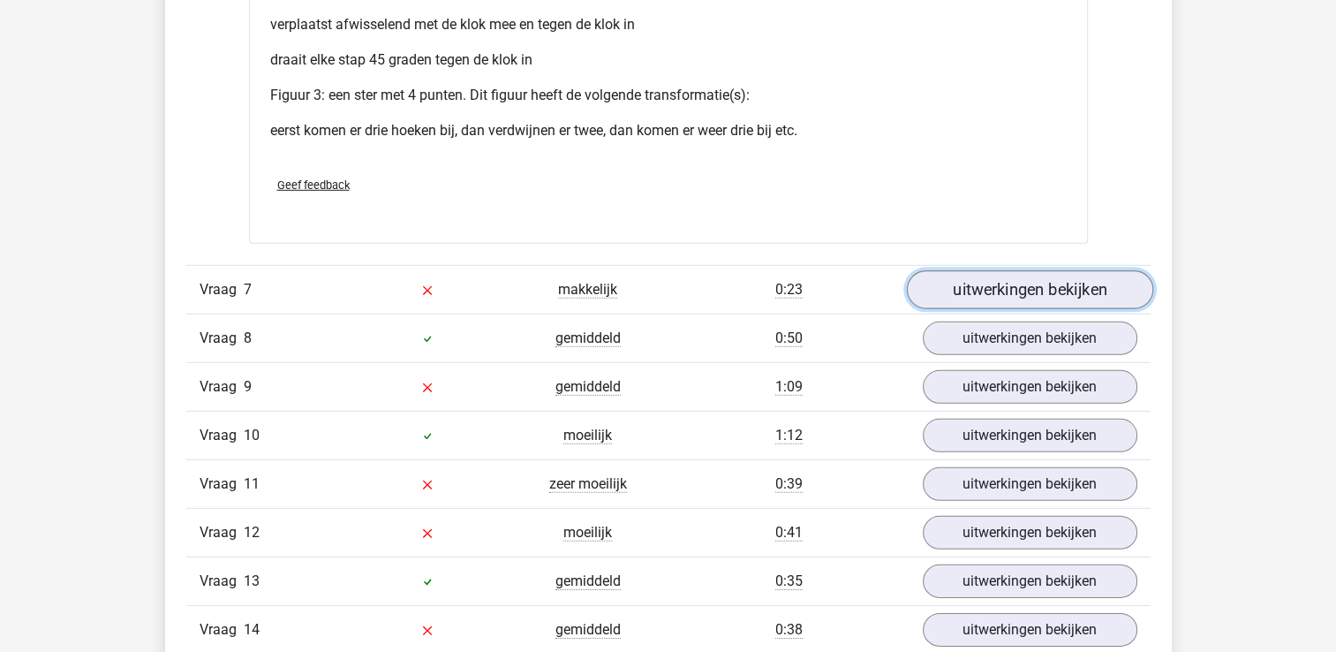
click at [1045, 289] on link "uitwerkingen bekijken" at bounding box center [1029, 289] width 246 height 39
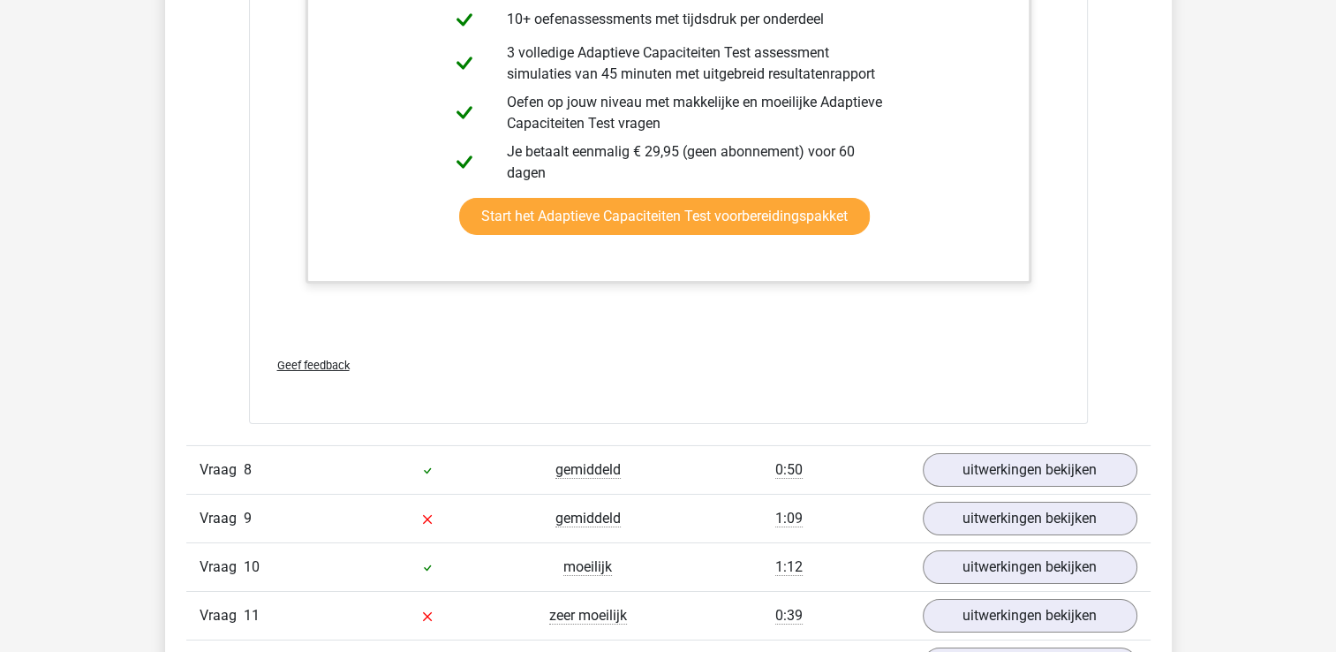
scroll to position [6023, 0]
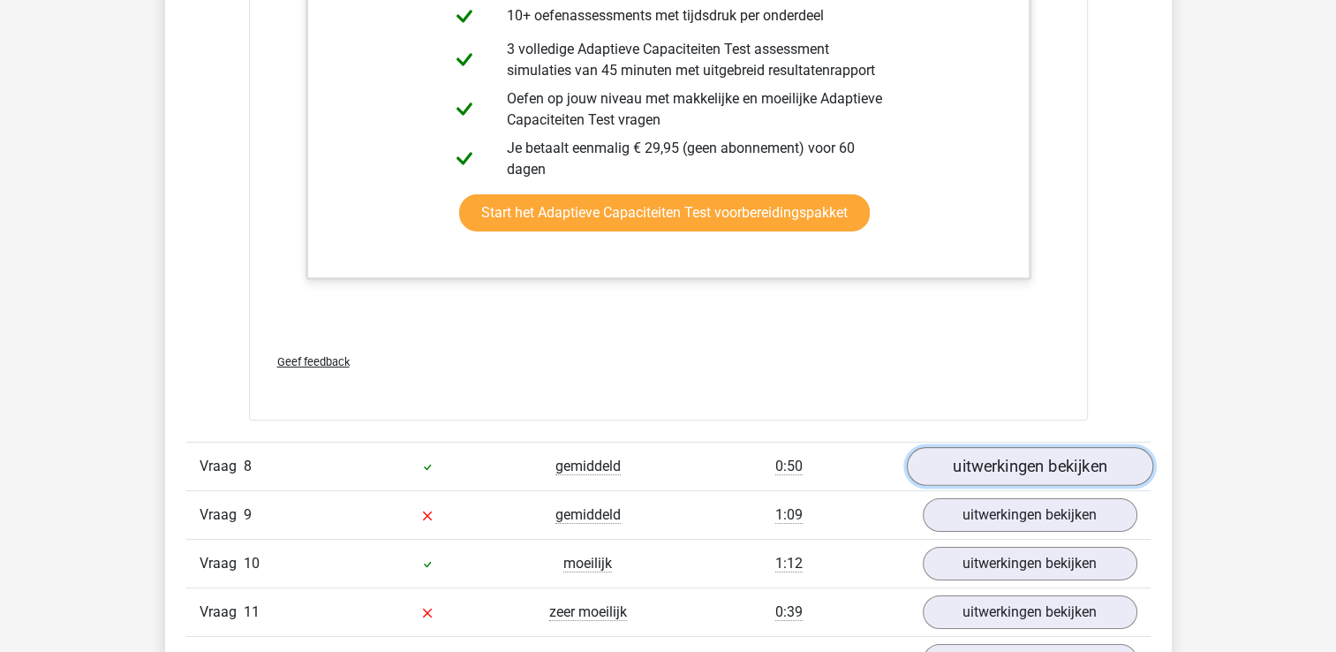
click at [1031, 462] on link "uitwerkingen bekijken" at bounding box center [1029, 466] width 246 height 39
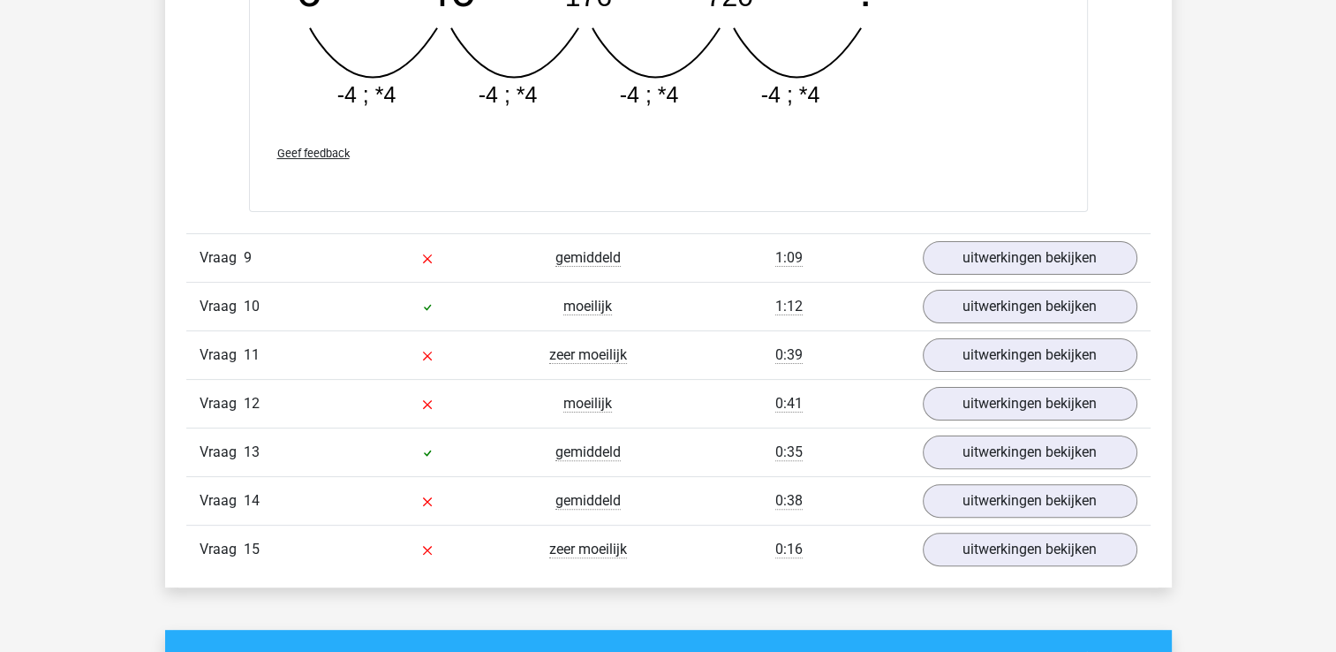
scroll to position [7055, 0]
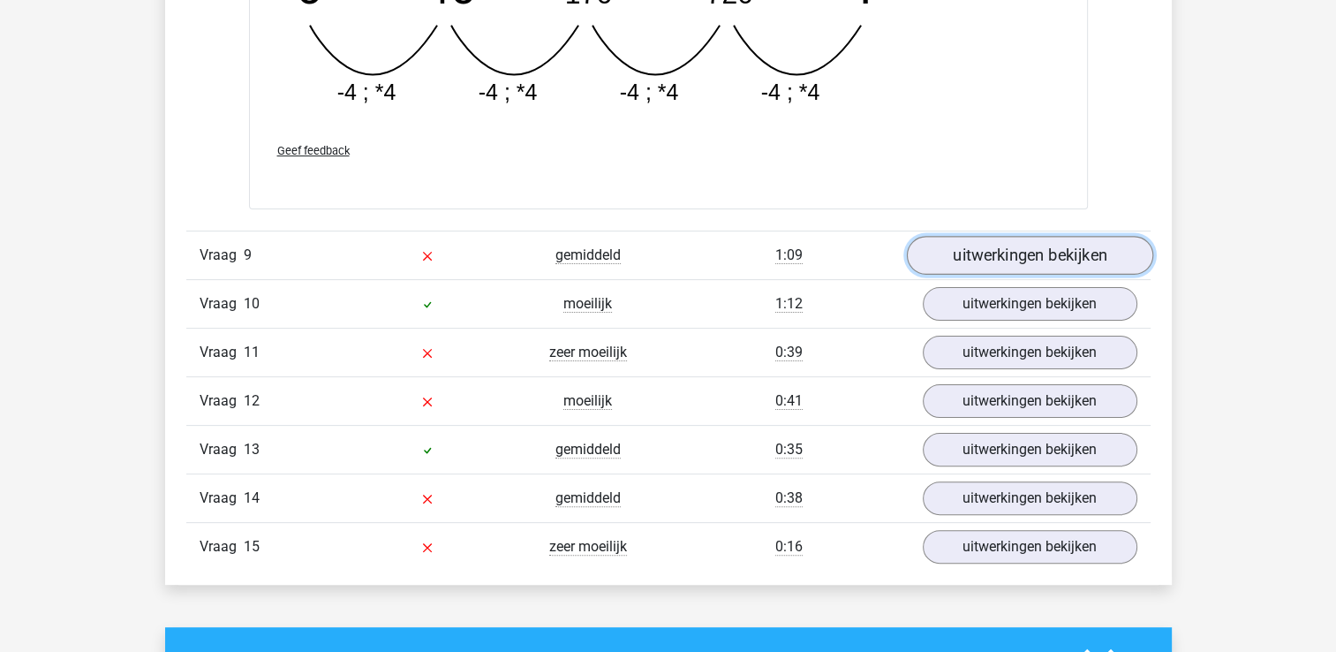
click at [1004, 244] on link "uitwerkingen bekijken" at bounding box center [1029, 255] width 246 height 39
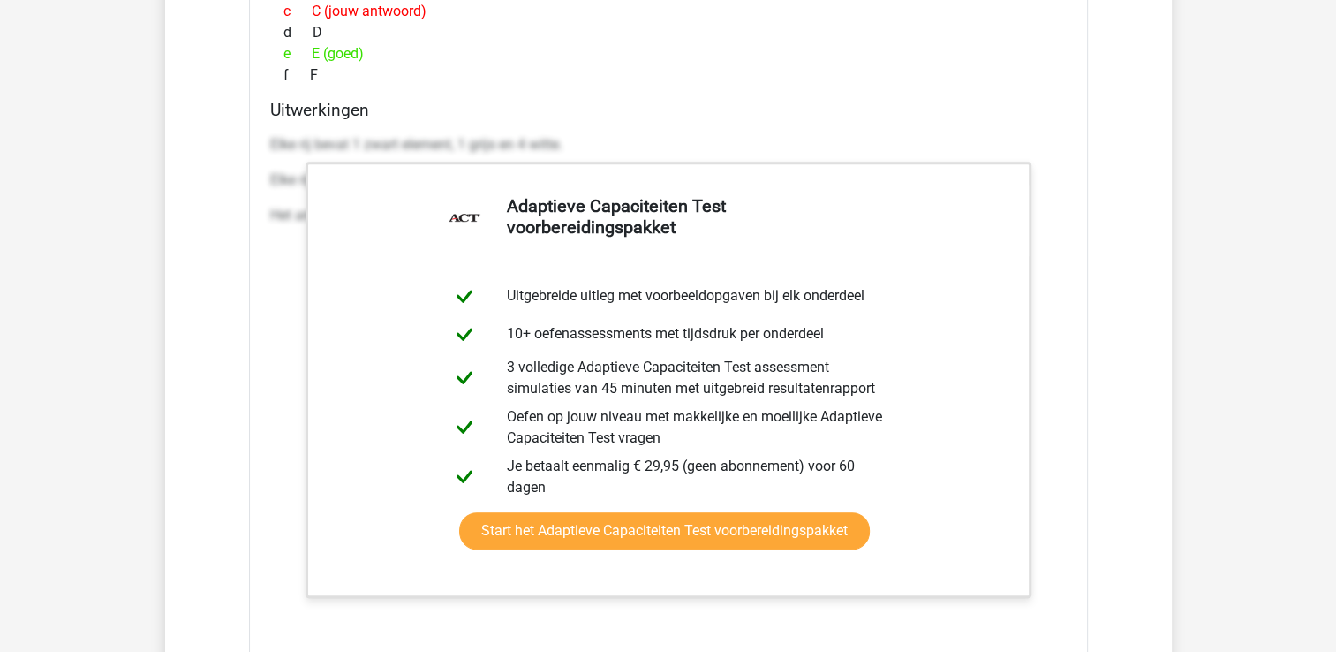
scroll to position [7788, 0]
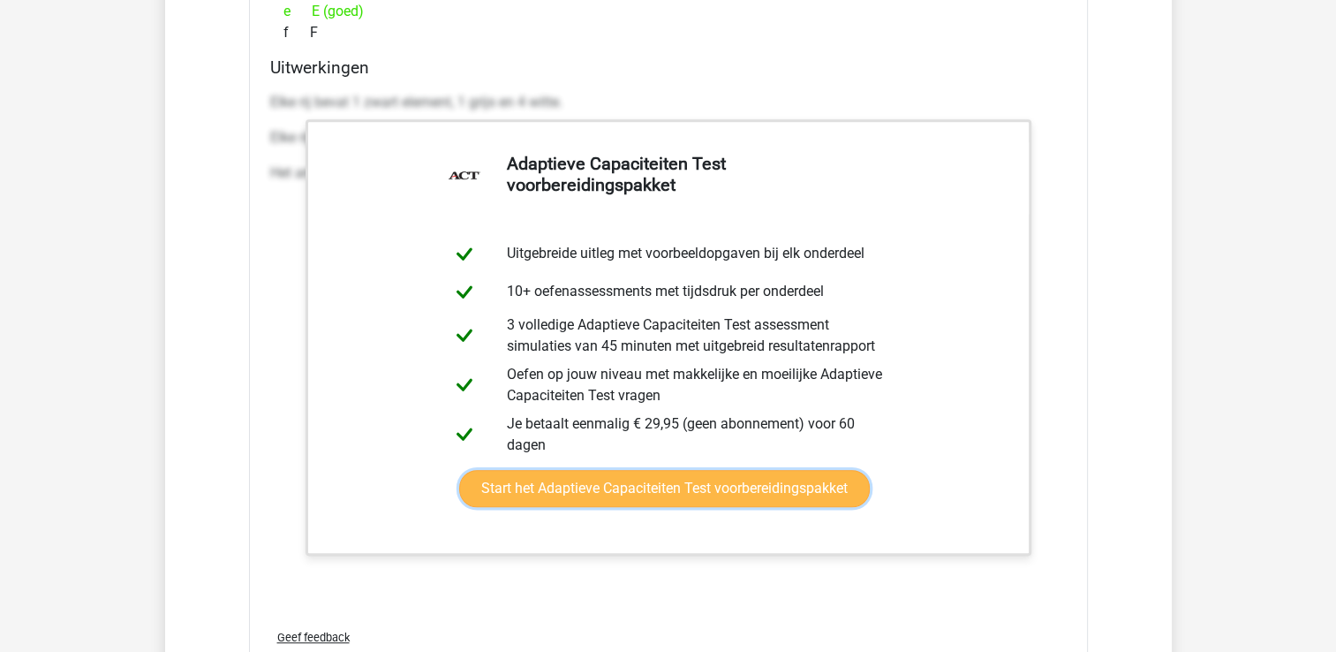
click at [784, 470] on link "Start het Adaptieve Capaciteiten Test voorbereidingspakket" at bounding box center [664, 488] width 411 height 37
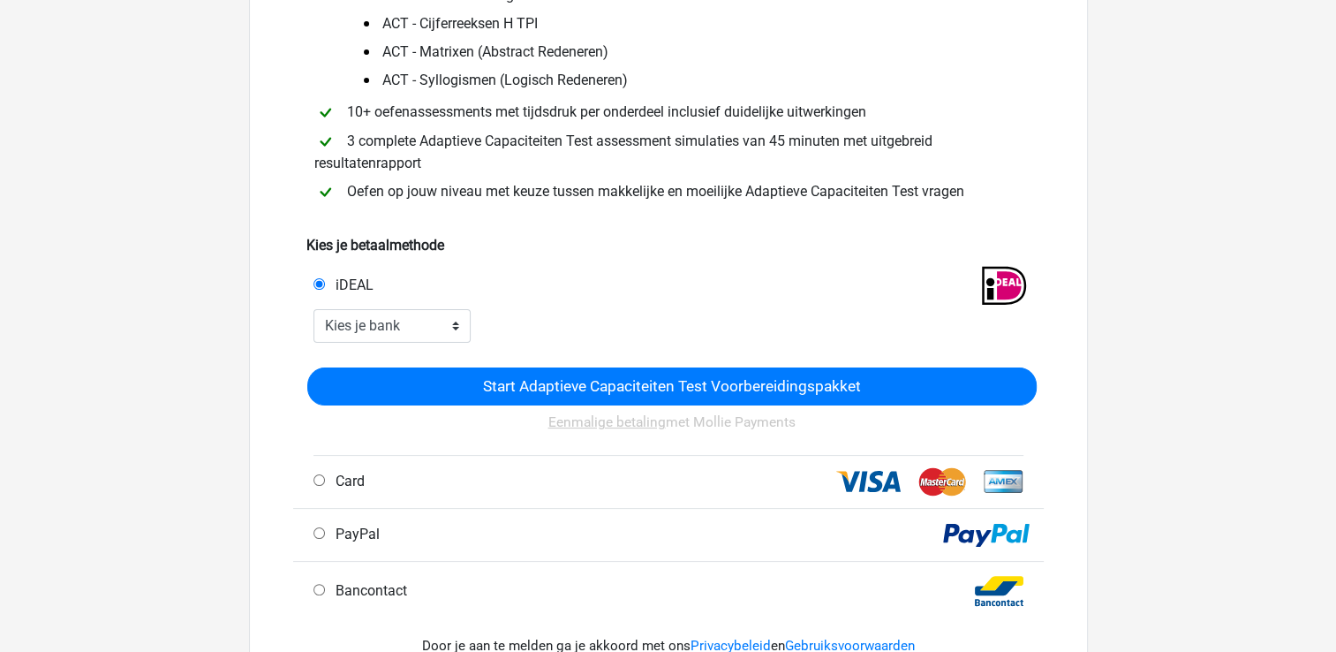
scroll to position [278, 0]
